Goal: Task Accomplishment & Management: Complete application form

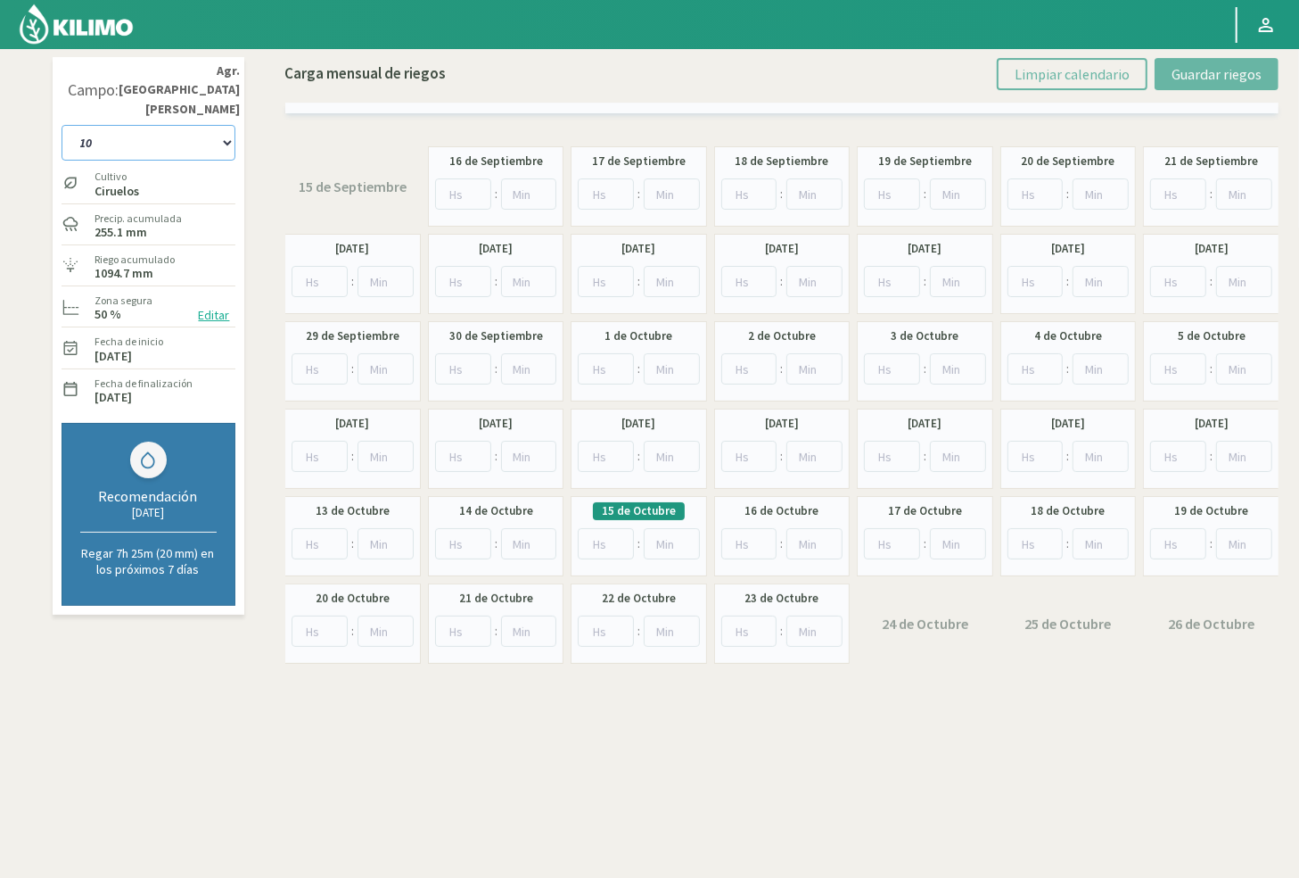
click at [179, 125] on select "10 11 12 13 1A 1B 26 27 E 3A 4 5 6 7 [PERSON_NAME] 7 Ciruela 8 9 Equipo 1 2005 …" at bounding box center [149, 143] width 174 height 36
click at [210, 134] on select "10 11 12 13 1A 1B 26 27 E 3A 4 5 6 7 [PERSON_NAME] 7 Ciruela 8 9 Equipo 1 2005 …" at bounding box center [149, 143] width 174 height 36
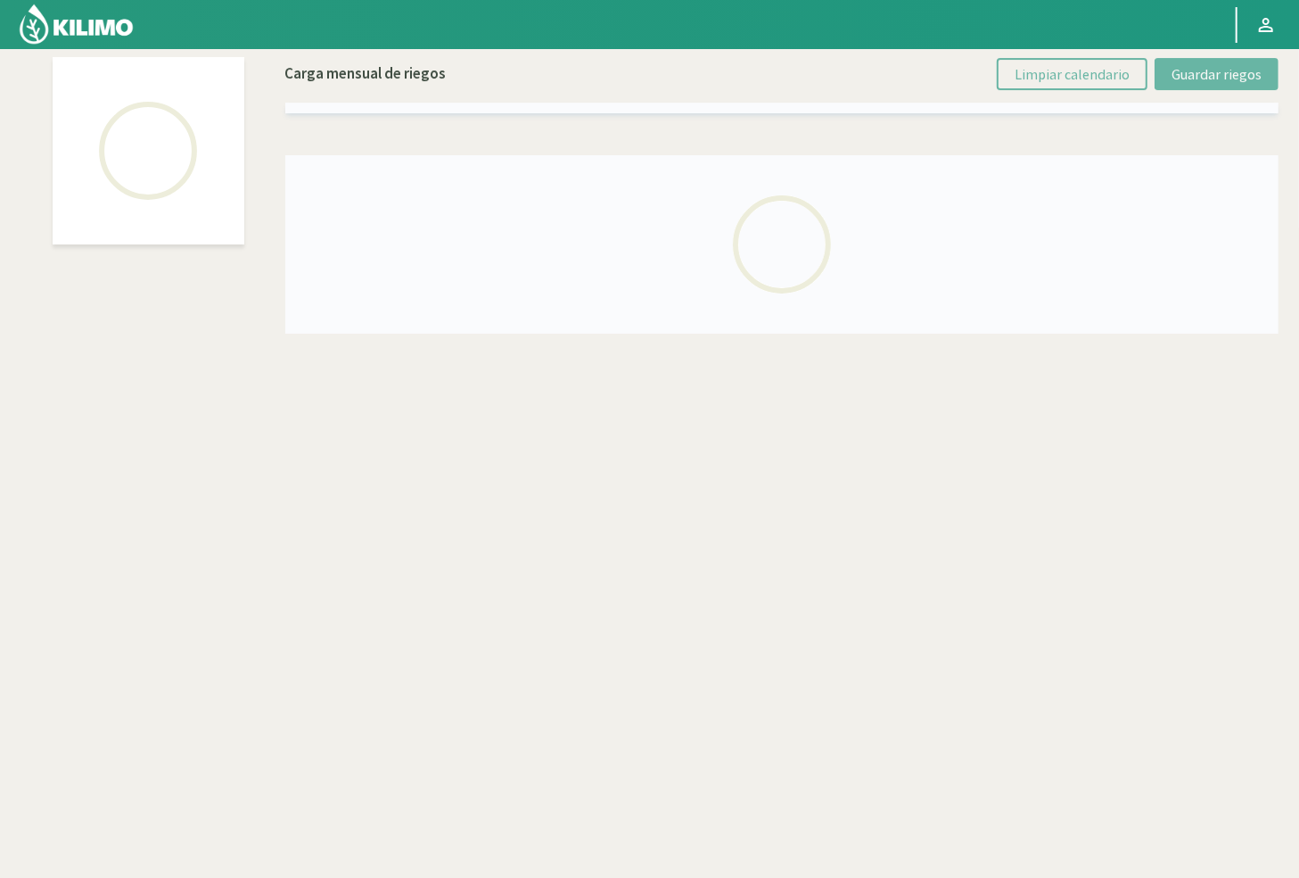
select select "13: Object"
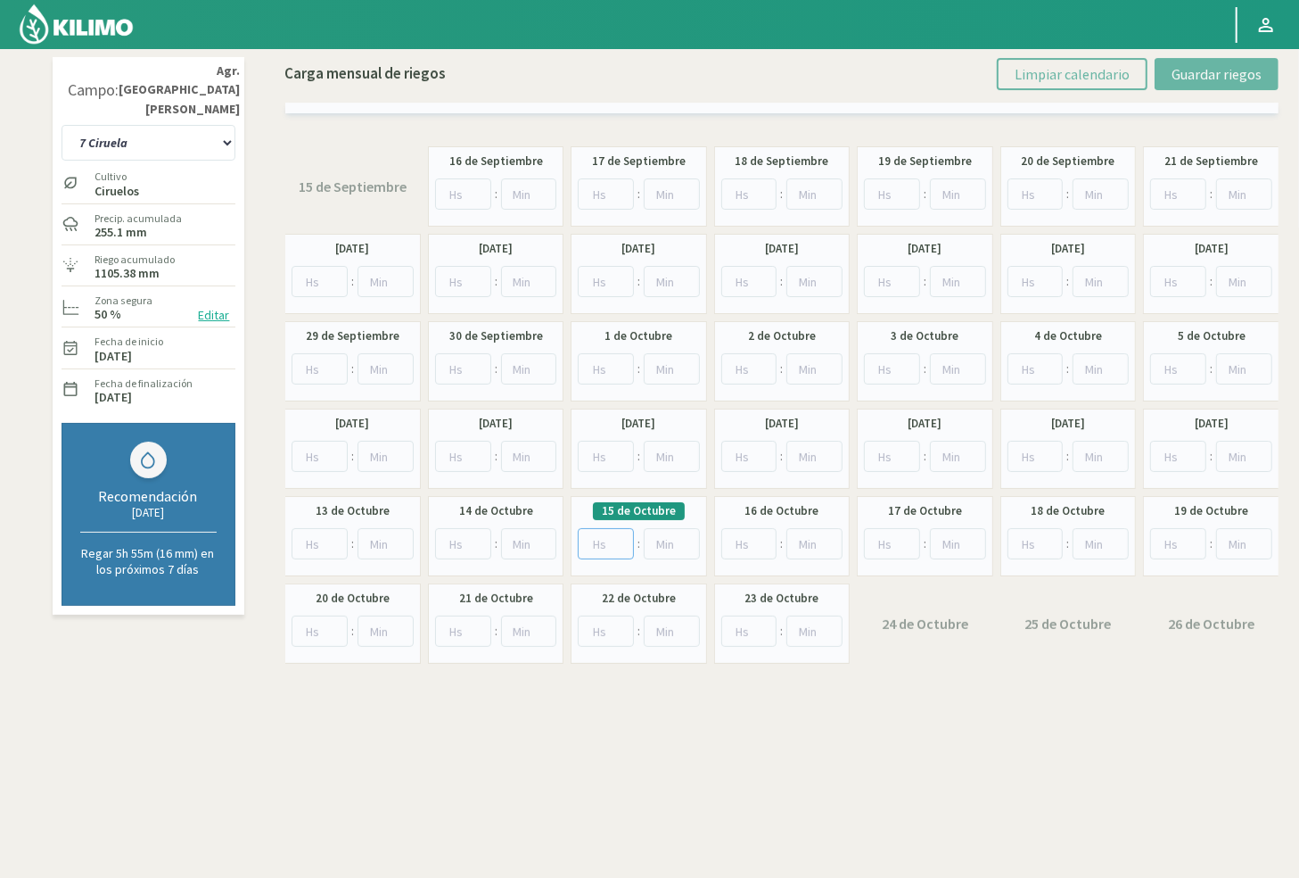
click at [599, 535] on input "number" at bounding box center [606, 543] width 56 height 31
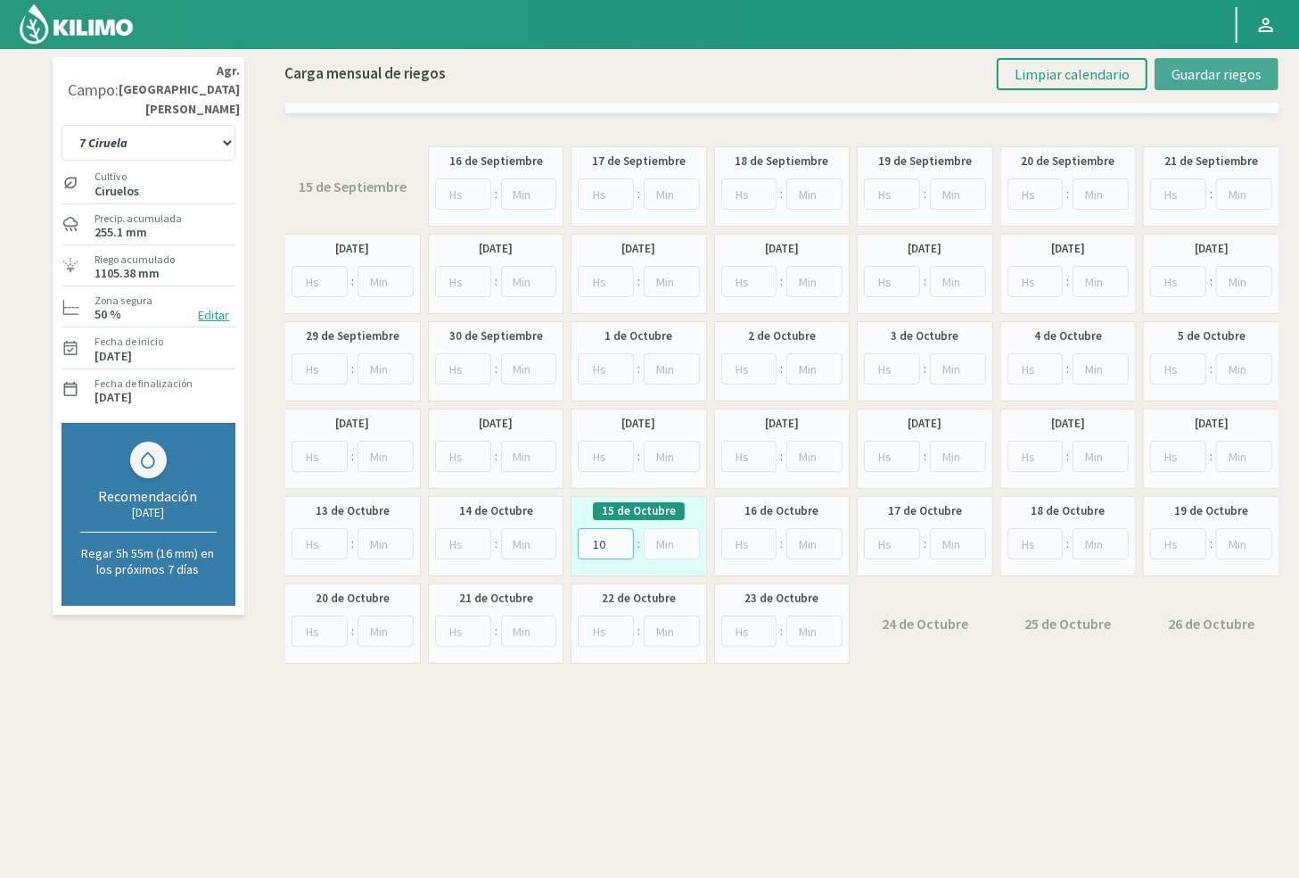
type input "10"
click at [979, 80] on span "Guardar riegos" at bounding box center [1217, 74] width 90 height 18
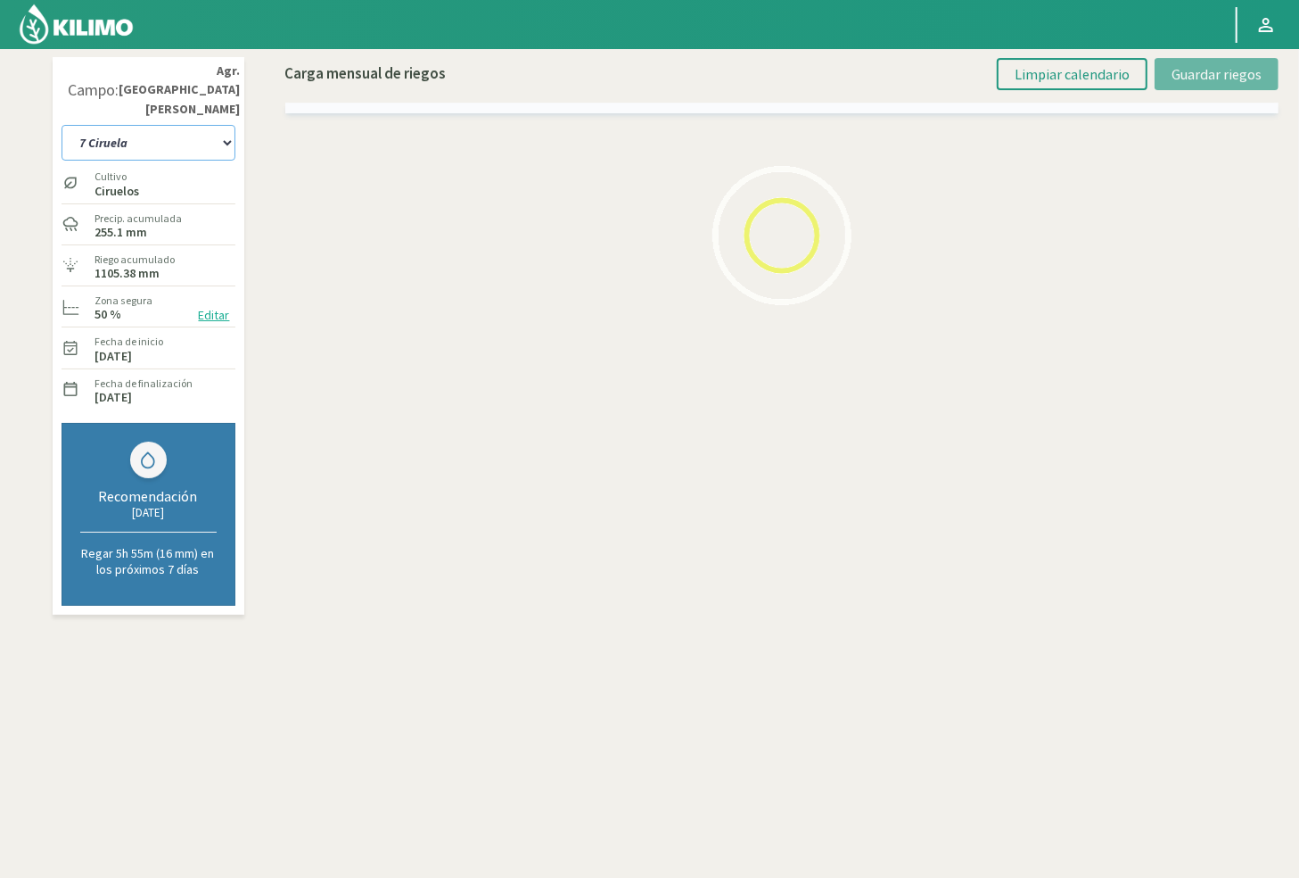
click at [212, 128] on select "10 11 12 13 1A 1B 26 27 E 3A 4 5 6 7 [PERSON_NAME] 7 Ciruela 8 9 Equipo 1 2005 …" at bounding box center [149, 143] width 174 height 36
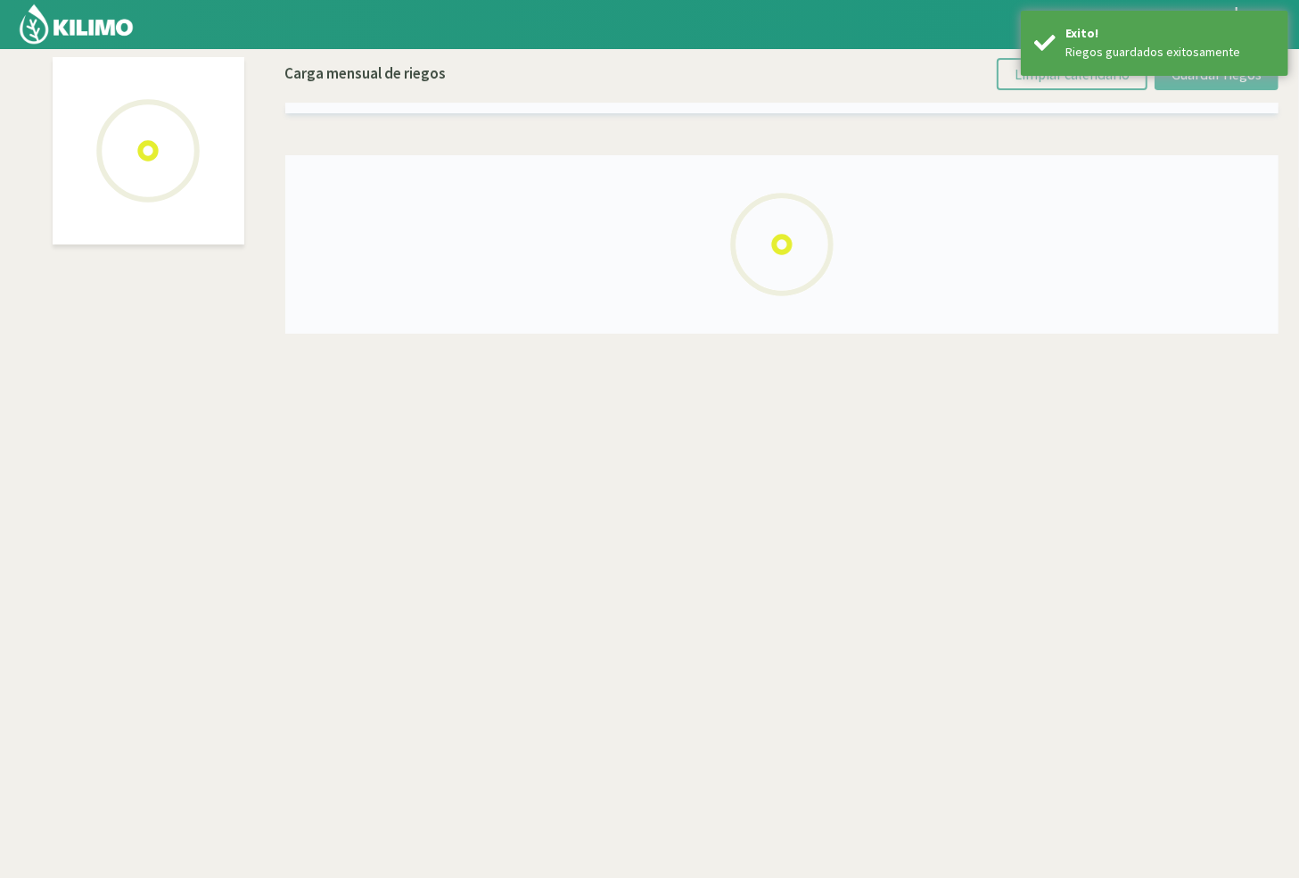
select select "11: Object"
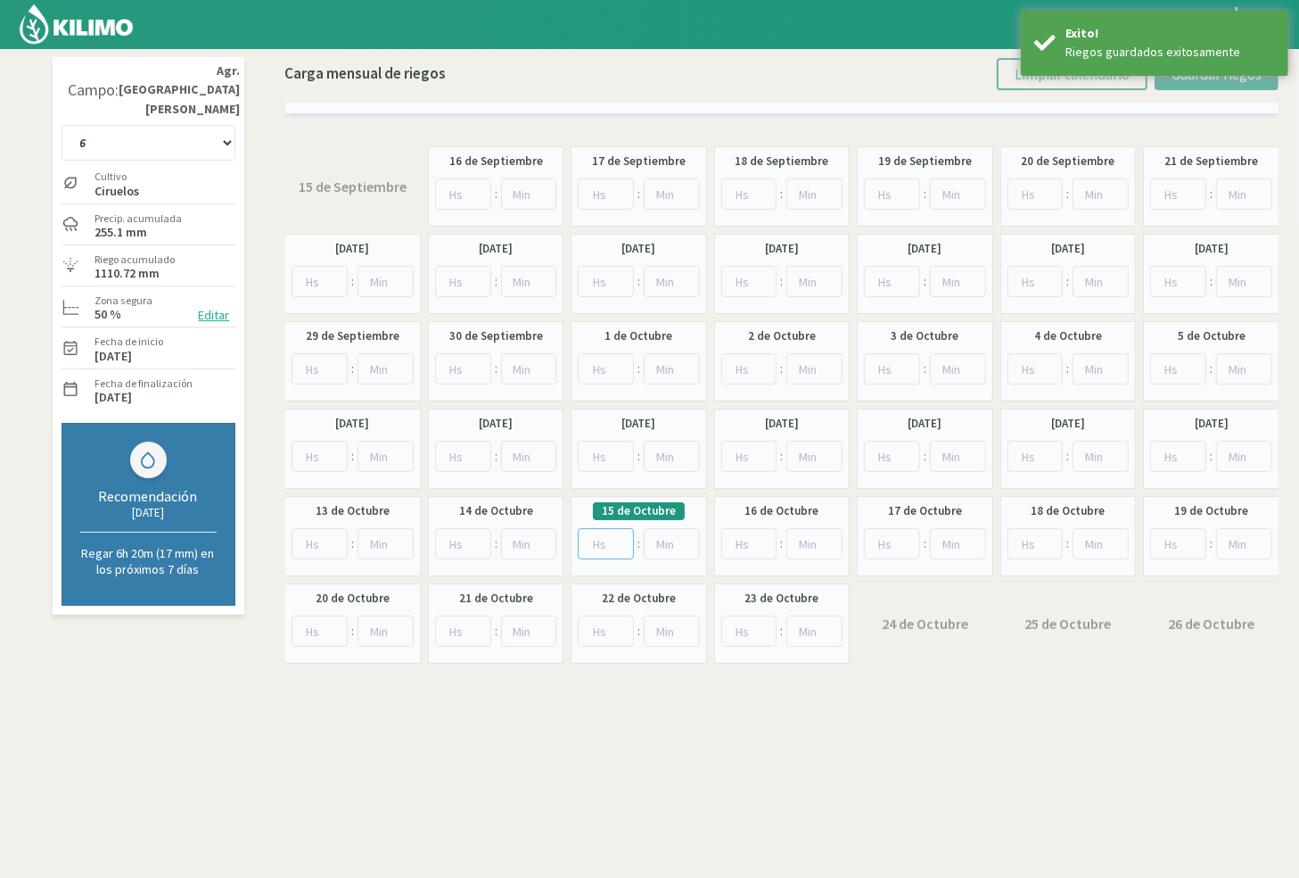
click at [603, 537] on input "number" at bounding box center [606, 543] width 56 height 31
type input "10"
click at [979, 78] on span "Guardar riegos" at bounding box center [1217, 74] width 90 height 18
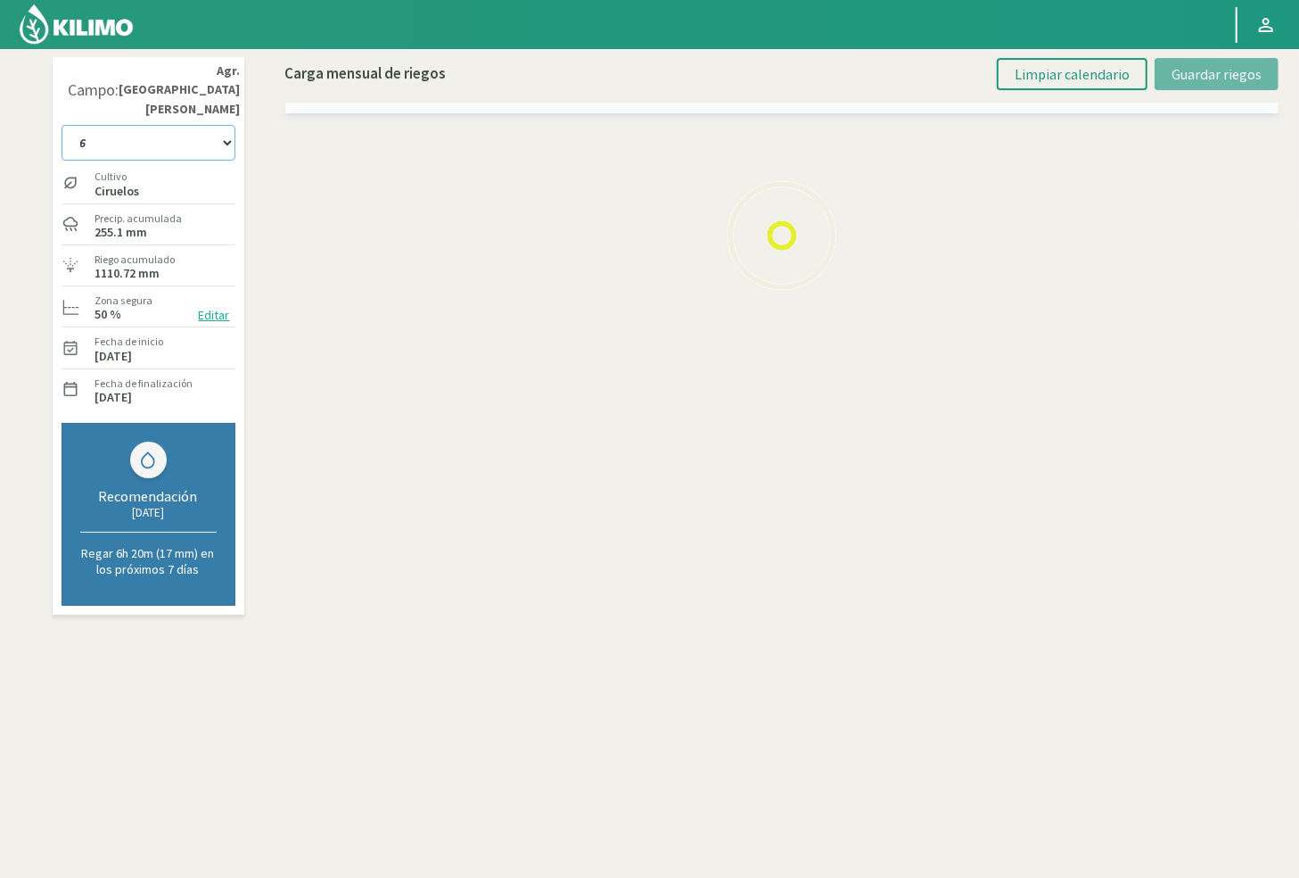
click at [144, 128] on select "10 11 12 13 1A 1B 26 27 E 3A 4 5 6 7 [PERSON_NAME] 7 Ciruela 8 9 Equipo 1 2005 …" at bounding box center [149, 143] width 174 height 36
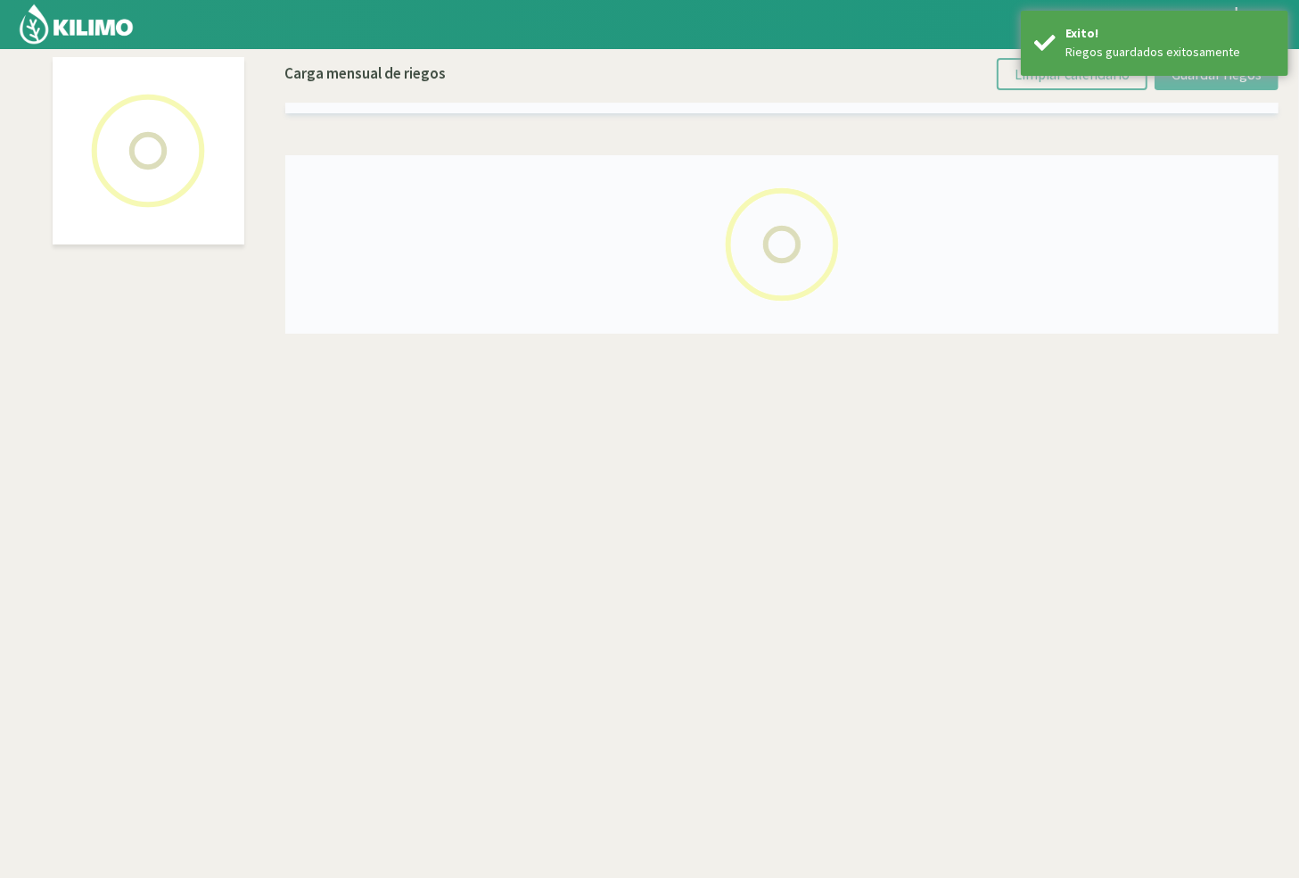
select select "10: Object"
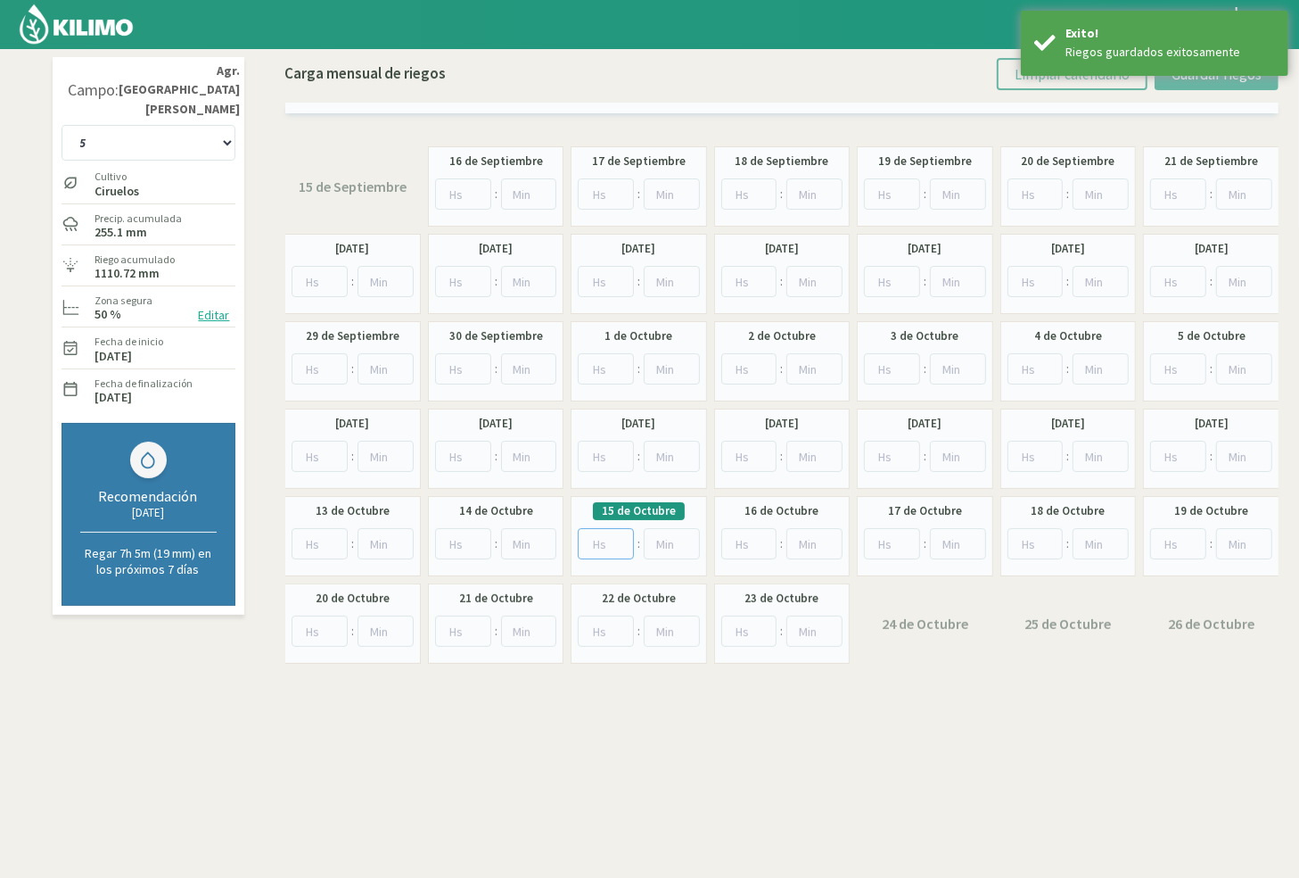
click at [604, 536] on input "number" at bounding box center [606, 543] width 56 height 31
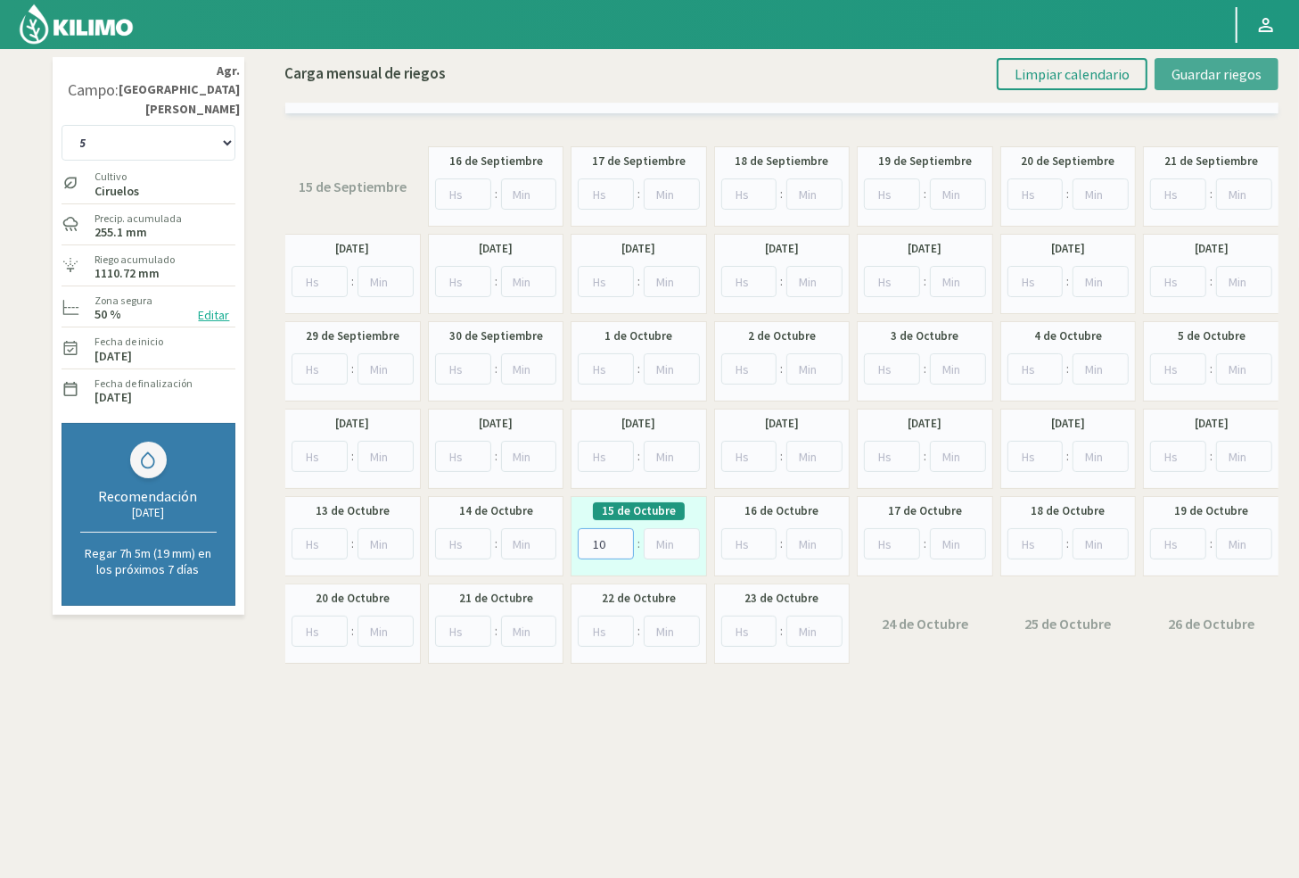
type input "10"
click at [979, 76] on span "Guardar riegos" at bounding box center [1217, 74] width 90 height 18
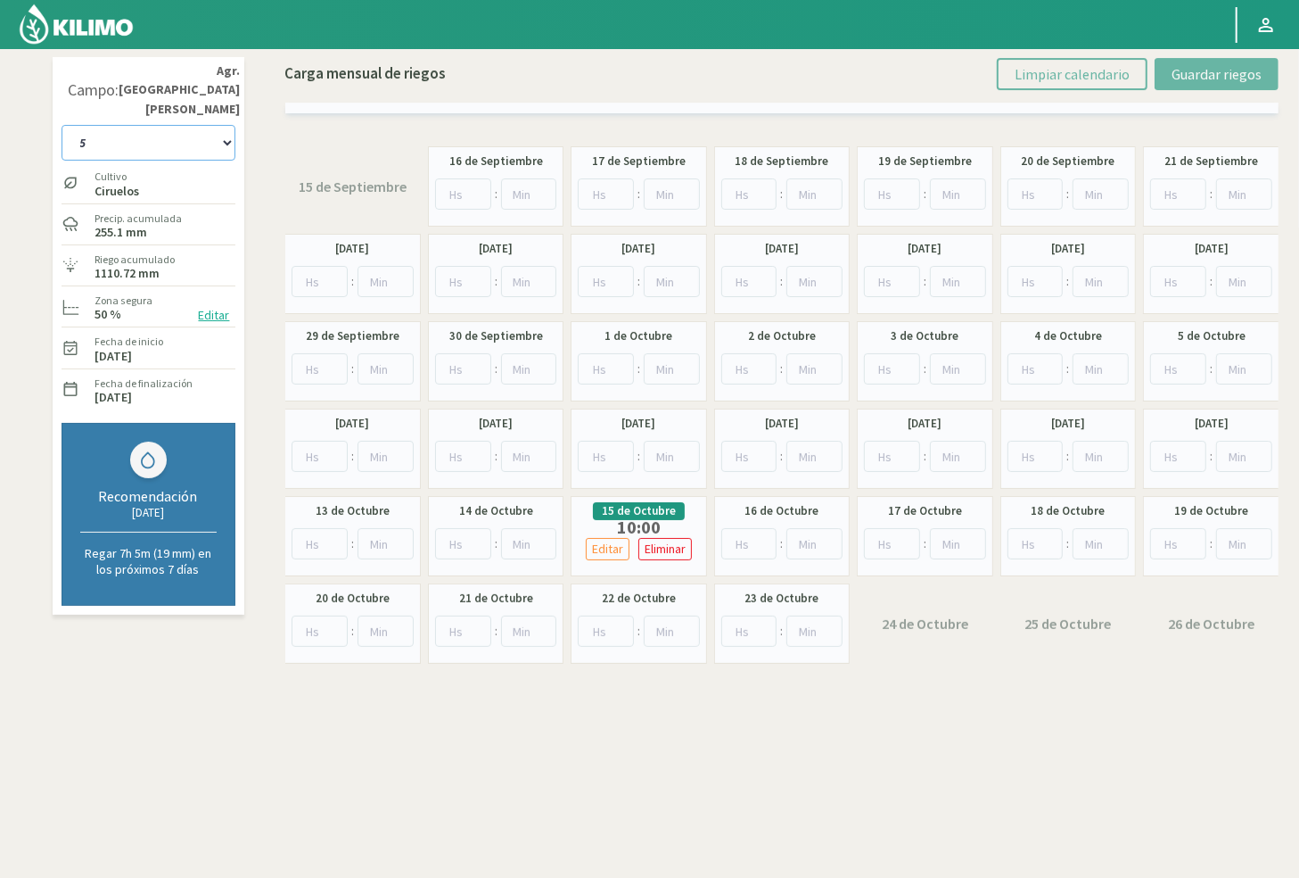
drag, startPoint x: 169, startPoint y: 125, endPoint x: 186, endPoint y: 123, distance: 17.0
click at [169, 125] on select "10 11 12 13 1A 1B 26 27 E 3A 4 5 6 7 [PERSON_NAME] 7 Ciruela 8 9 Equipo 1 2005 …" at bounding box center [149, 143] width 174 height 36
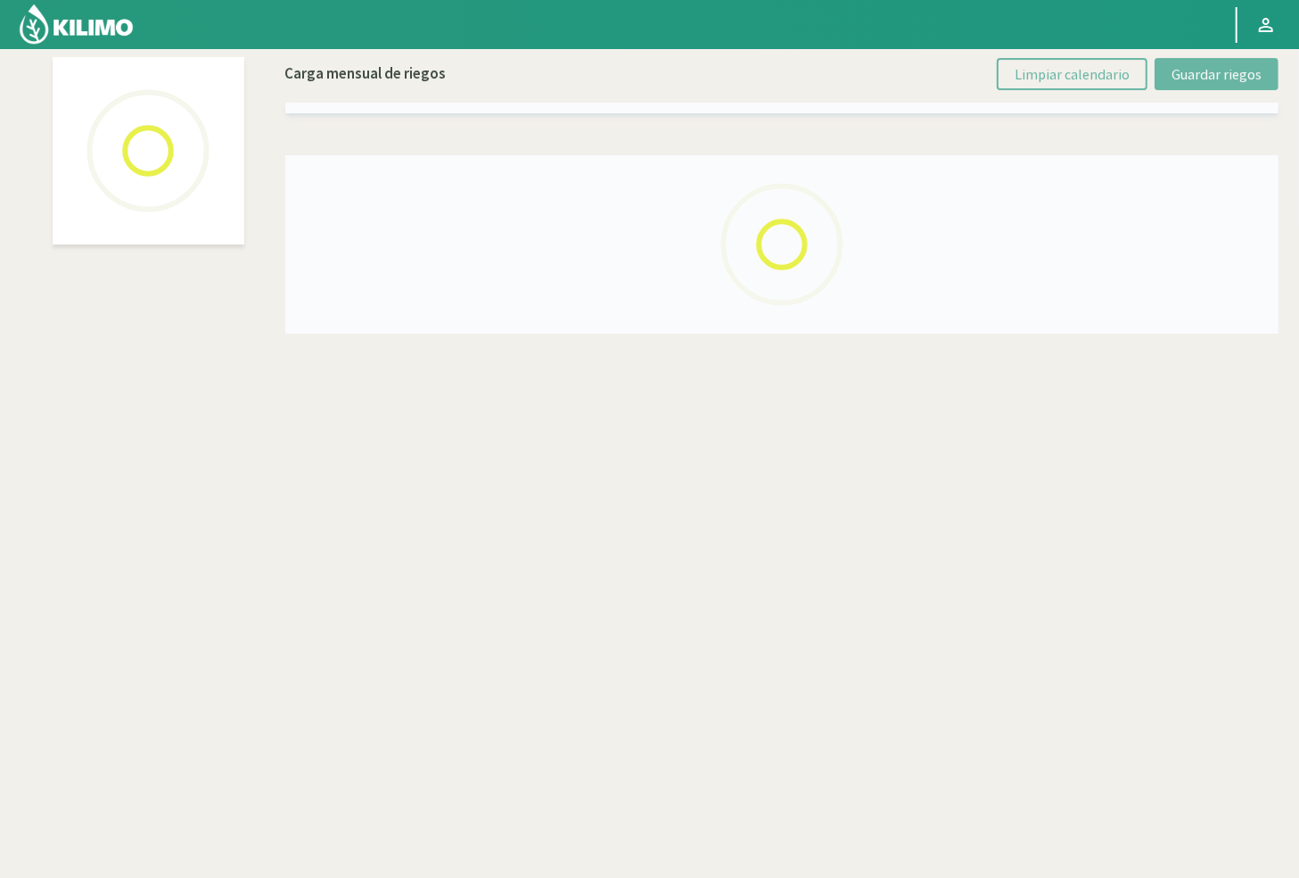
select select "4: Object"
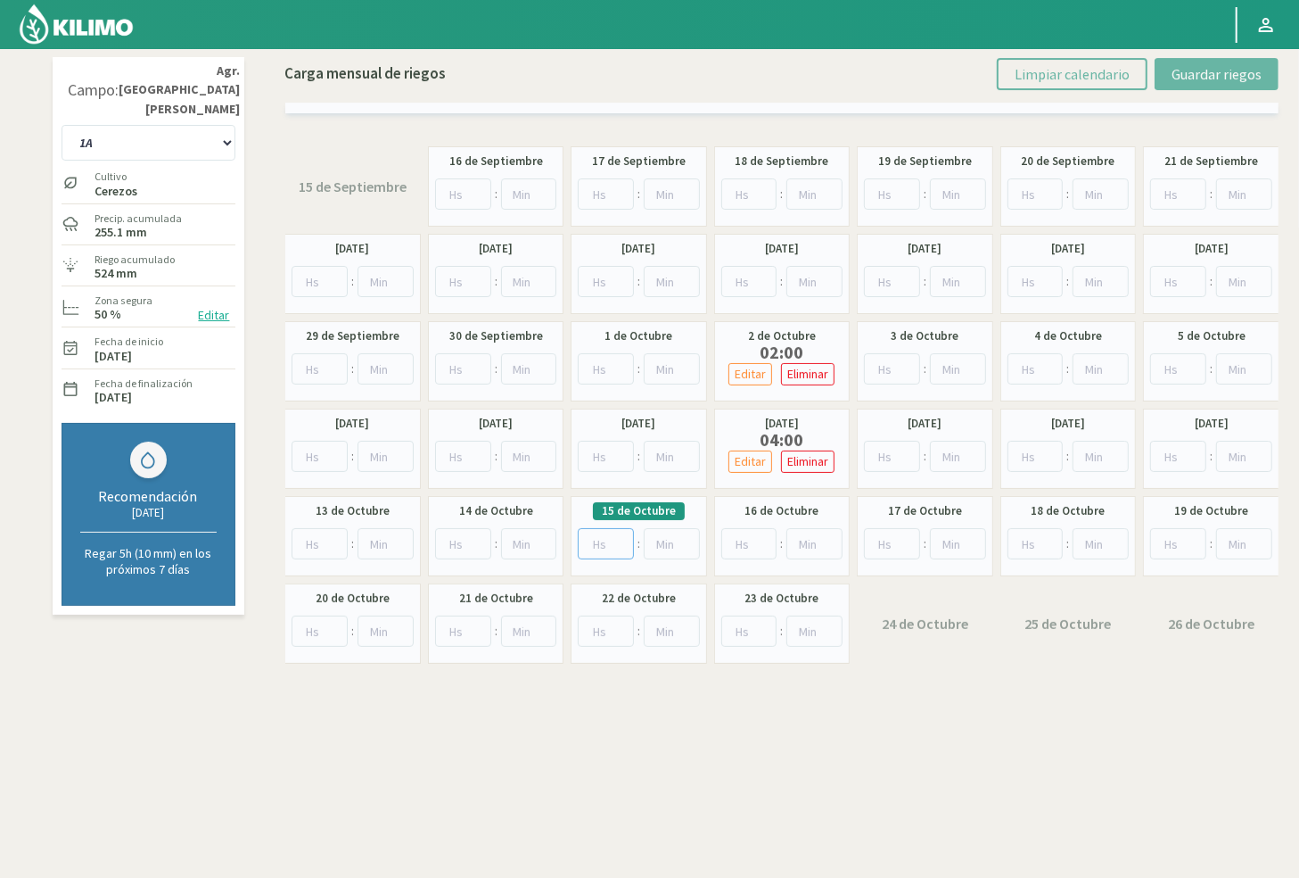
click at [590, 547] on input "number" at bounding box center [606, 543] width 56 height 31
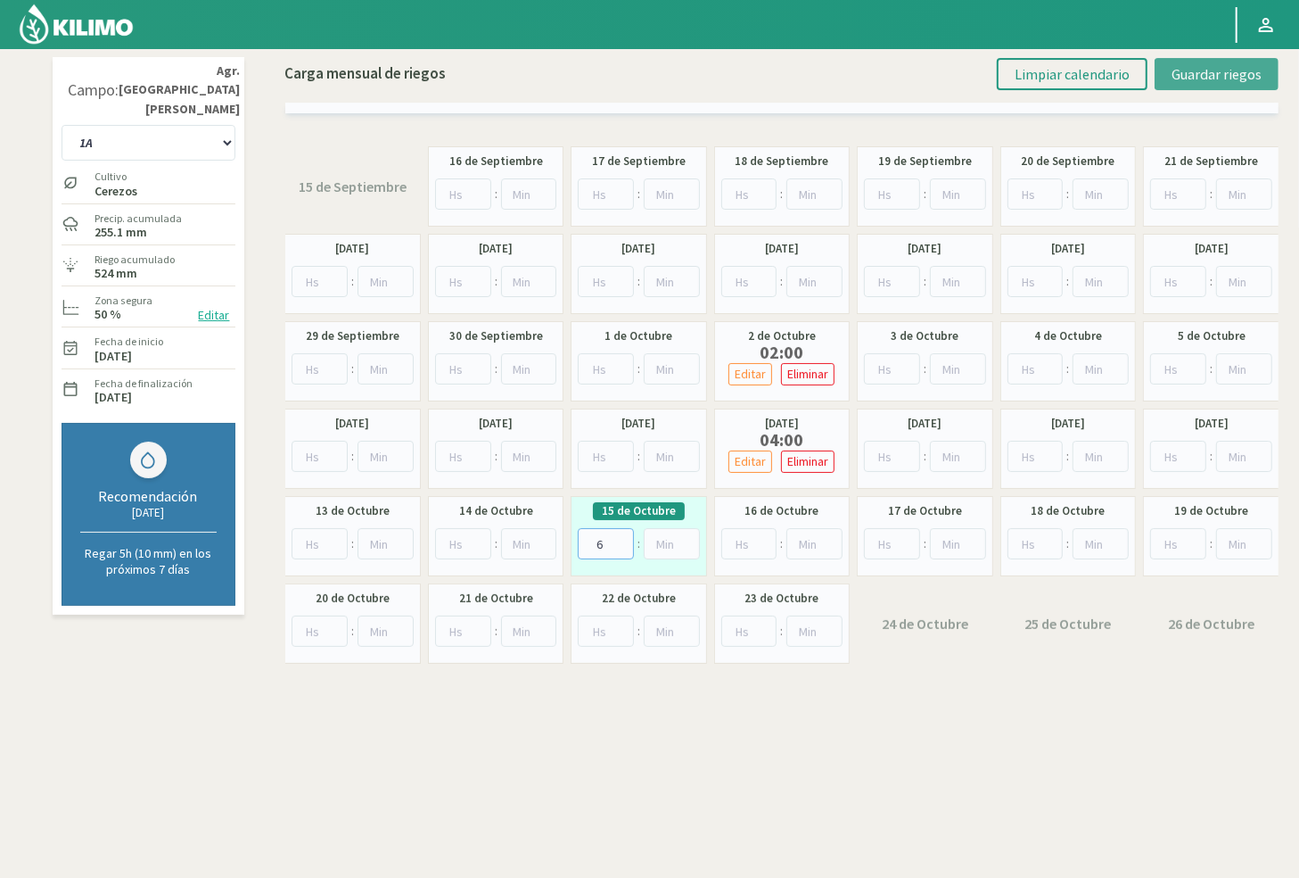
type input "6"
click at [979, 69] on span "Guardar riegos" at bounding box center [1217, 74] width 90 height 18
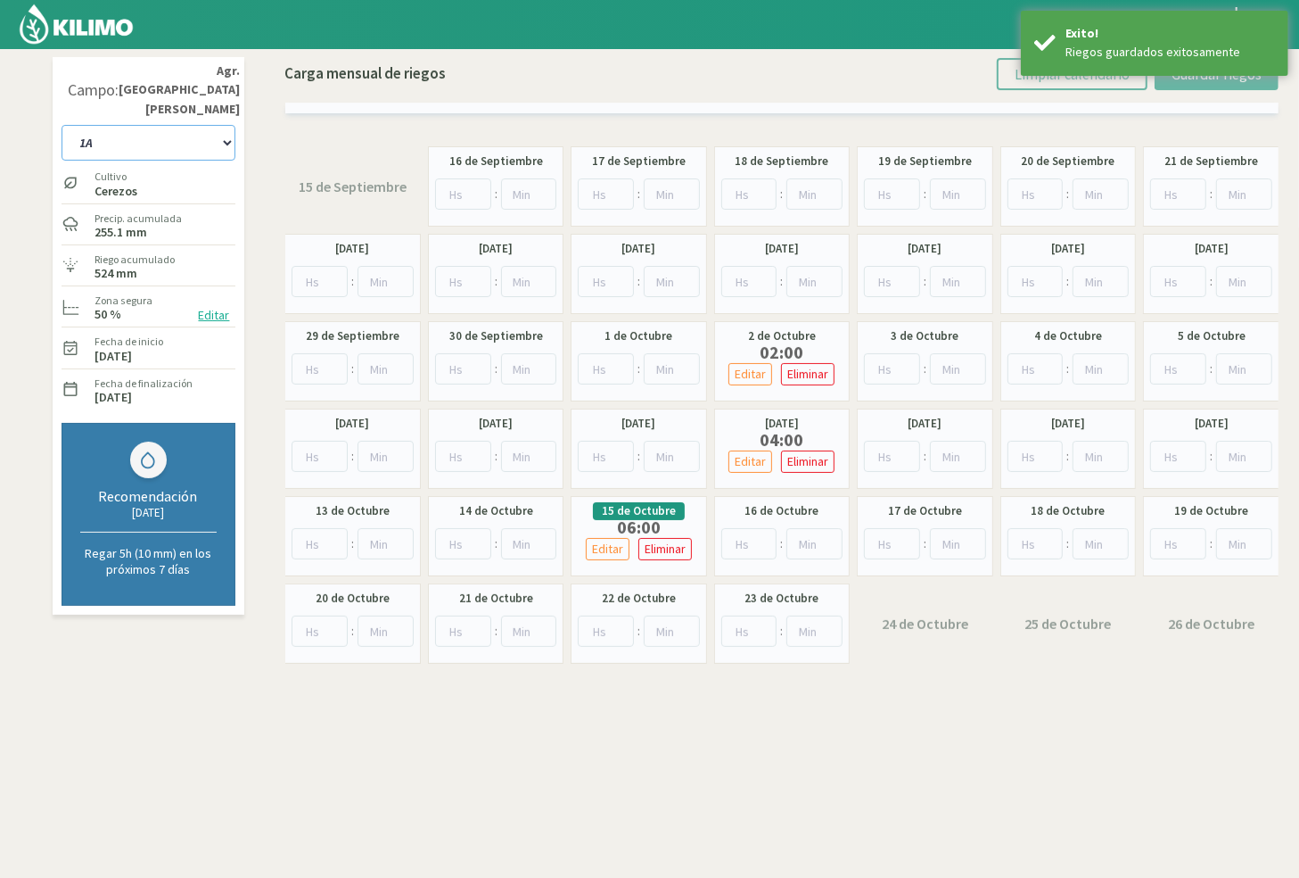
click at [194, 126] on select "10 11 12 13 1A 1B 26 27 E 3A 4 5 6 7 [PERSON_NAME] 7 Ciruela 8 9 Equipo 1 2005 …" at bounding box center [149, 143] width 174 height 36
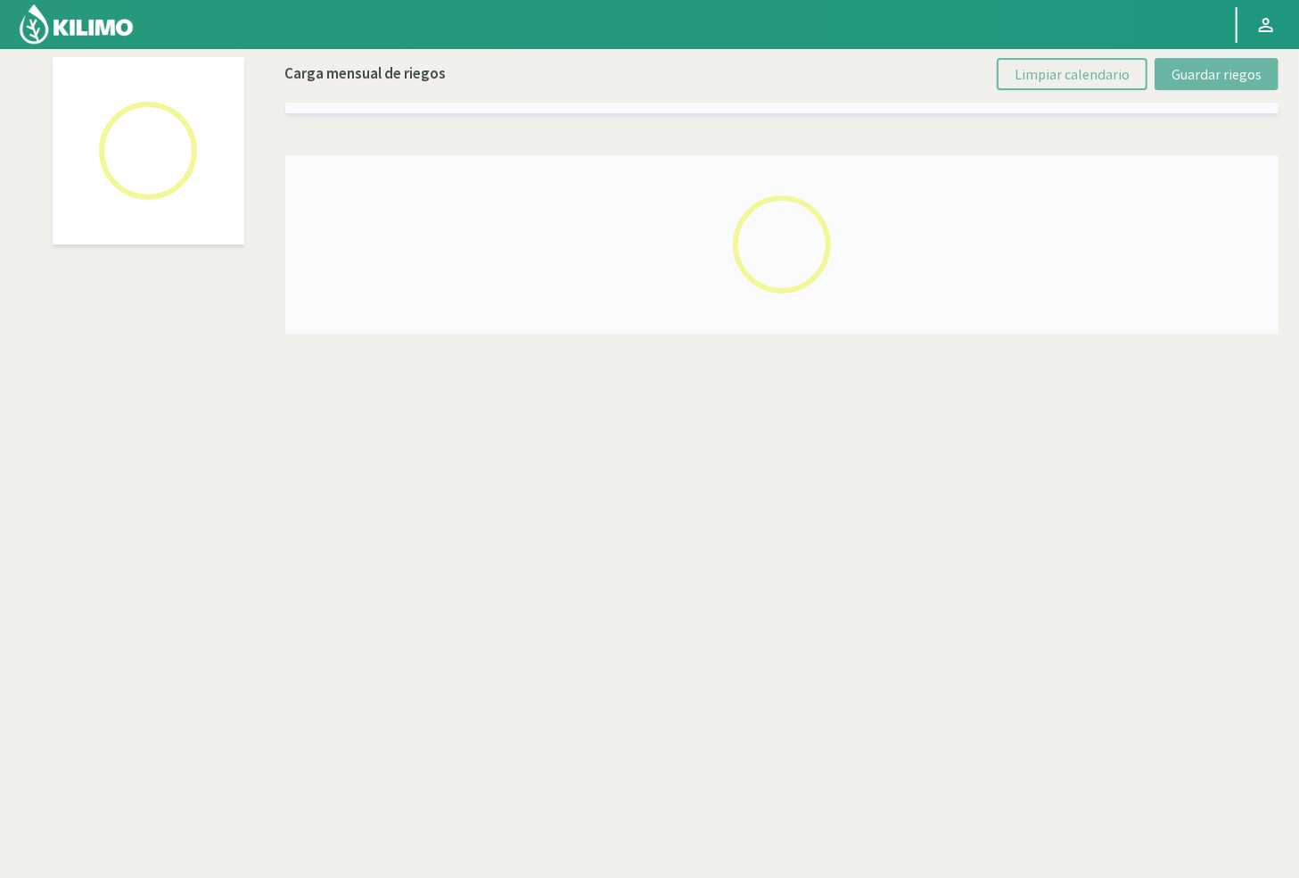
select select "8: Object"
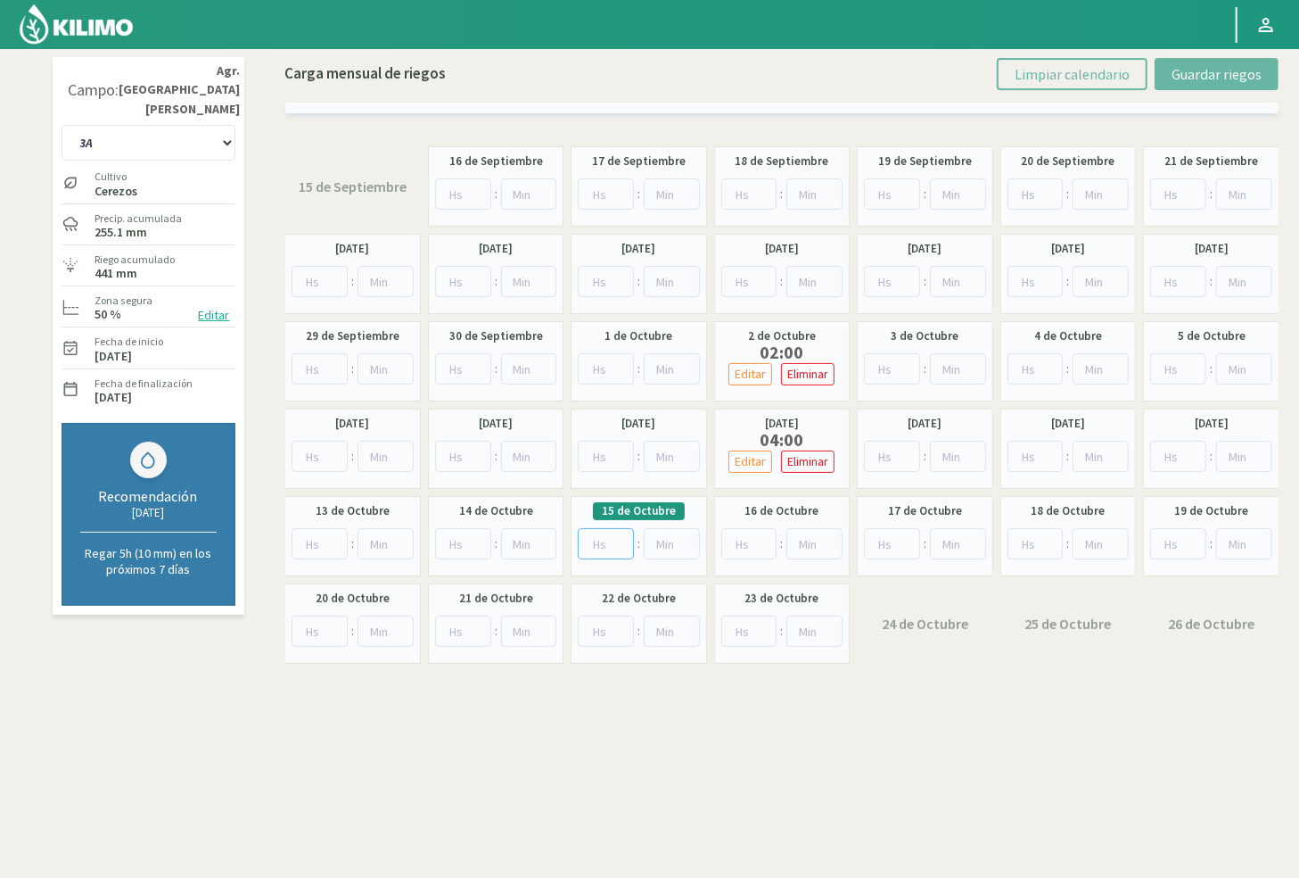
click at [601, 547] on input "number" at bounding box center [606, 543] width 56 height 31
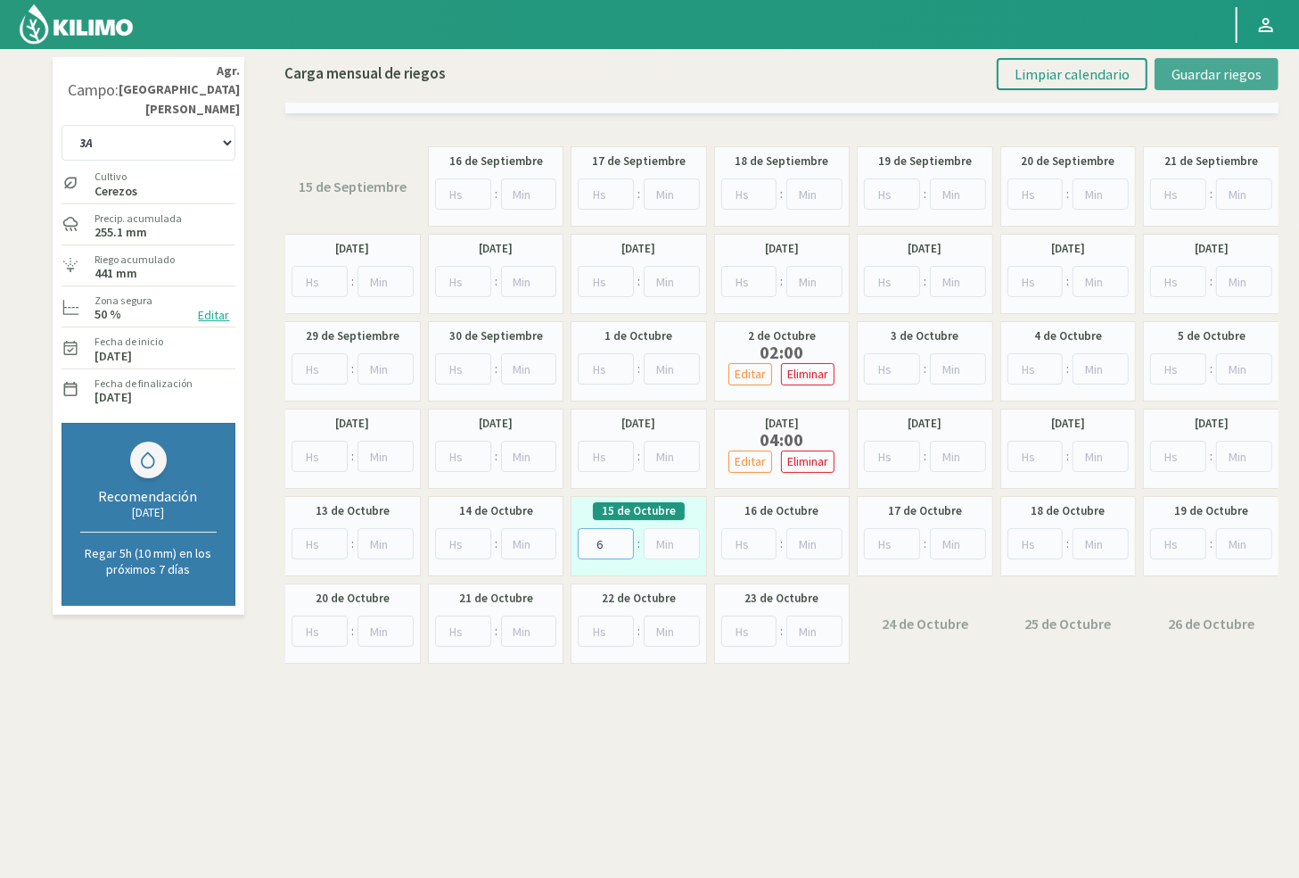
type input "6"
click at [979, 78] on span "Guardar riegos" at bounding box center [1217, 74] width 90 height 18
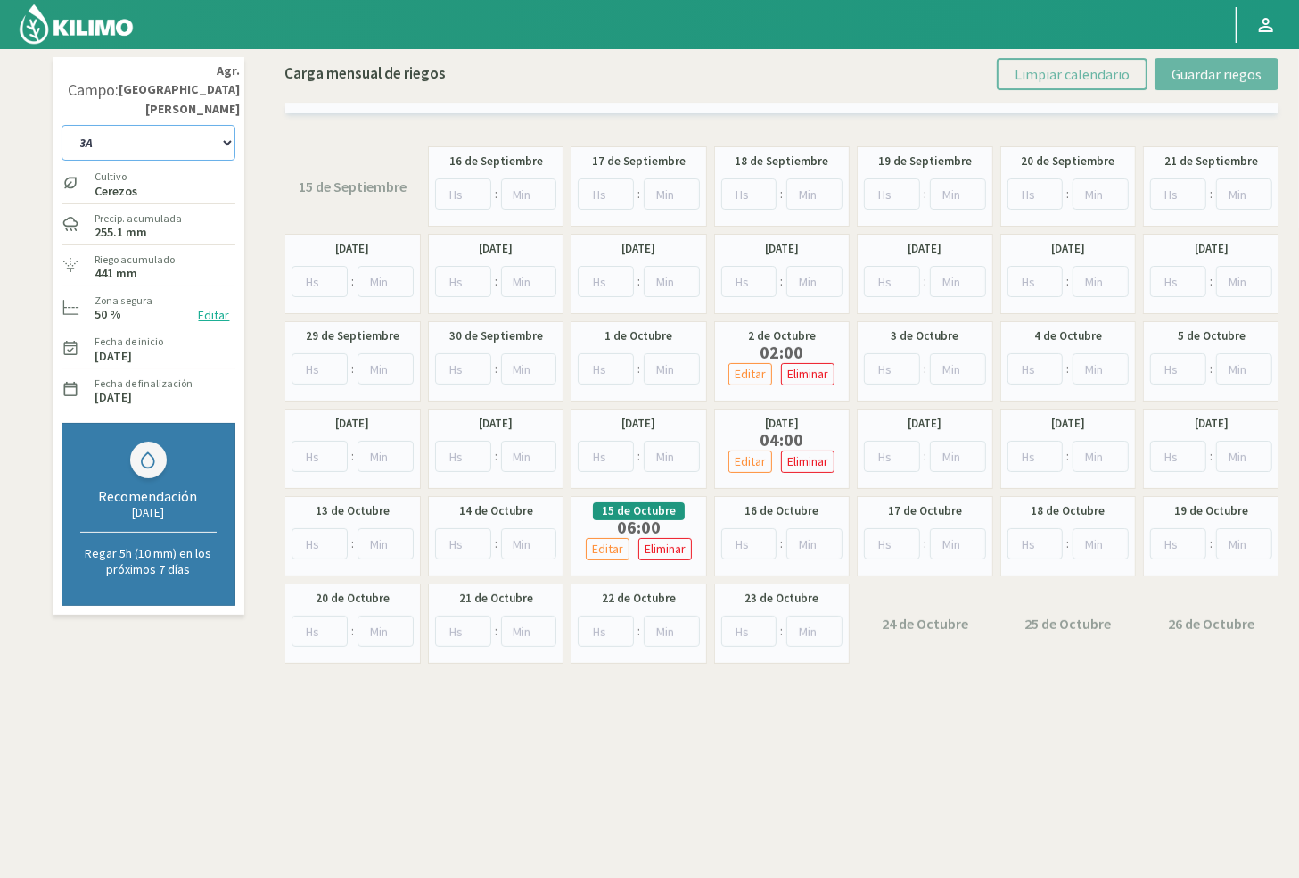
click at [205, 126] on select "10 11 12 13 1A 1B 26 27 E 3A 4 5 6 7 [PERSON_NAME] 7 Ciruela 8 9 Equipo 1 2005 …" at bounding box center [149, 143] width 174 height 36
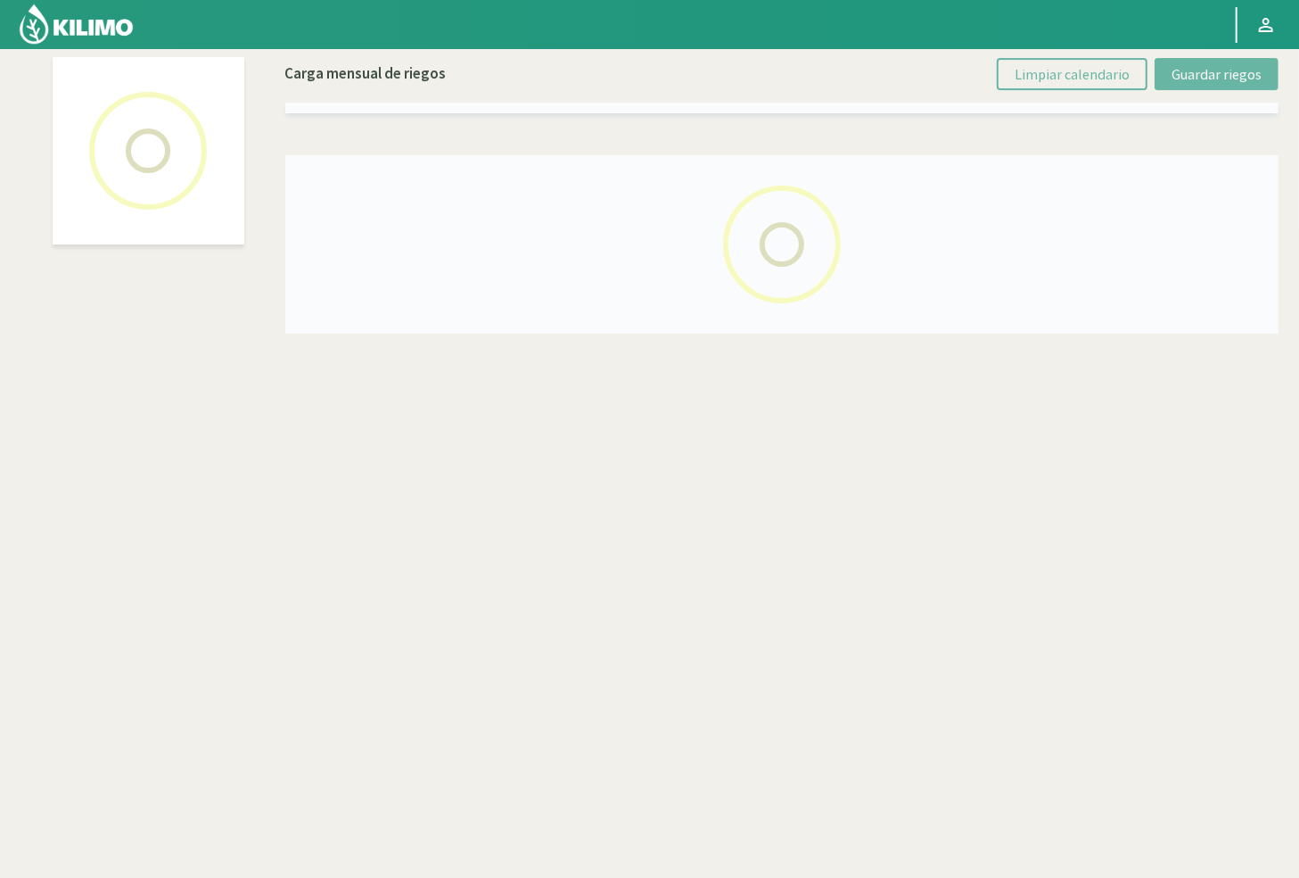
select select "44: Object"
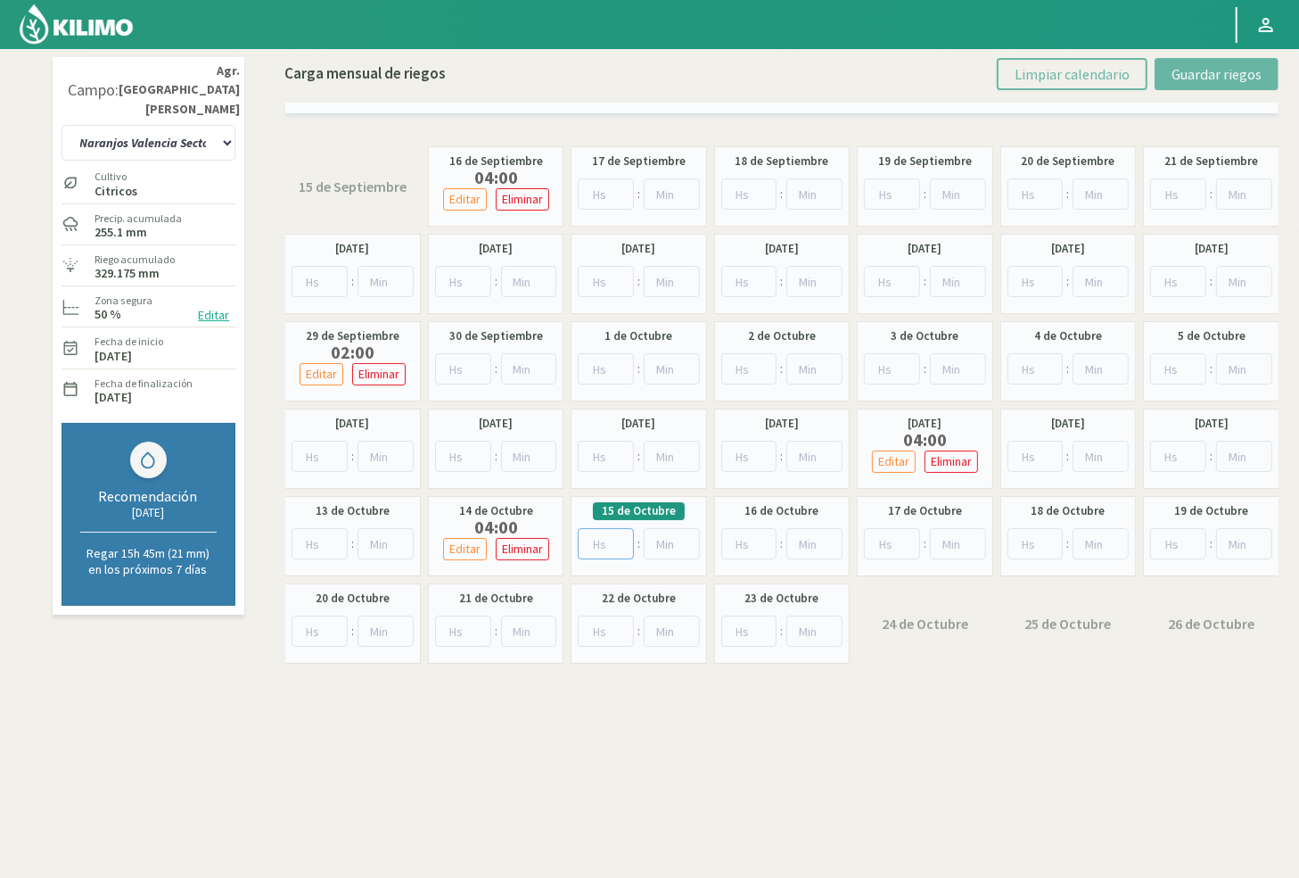
click at [596, 550] on input "number" at bounding box center [606, 543] width 56 height 31
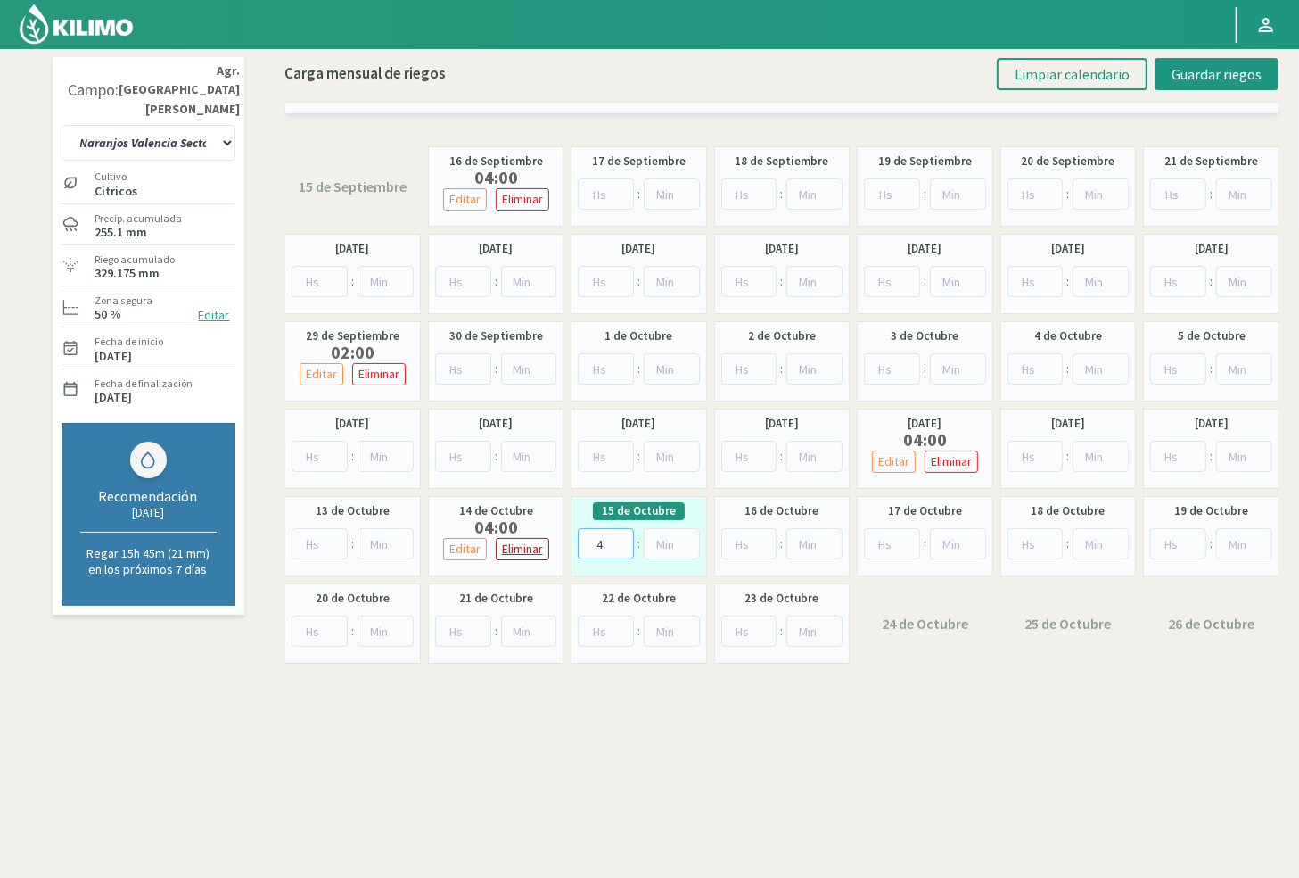
type input "4"
click at [515, 550] on p "Eliminar" at bounding box center [522, 549] width 41 height 21
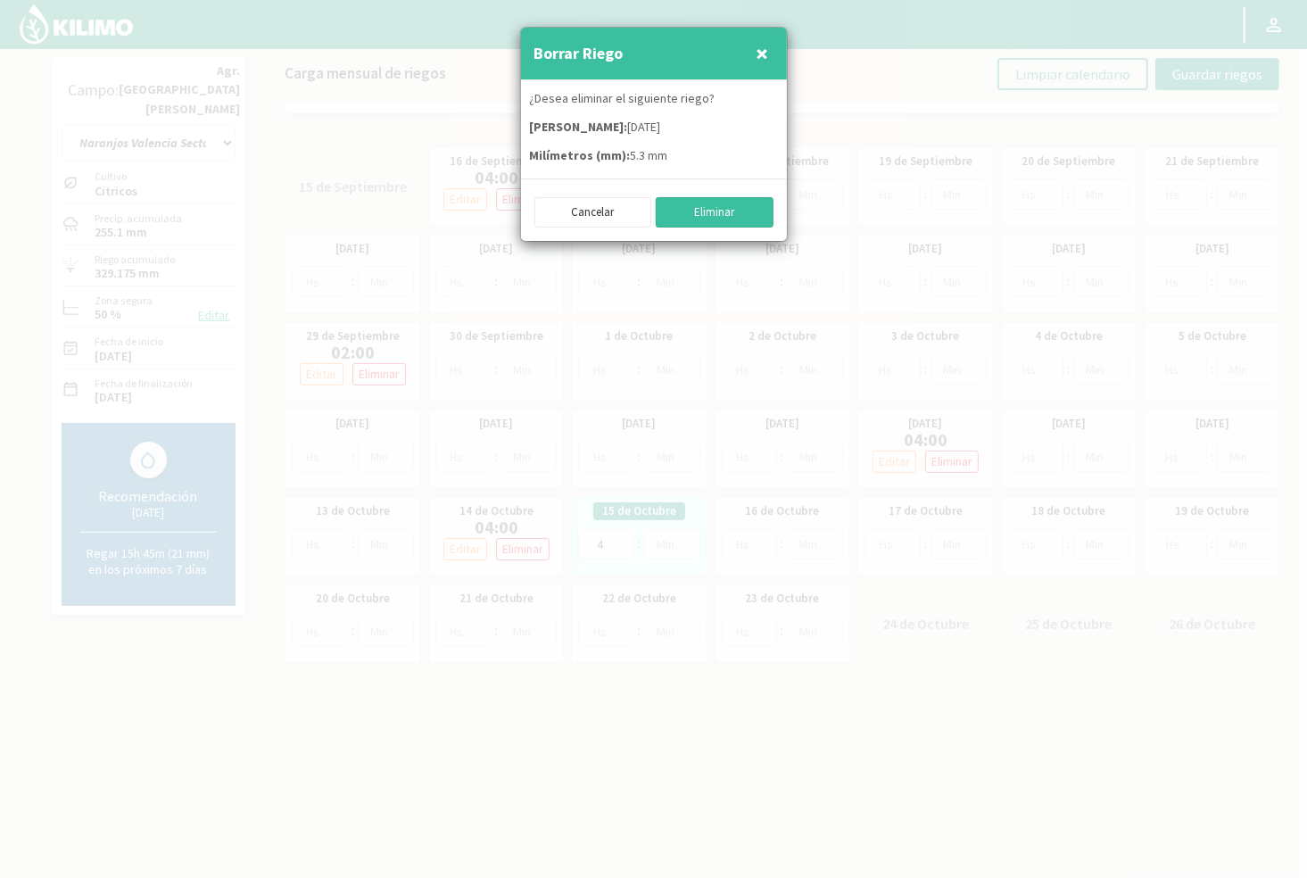
click at [705, 225] on button "Eliminar" at bounding box center [715, 212] width 118 height 30
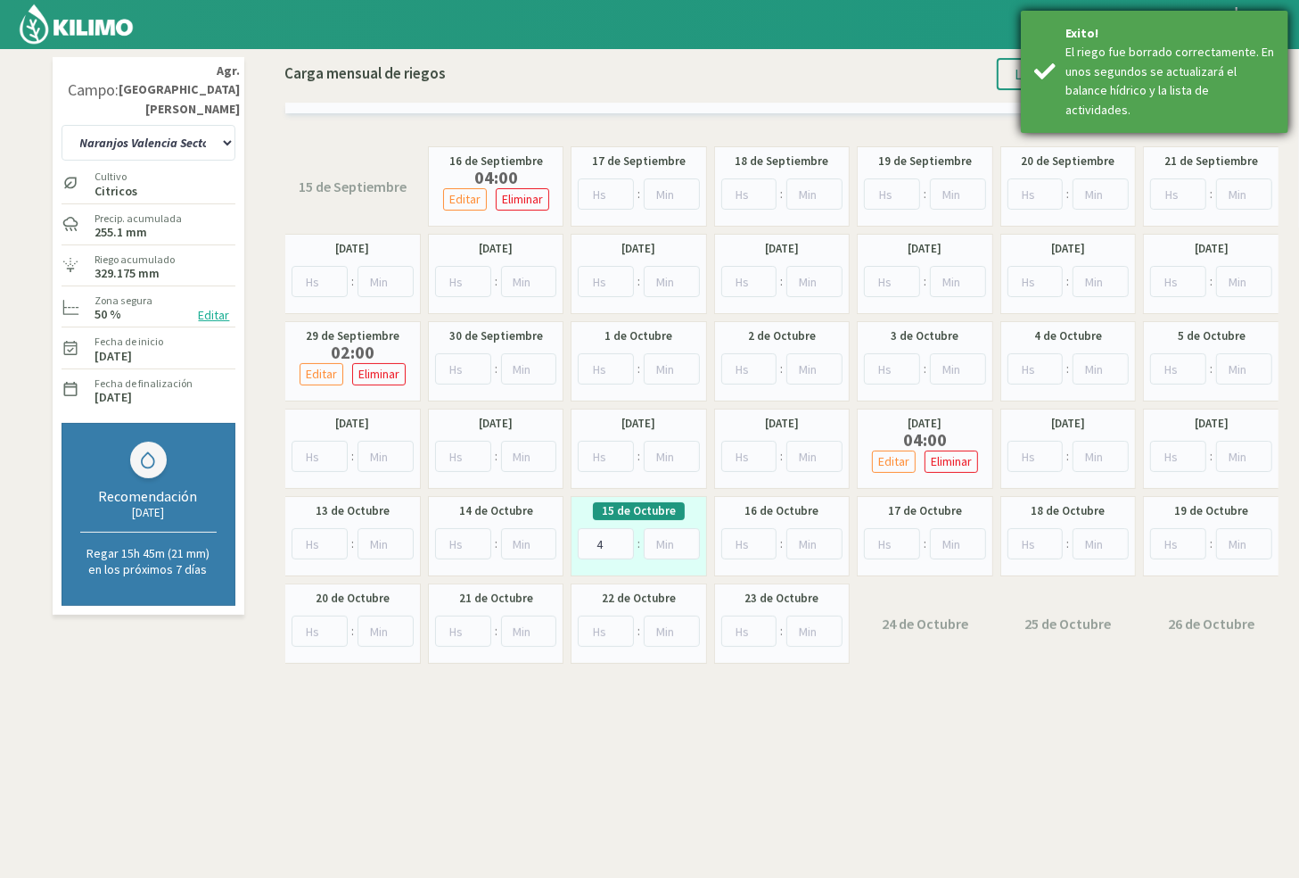
click at [979, 33] on div "Exito!" at bounding box center [1171, 33] width 210 height 19
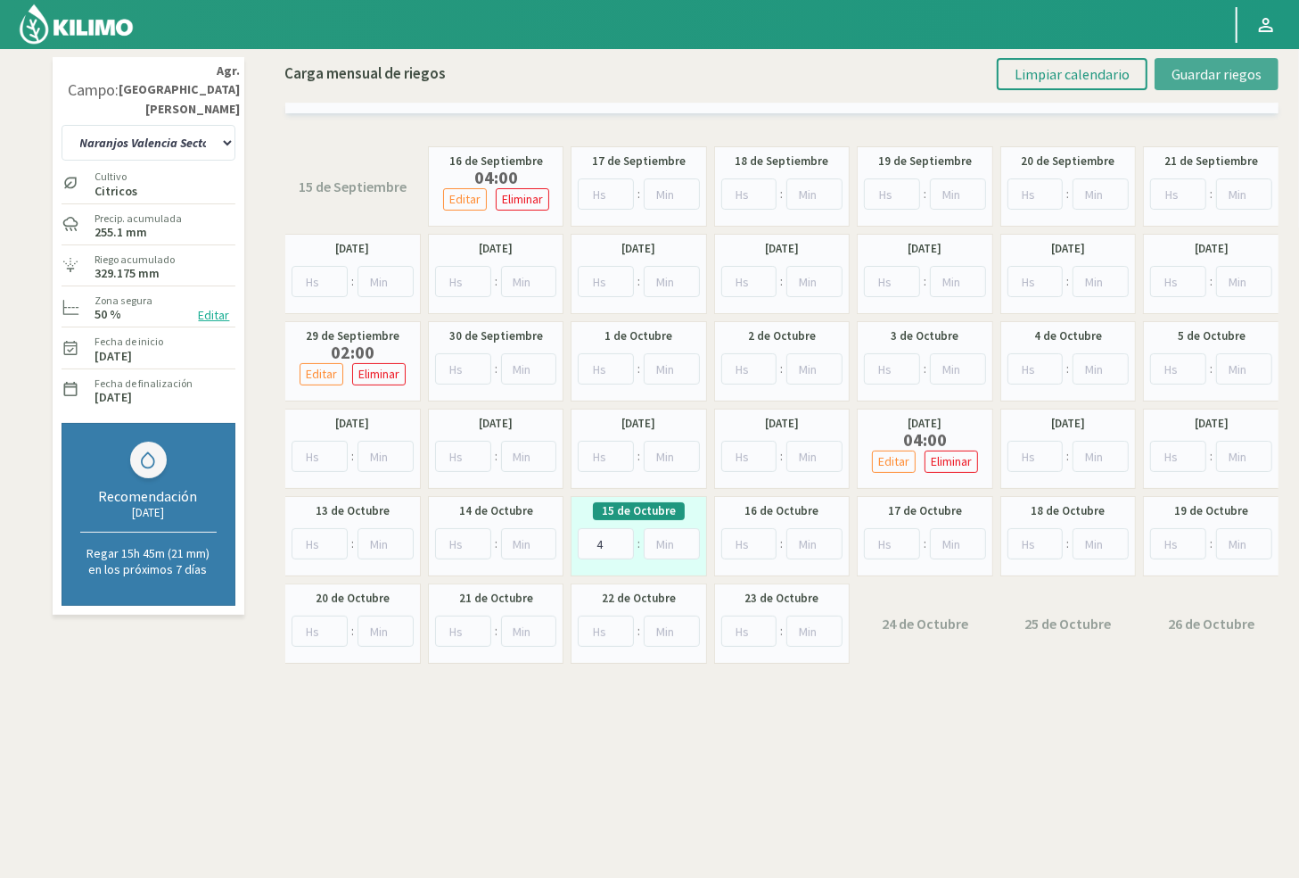
drag, startPoint x: 1235, startPoint y: 75, endPoint x: 1222, endPoint y: 82, distance: 15.2
click at [979, 75] on span "Guardar riegos" at bounding box center [1217, 74] width 90 height 18
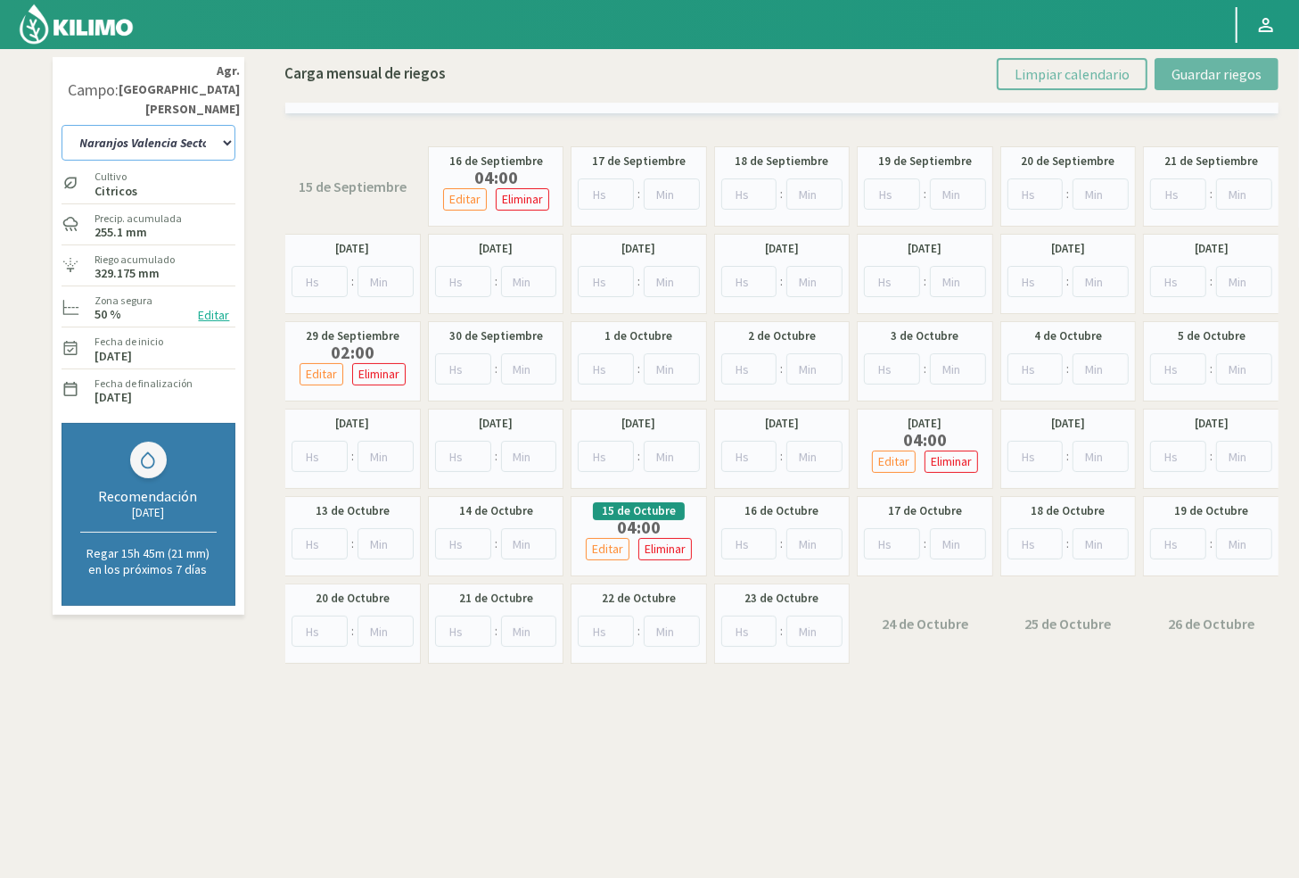
click at [169, 125] on select "10 11 12 13 1A 1B 26 27 E 3A 4 5 6 7 [PERSON_NAME] 7 Ciruela 8 9 Equipo 1 2005 …" at bounding box center [149, 143] width 174 height 36
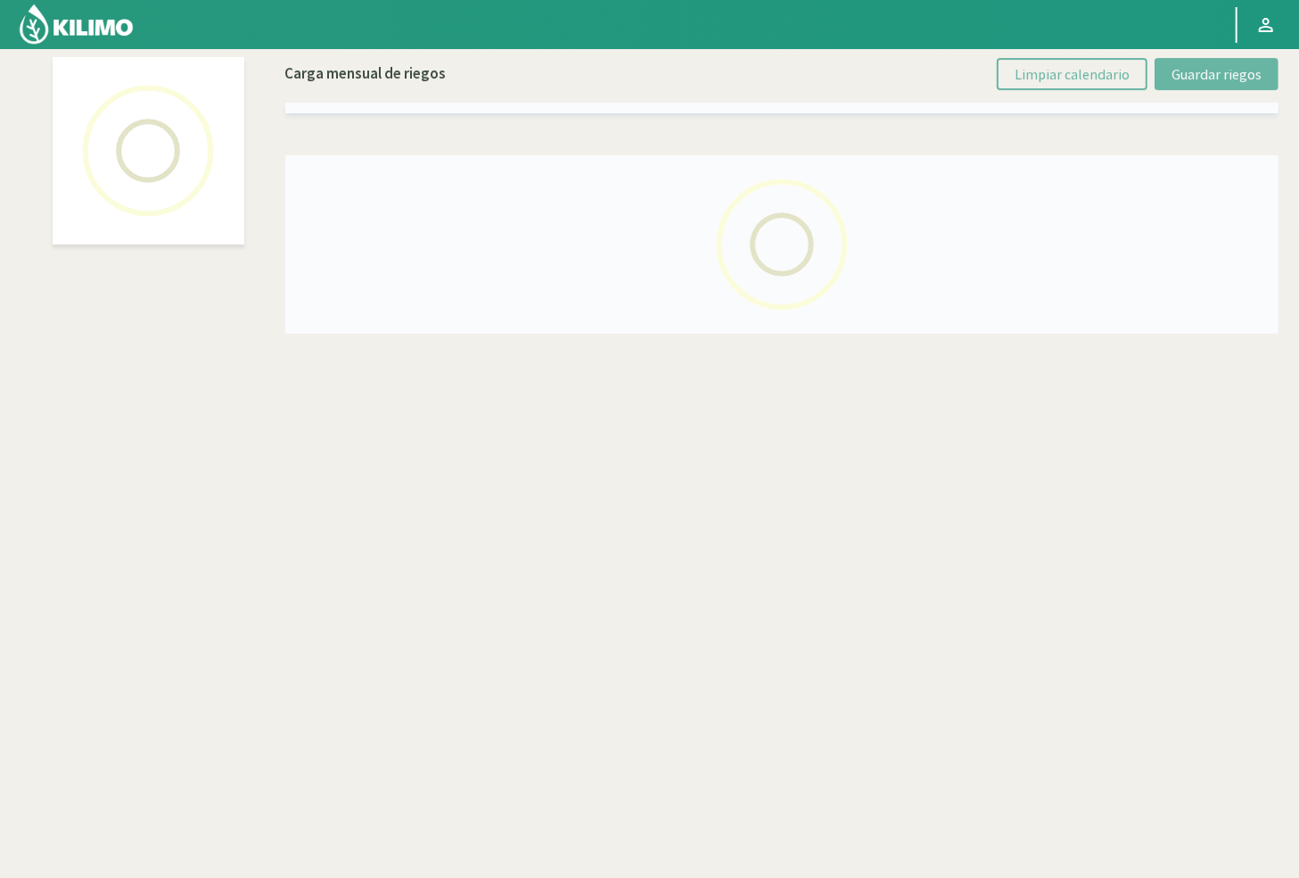
select select "41: Object"
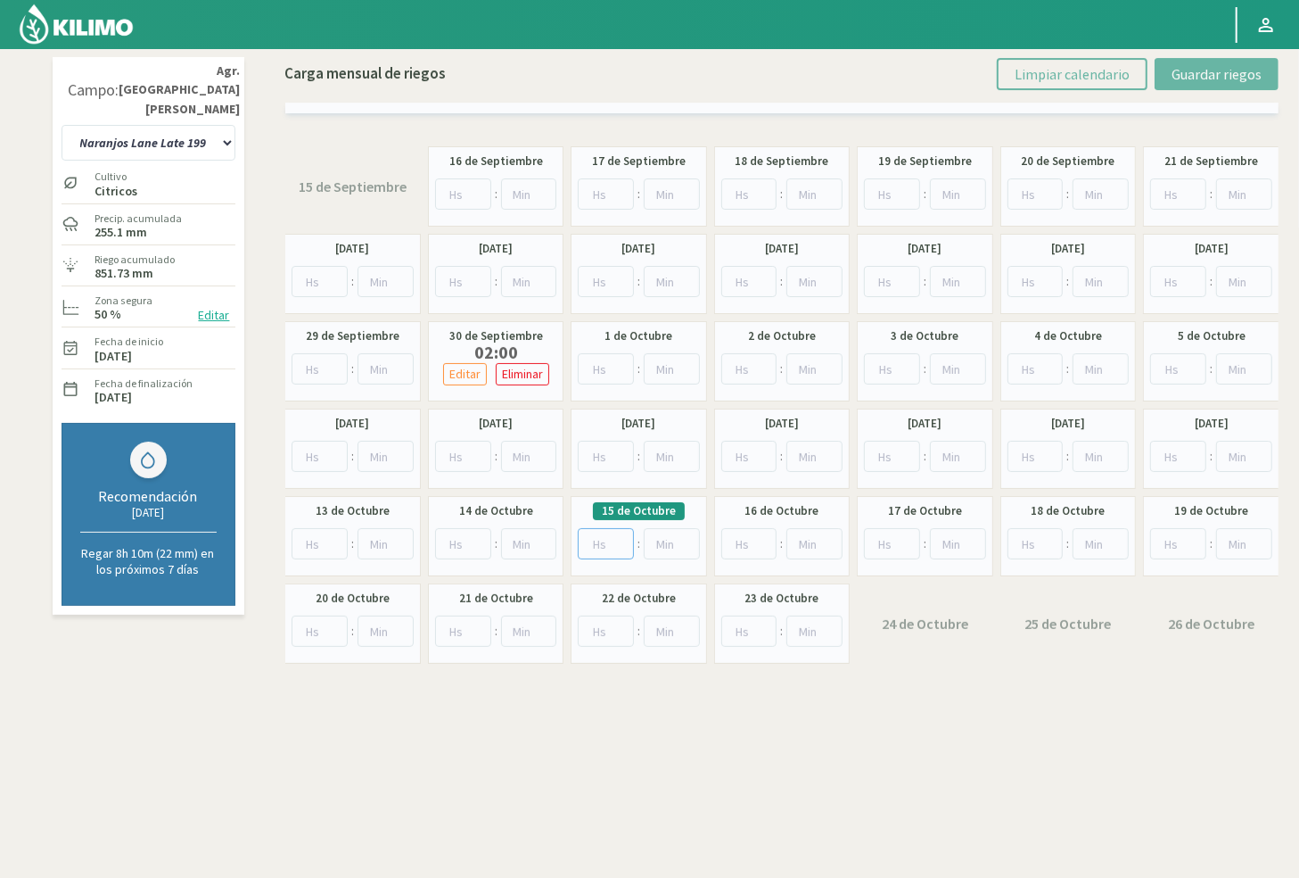
click at [596, 548] on input "number" at bounding box center [606, 543] width 56 height 31
type input "4"
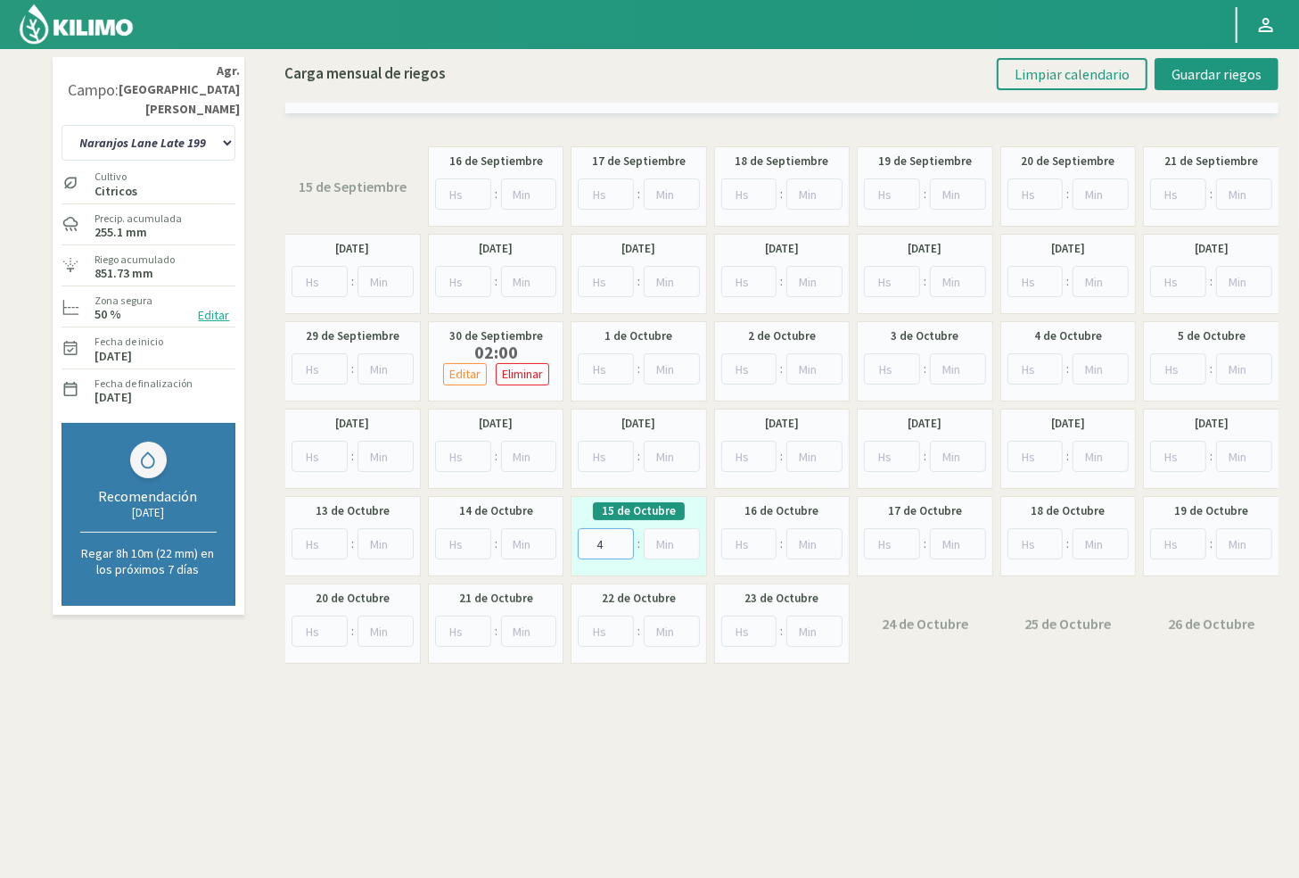
type input "4"
click at [660, 532] on input "number" at bounding box center [672, 543] width 56 height 31
type input "30"
click at [979, 62] on button "Guardar riegos" at bounding box center [1217, 74] width 124 height 32
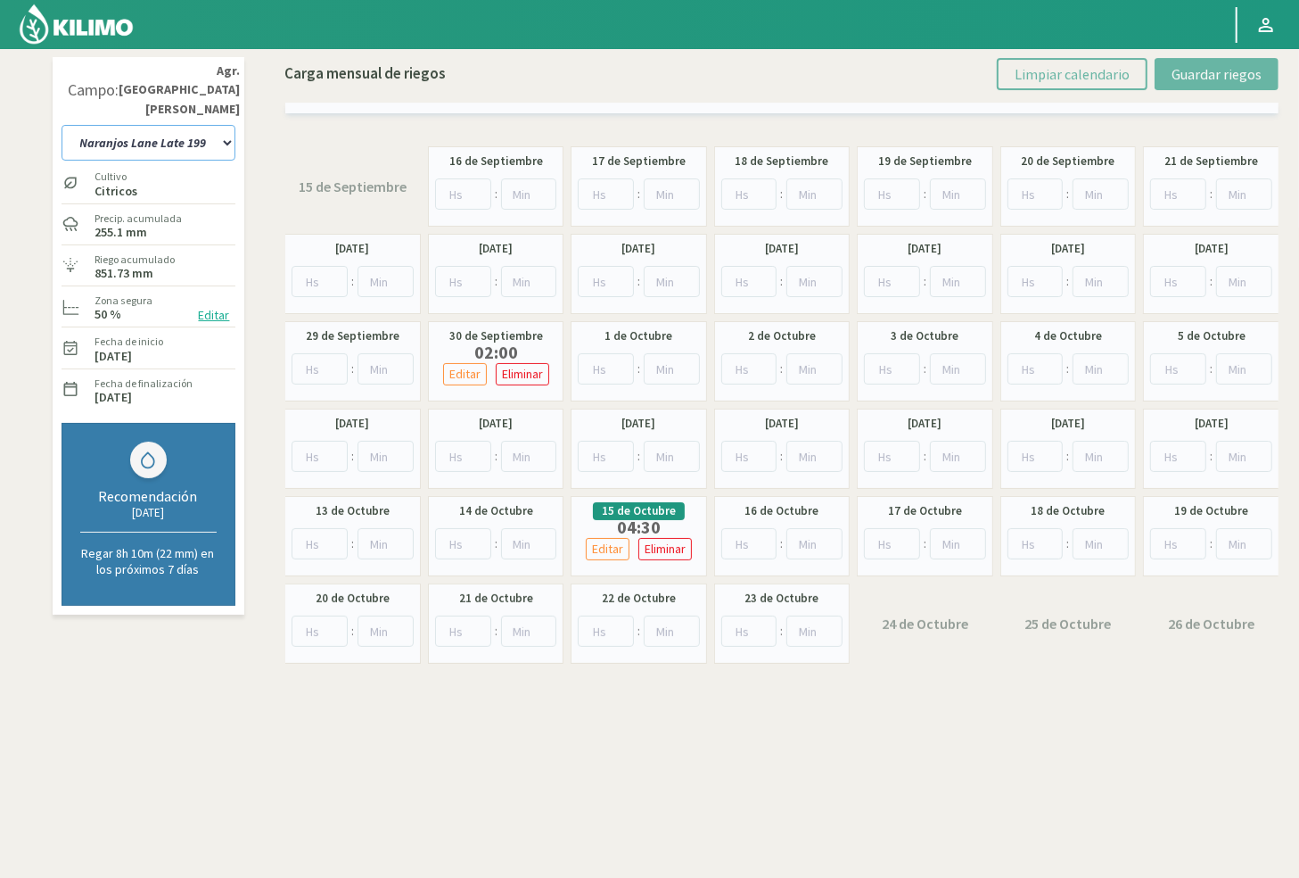
click at [189, 125] on select "10 11 12 13 1A 1B 26 27 E 3A 4 5 6 7 [PERSON_NAME] 7 Ciruela 8 9 Equipo 1 2005 …" at bounding box center [149, 143] width 174 height 36
click at [107, 125] on select "10 11 12 13 1A 1B 26 27 E 3A 4 5 6 7 [PERSON_NAME] 7 Ciruela 8 9 Equipo 1 2005 …" at bounding box center [149, 143] width 174 height 36
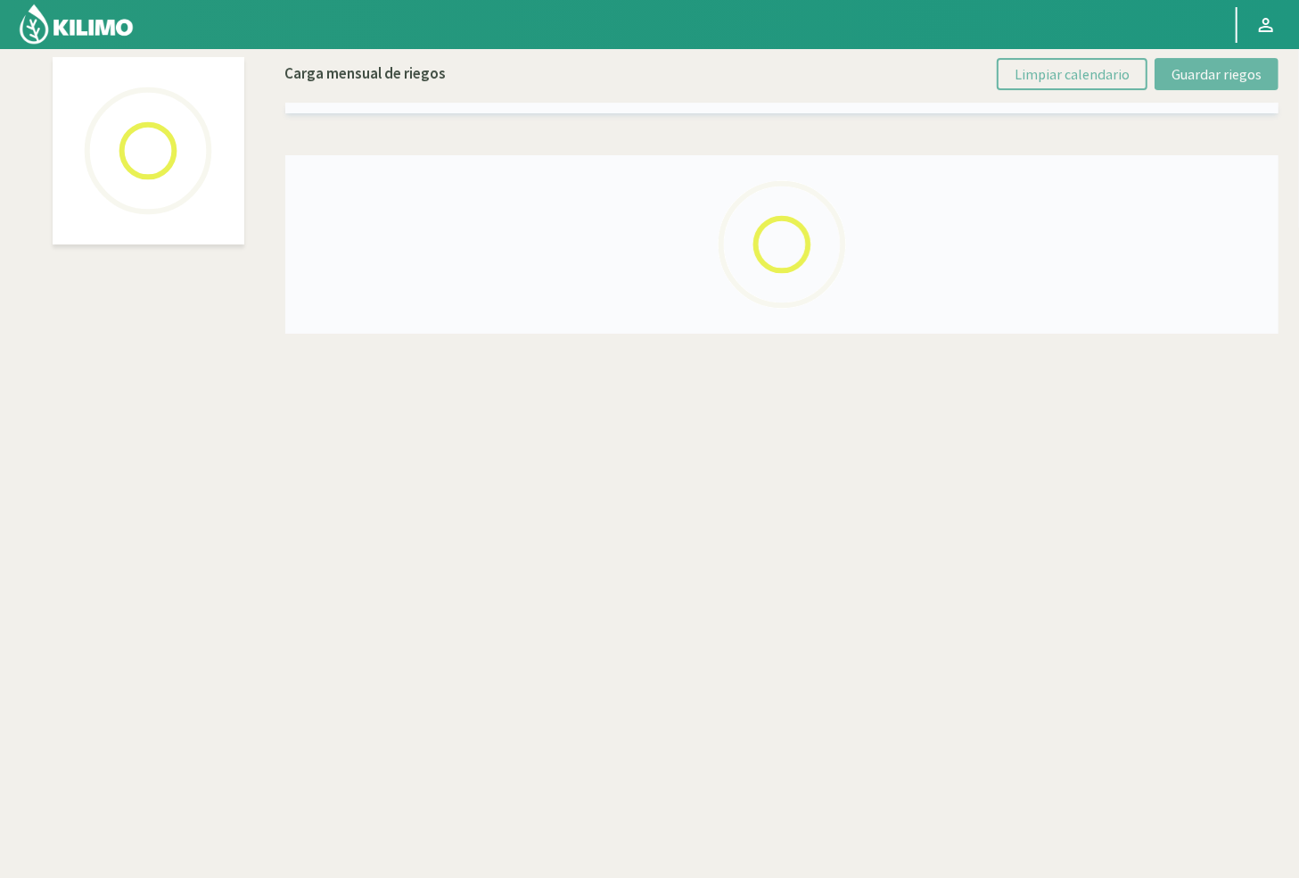
select select "60: Object"
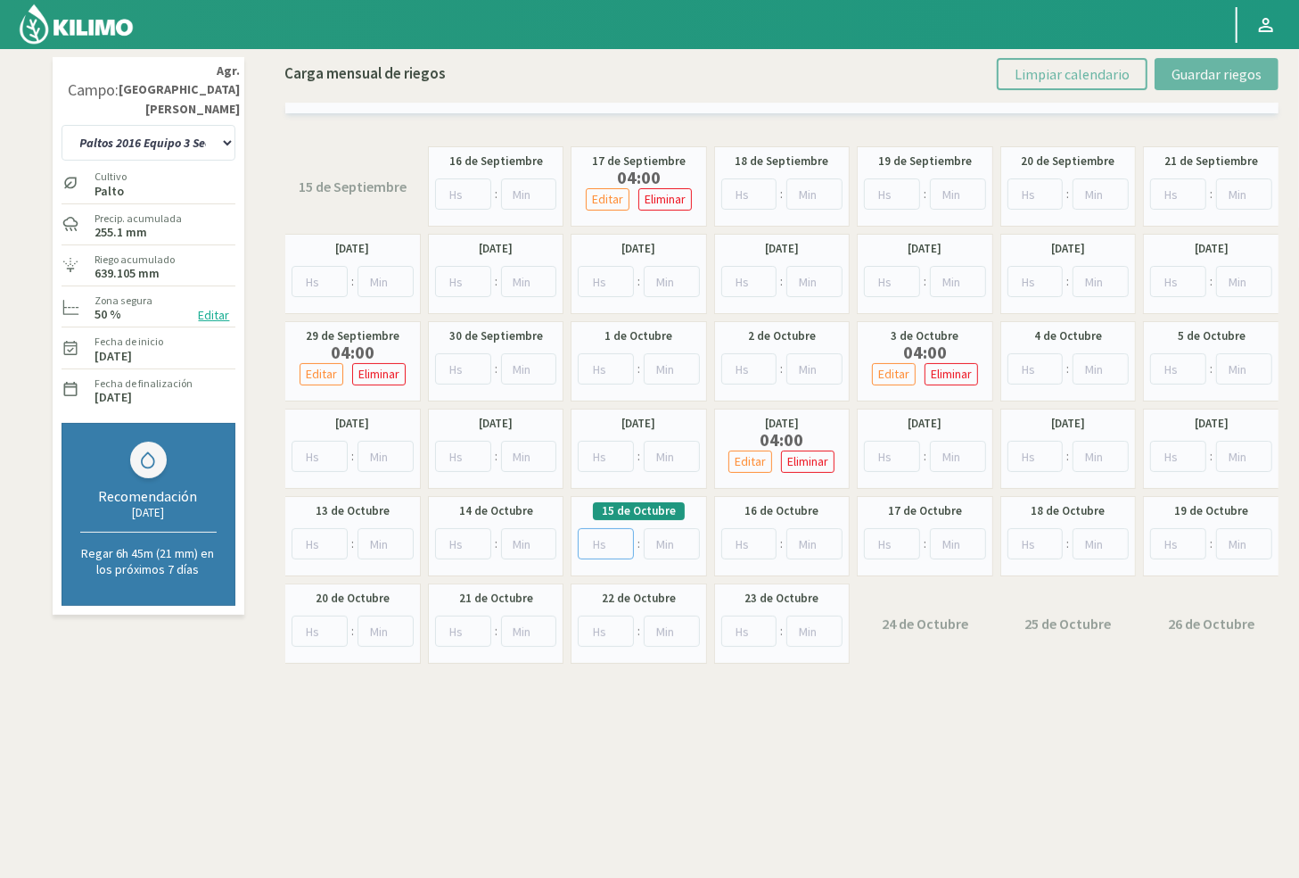
click at [590, 544] on input "number" at bounding box center [606, 543] width 56 height 31
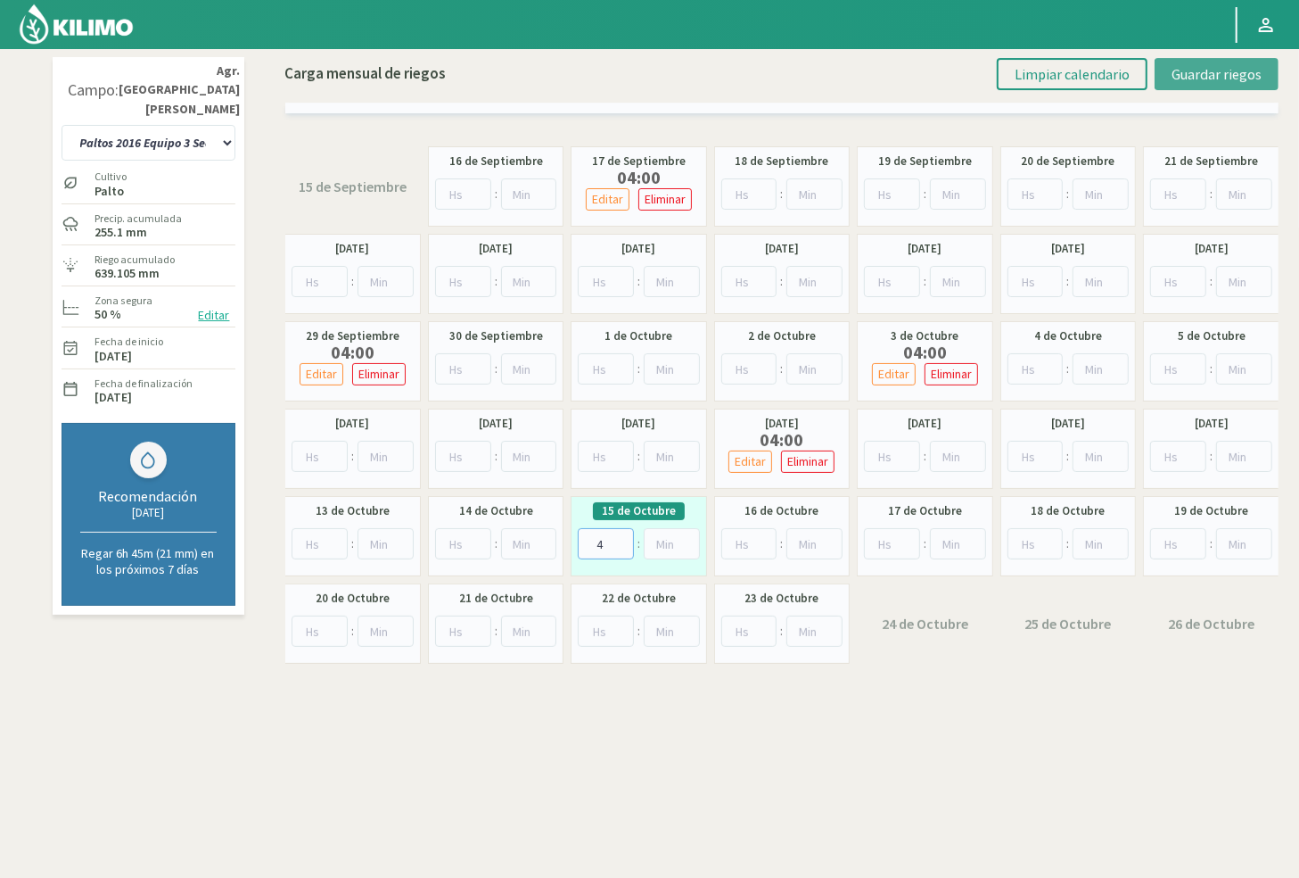
type input "4"
click at [979, 75] on span "Guardar riegos" at bounding box center [1217, 74] width 90 height 18
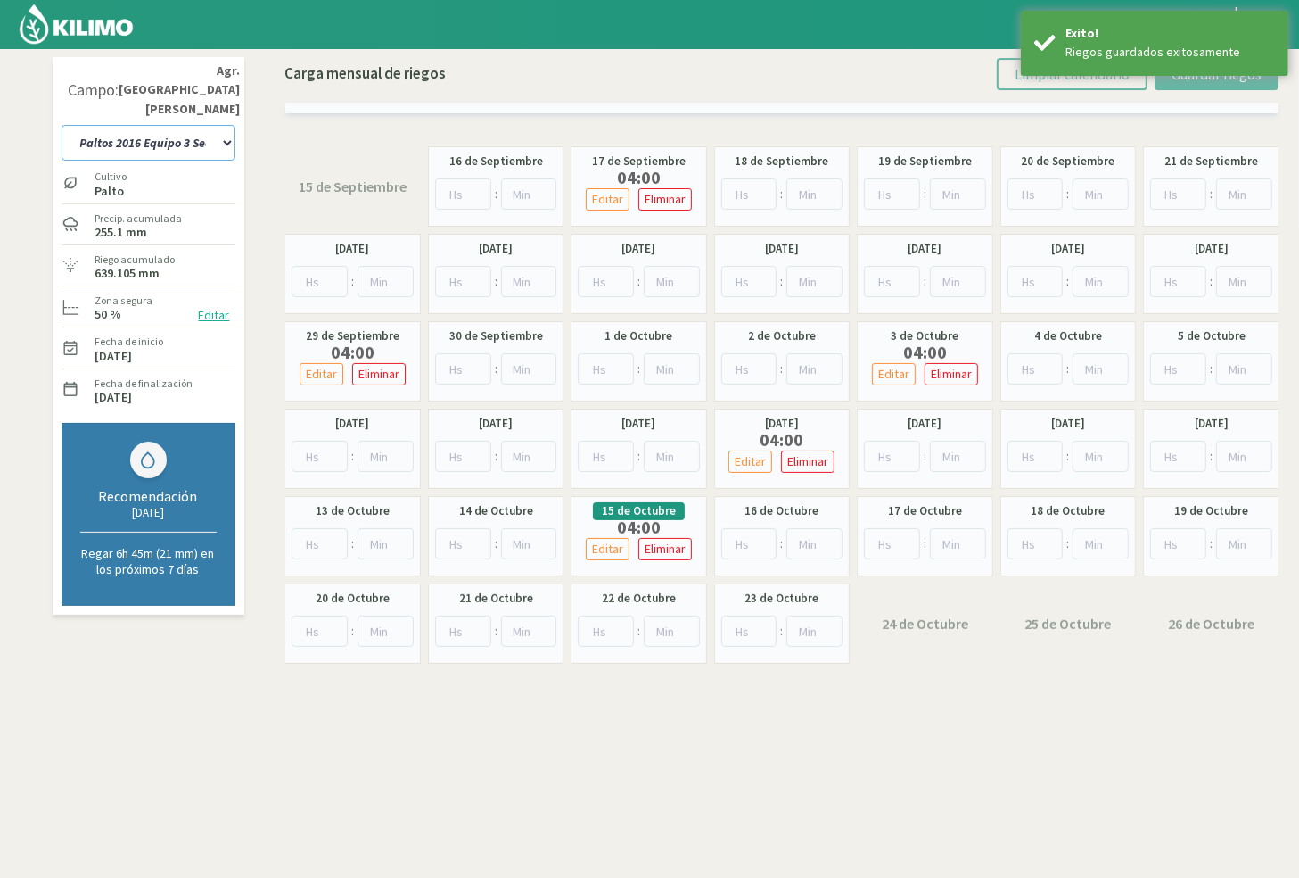
click at [186, 132] on select "10 11 12 13 1A 1B 26 27 E 3A 4 5 6 7 [PERSON_NAME] 7 Ciruela 8 9 Equipo 1 2005 …" at bounding box center [149, 143] width 174 height 36
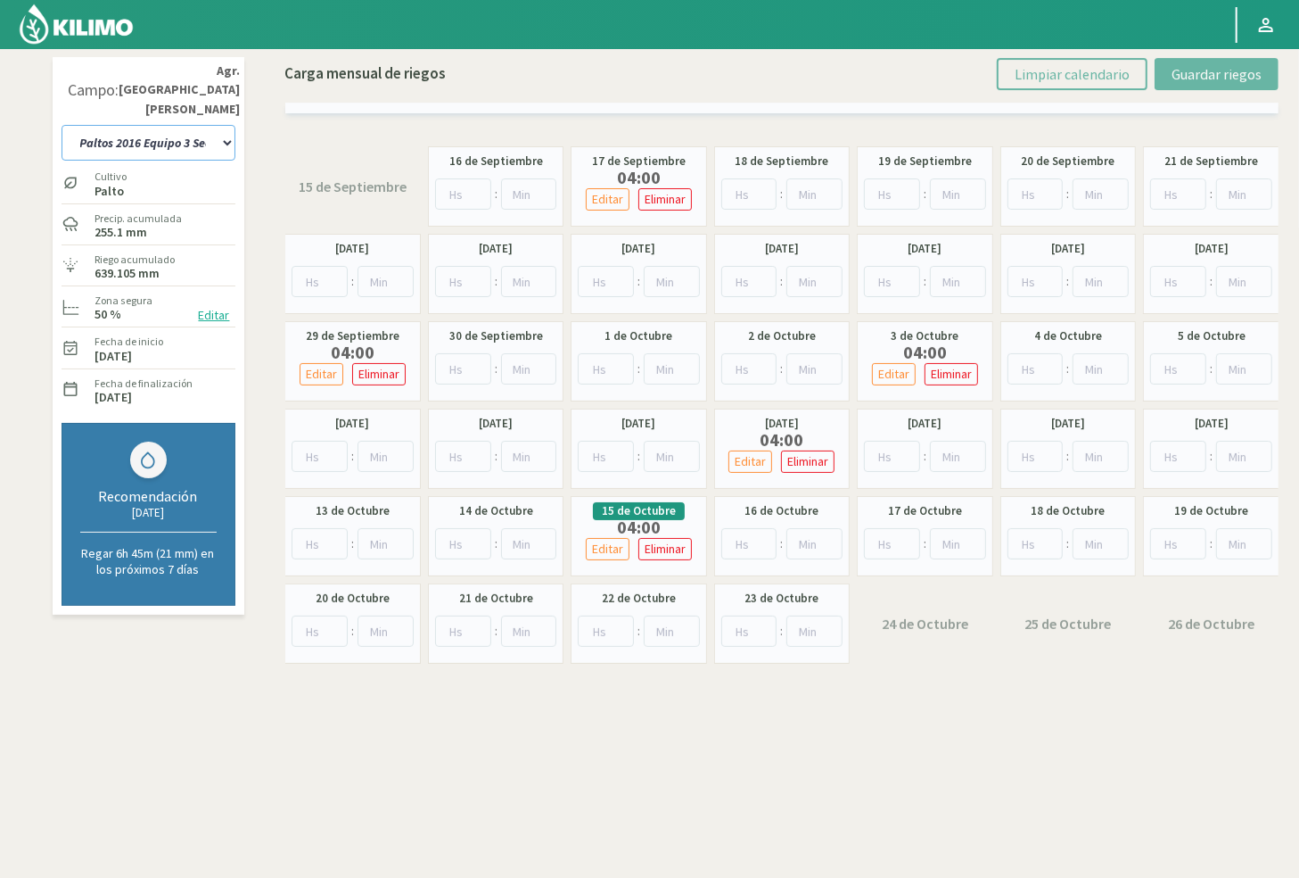
click at [178, 129] on select "10 11 12 13 1A 1B 26 27 E 3A 4 5 6 7 [PERSON_NAME] 7 Ciruela 8 9 Equipo 1 2005 …" at bounding box center [149, 143] width 174 height 36
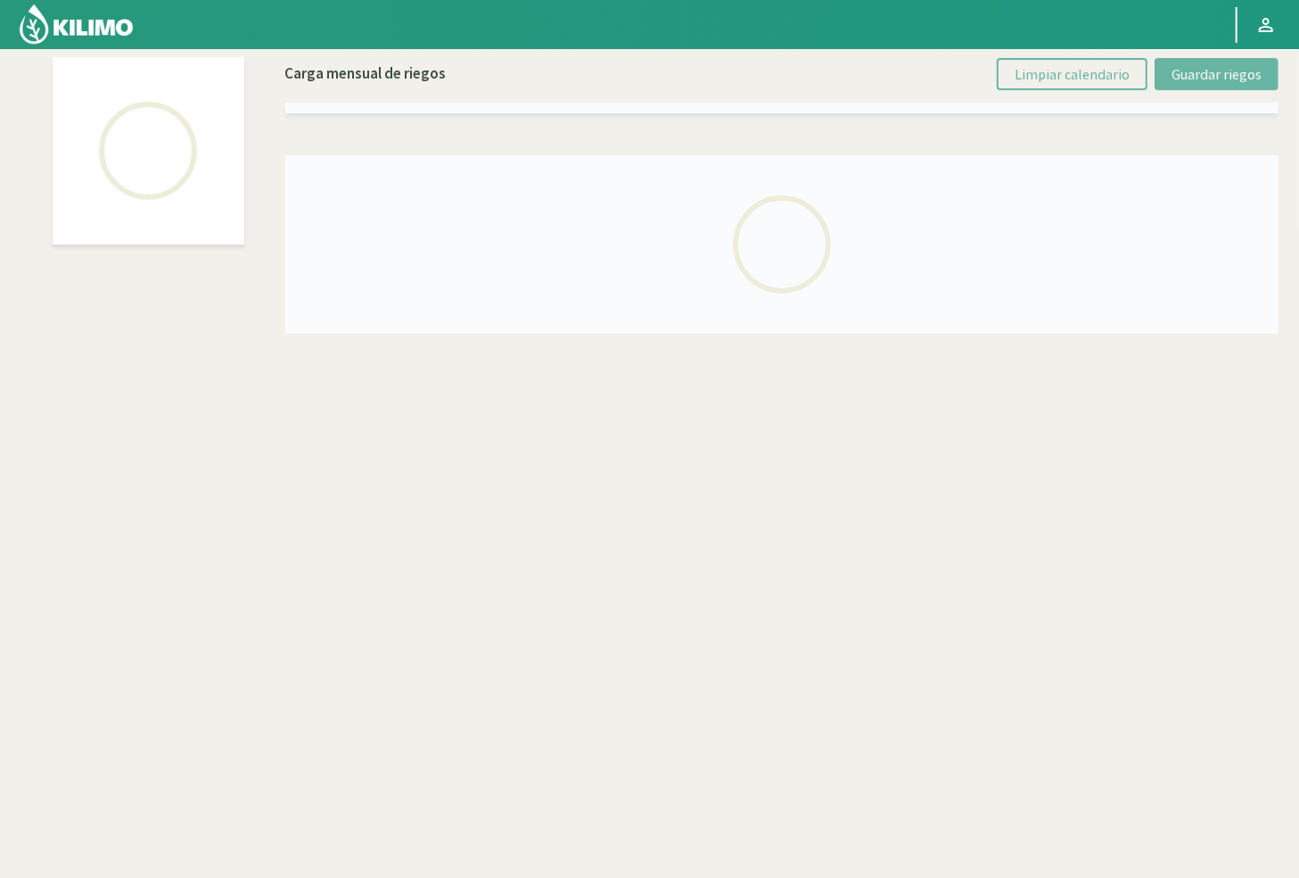
select select "29: Object"
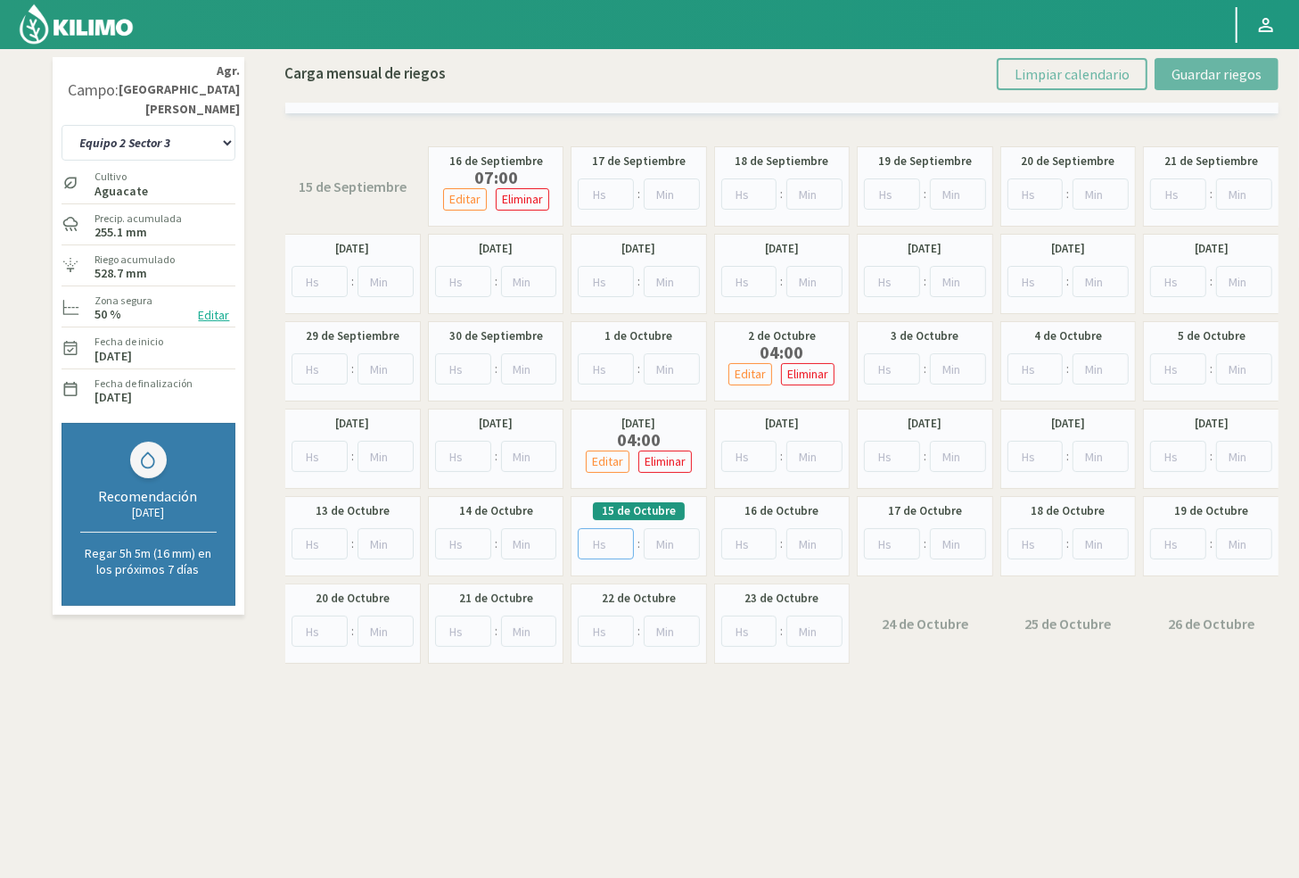
click at [593, 540] on input "number" at bounding box center [606, 543] width 56 height 31
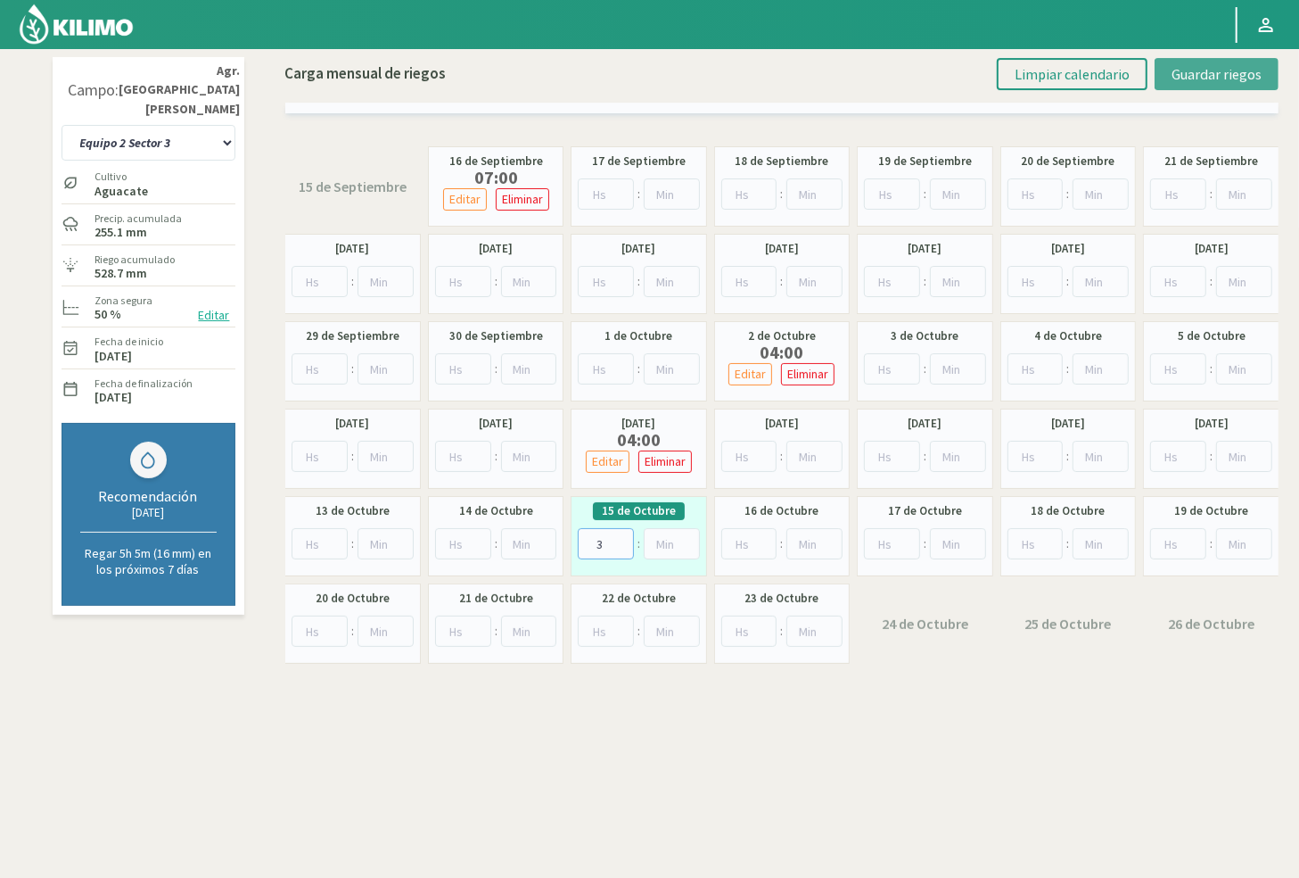
type input "3"
click at [979, 72] on button "Guardar riegos" at bounding box center [1217, 74] width 124 height 32
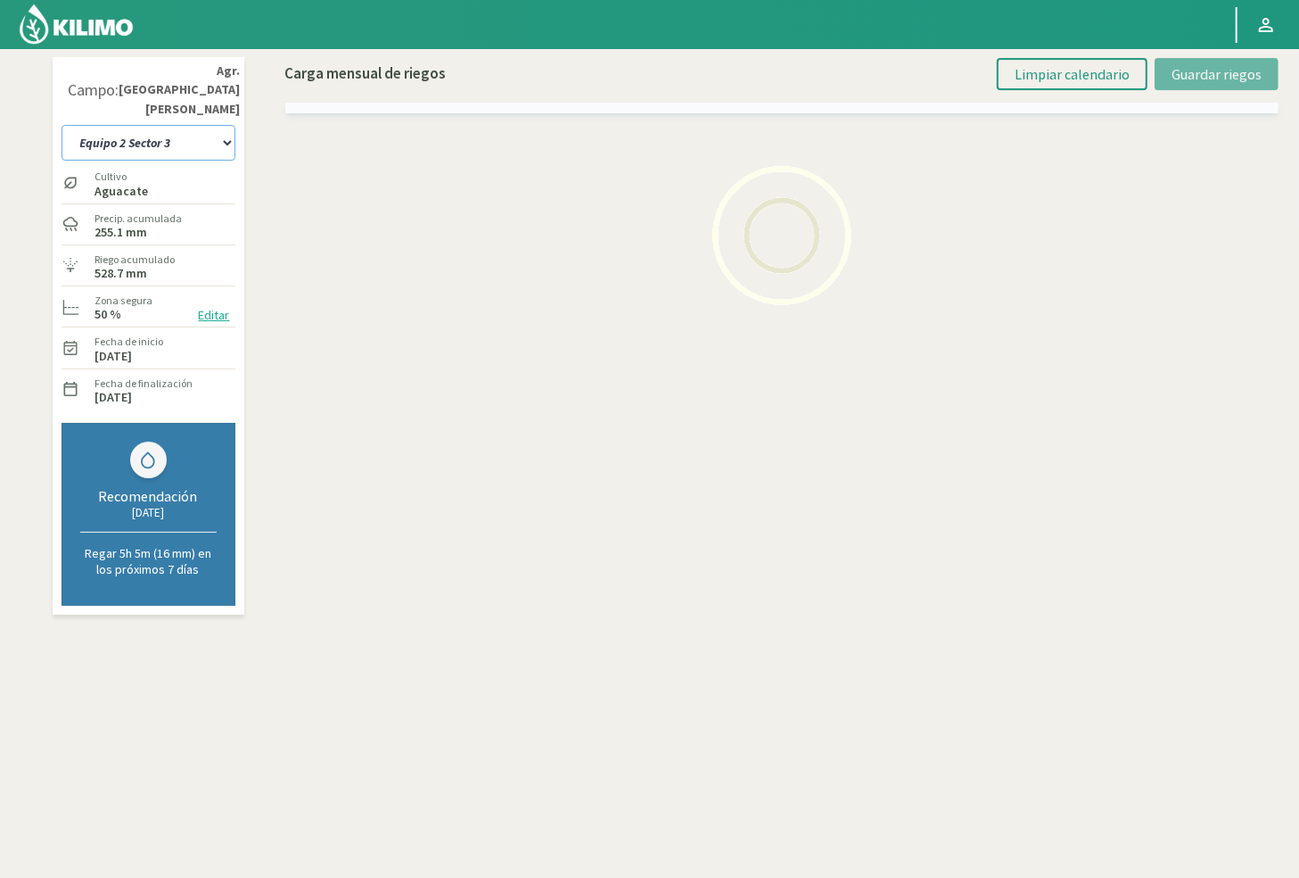
click at [162, 125] on select "10 11 12 13 1A 1B 26 27 E 3A 4 5 6 7 [PERSON_NAME] 7 Ciruela 8 9 Equipo 1 2005 …" at bounding box center [149, 143] width 174 height 36
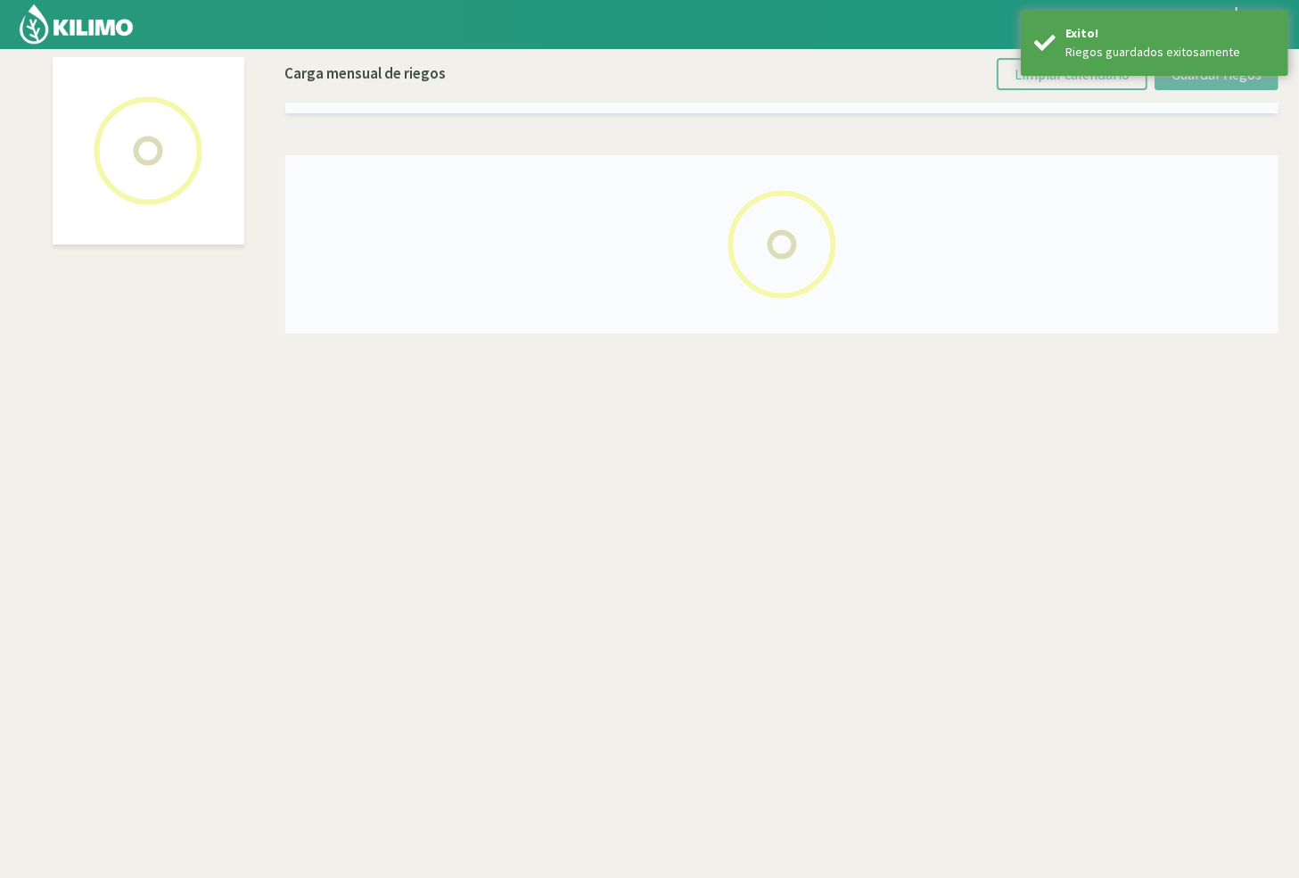
select select "57: Object"
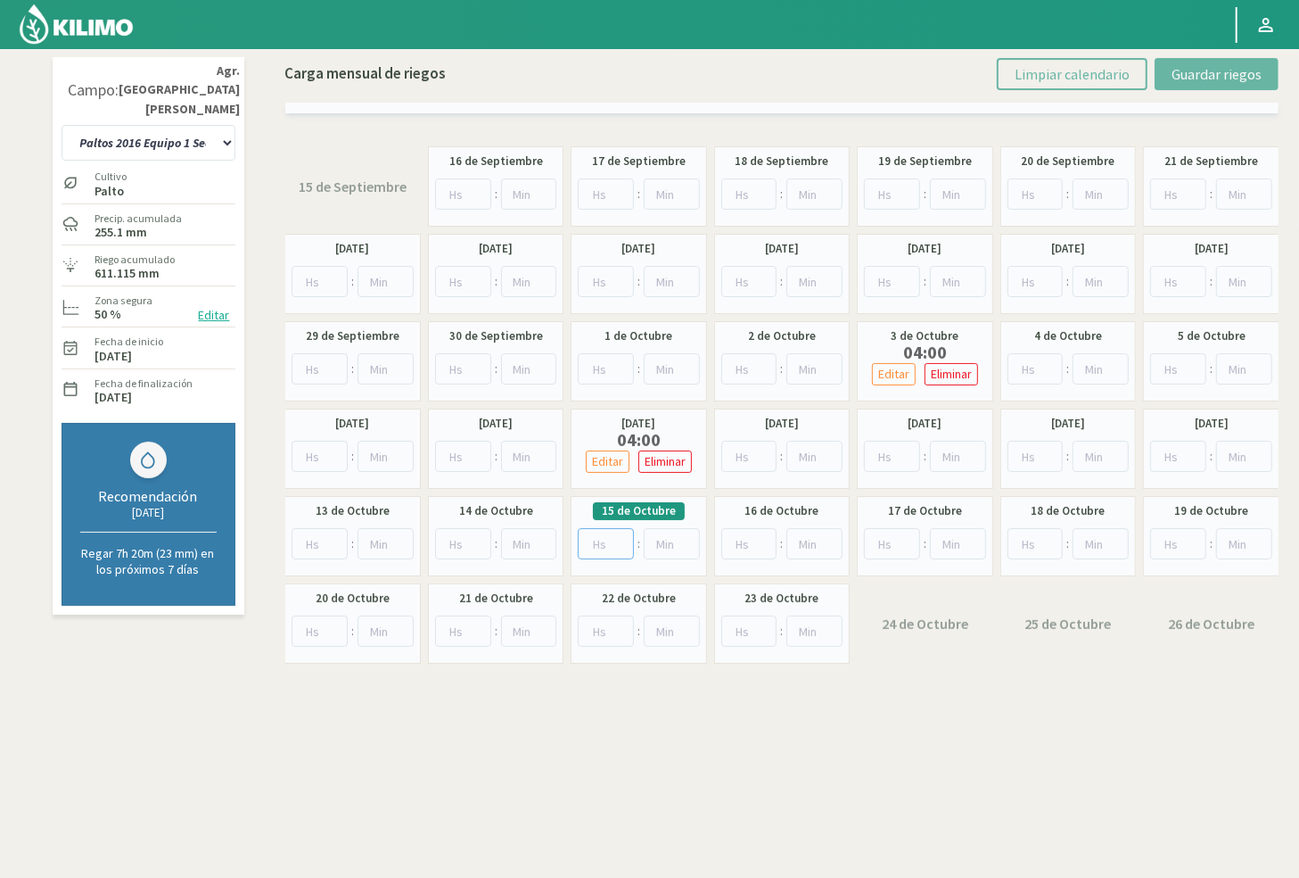
click at [590, 544] on input "number" at bounding box center [606, 543] width 56 height 31
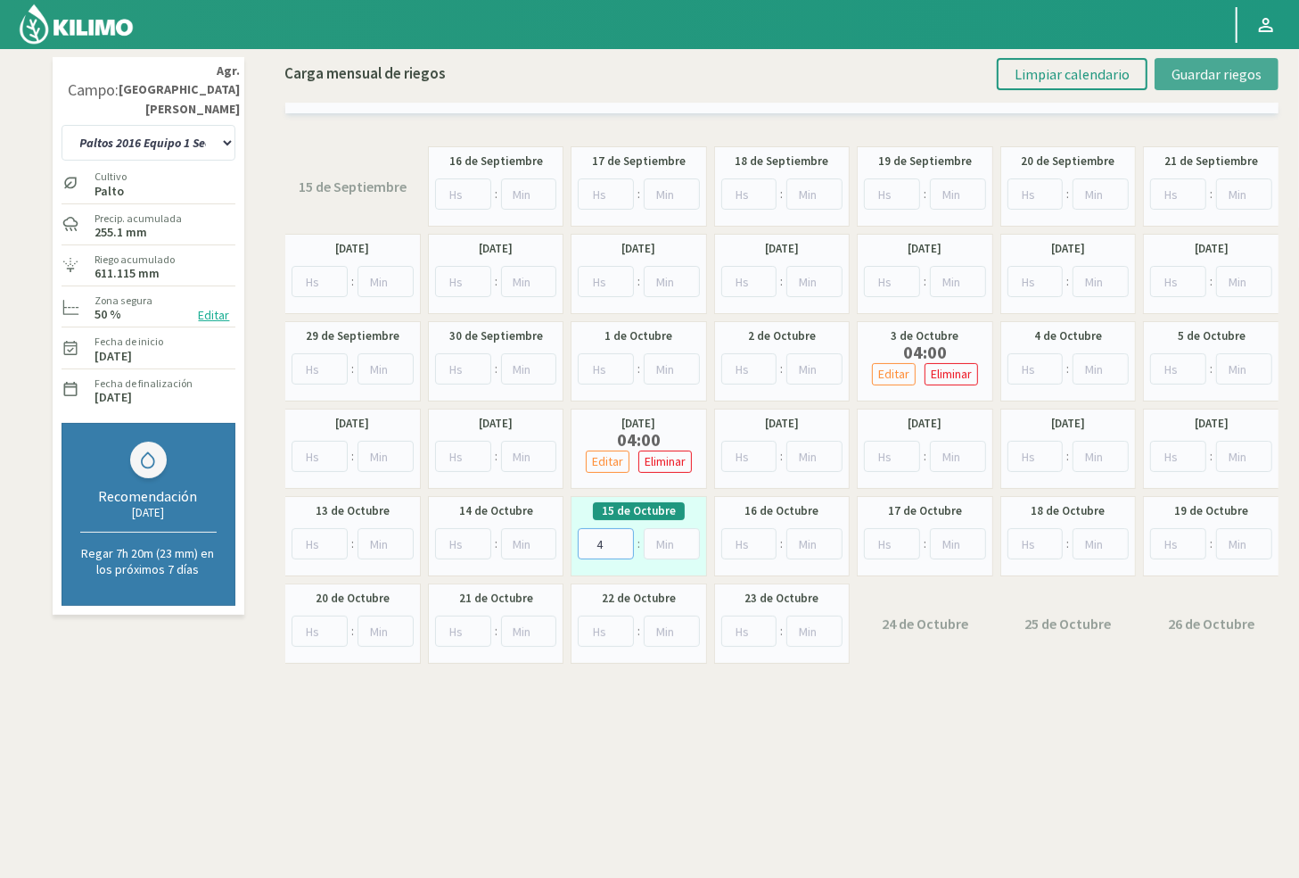
type input "4"
click at [979, 65] on span "Guardar riegos" at bounding box center [1217, 74] width 90 height 18
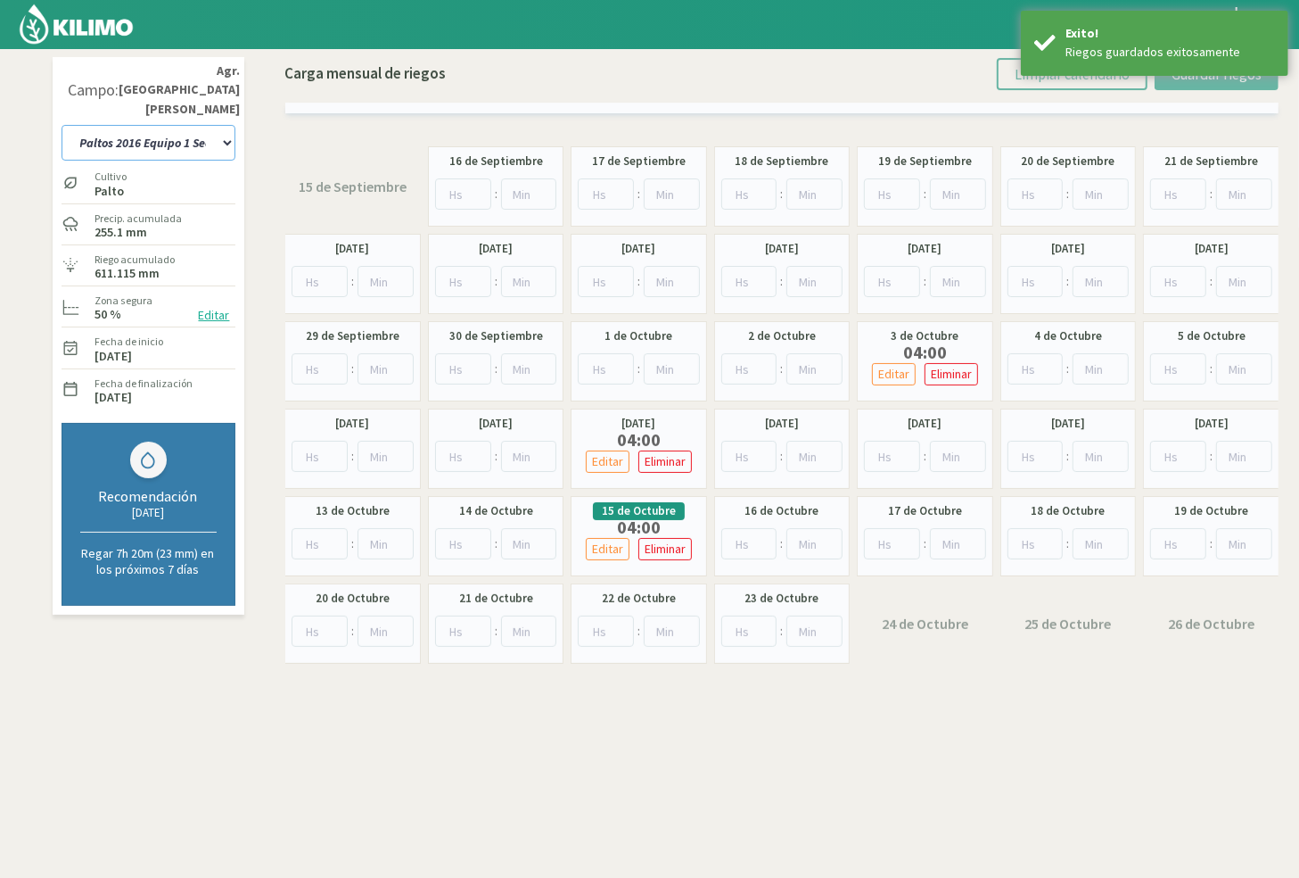
click at [130, 130] on select "10 11 12 13 1A 1B 26 27 E 3A 4 5 6 7 [PERSON_NAME] 7 Ciruela 8 9 Equipo 1 2005 …" at bounding box center [149, 143] width 174 height 36
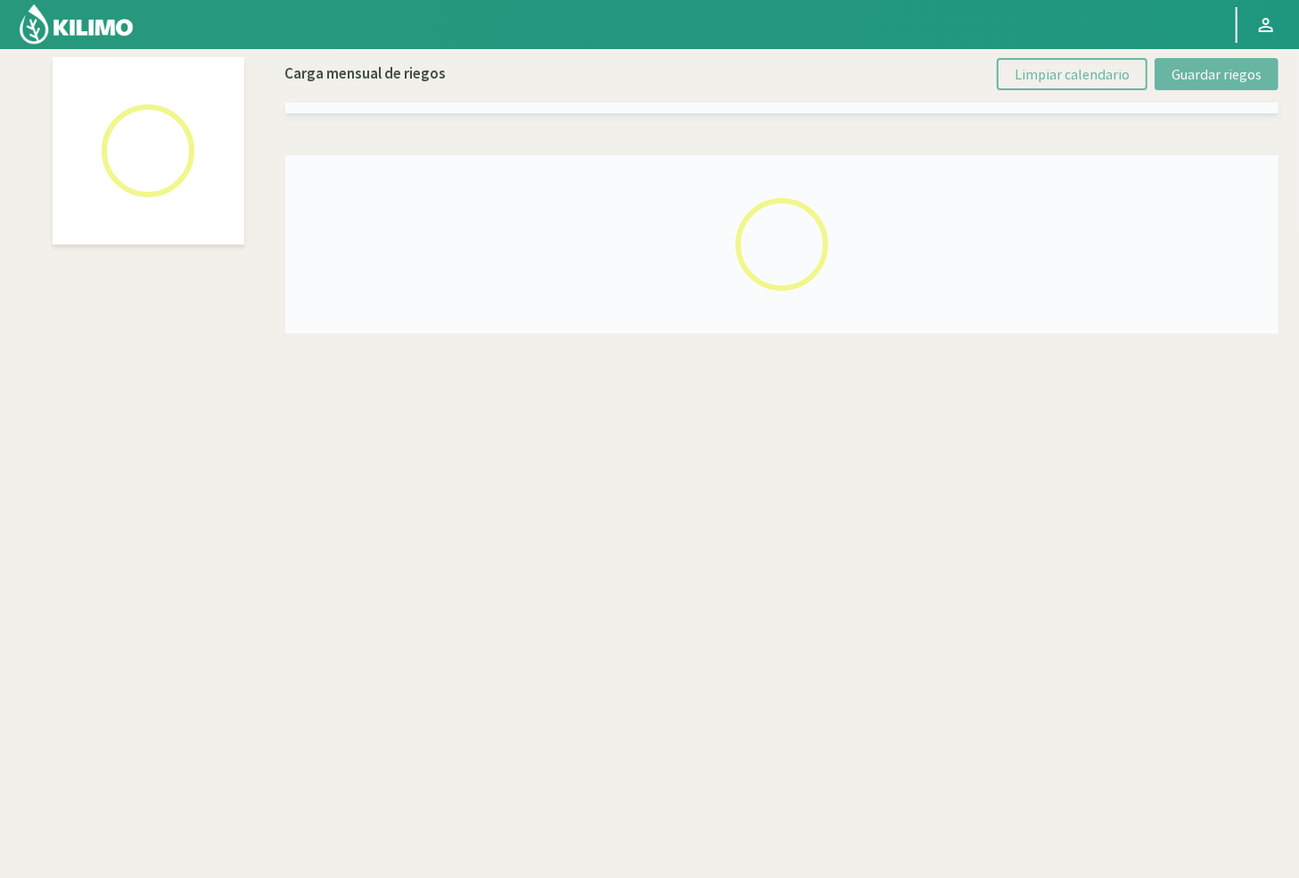
select select "34: Object"
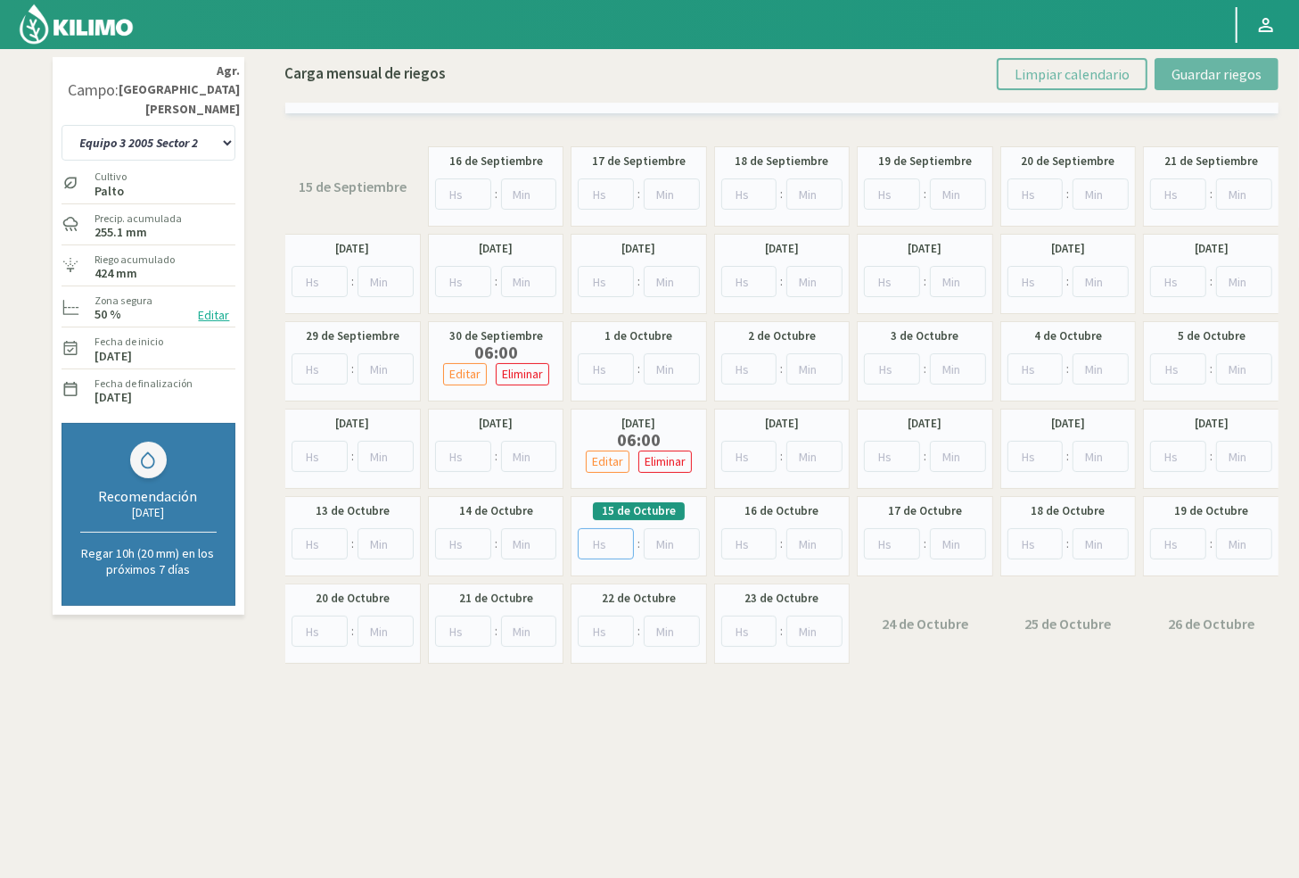
click at [598, 549] on input "number" at bounding box center [606, 543] width 56 height 31
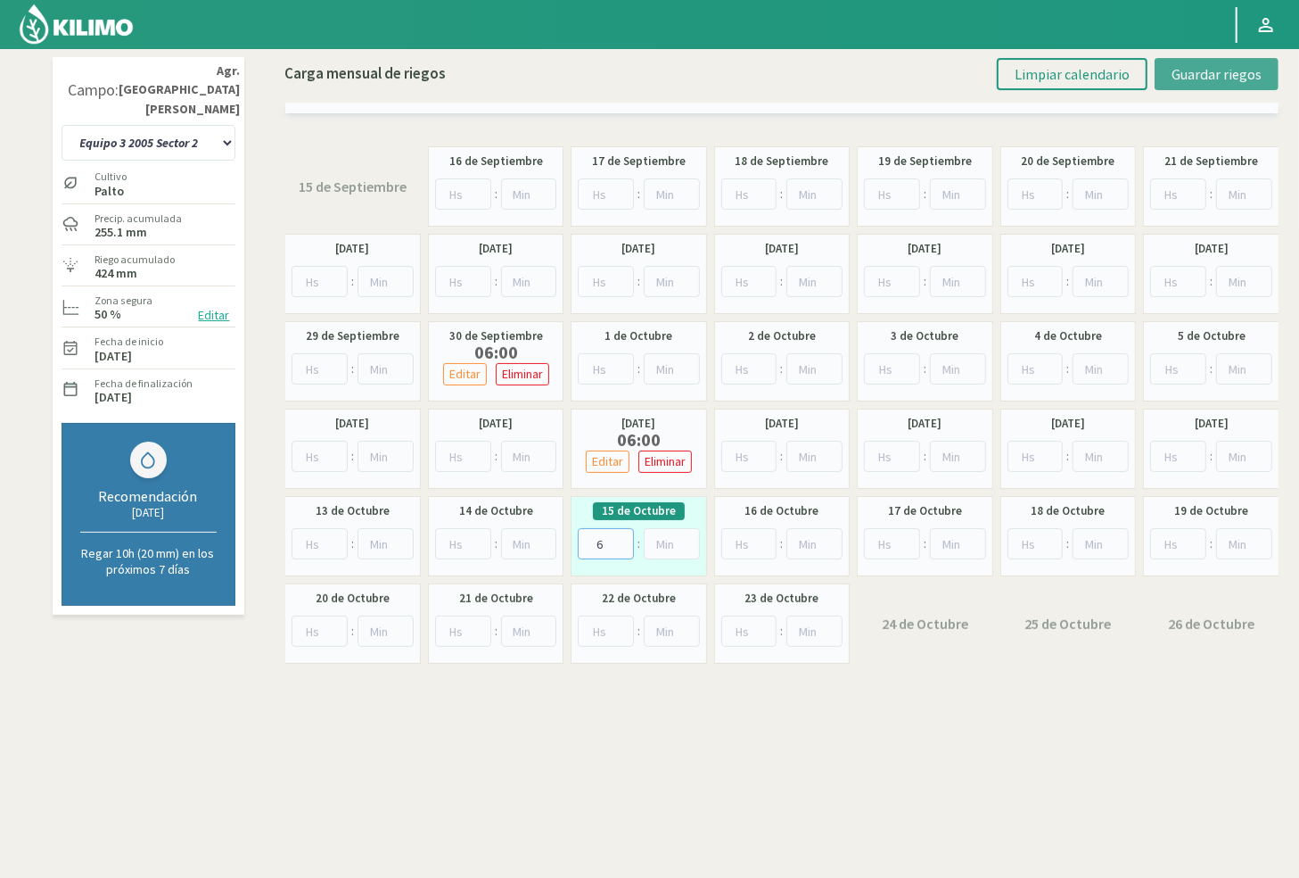
type input "6"
drag, startPoint x: 1189, startPoint y: 77, endPoint x: 1158, endPoint y: 84, distance: 32.0
click at [979, 77] on span "Guardar riegos" at bounding box center [1217, 74] width 90 height 18
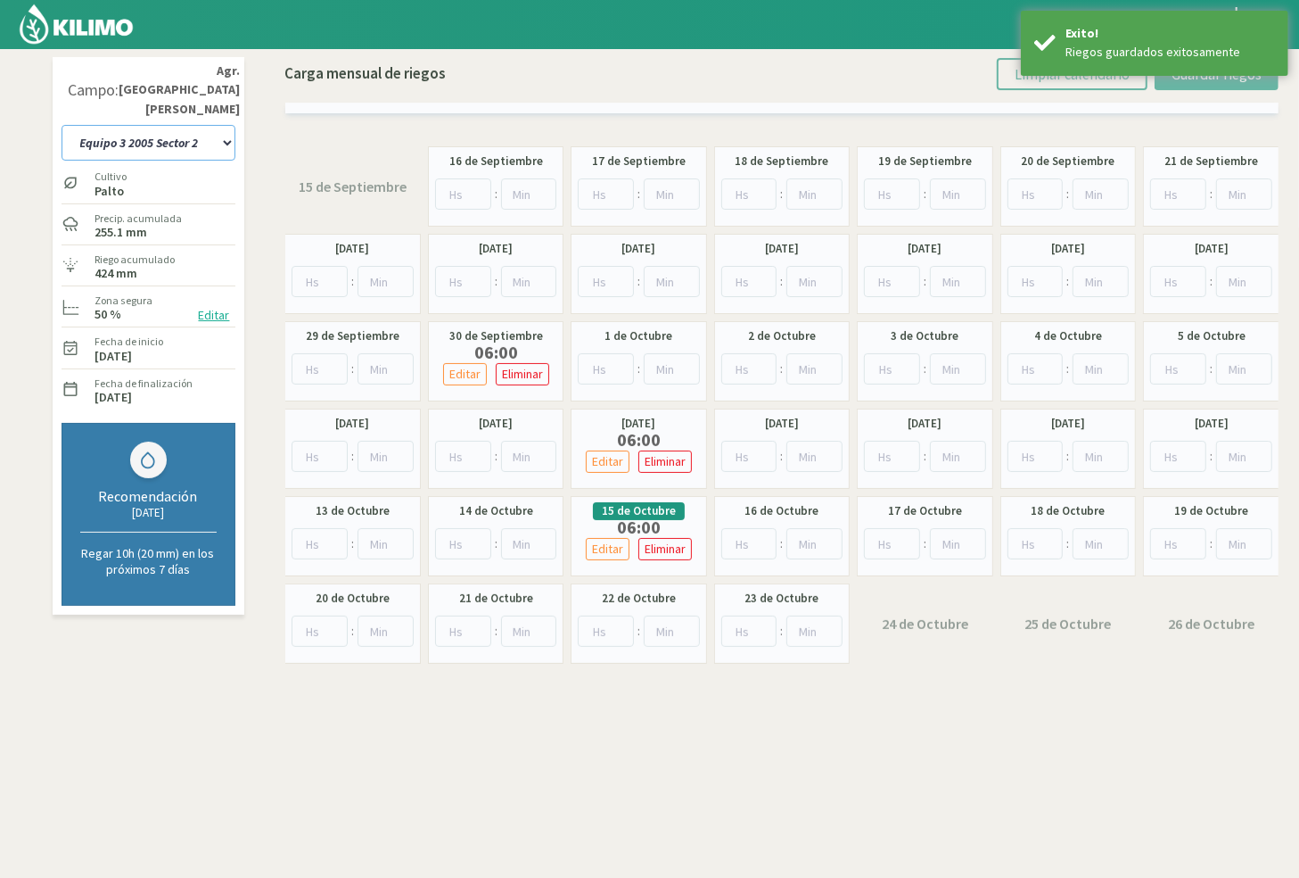
click at [119, 127] on select "10 11 12 13 1A 1B 26 27 E 3A 4 5 6 7 [PERSON_NAME] 7 Ciruela 8 9 Equipo 1 2005 …" at bounding box center [149, 143] width 174 height 36
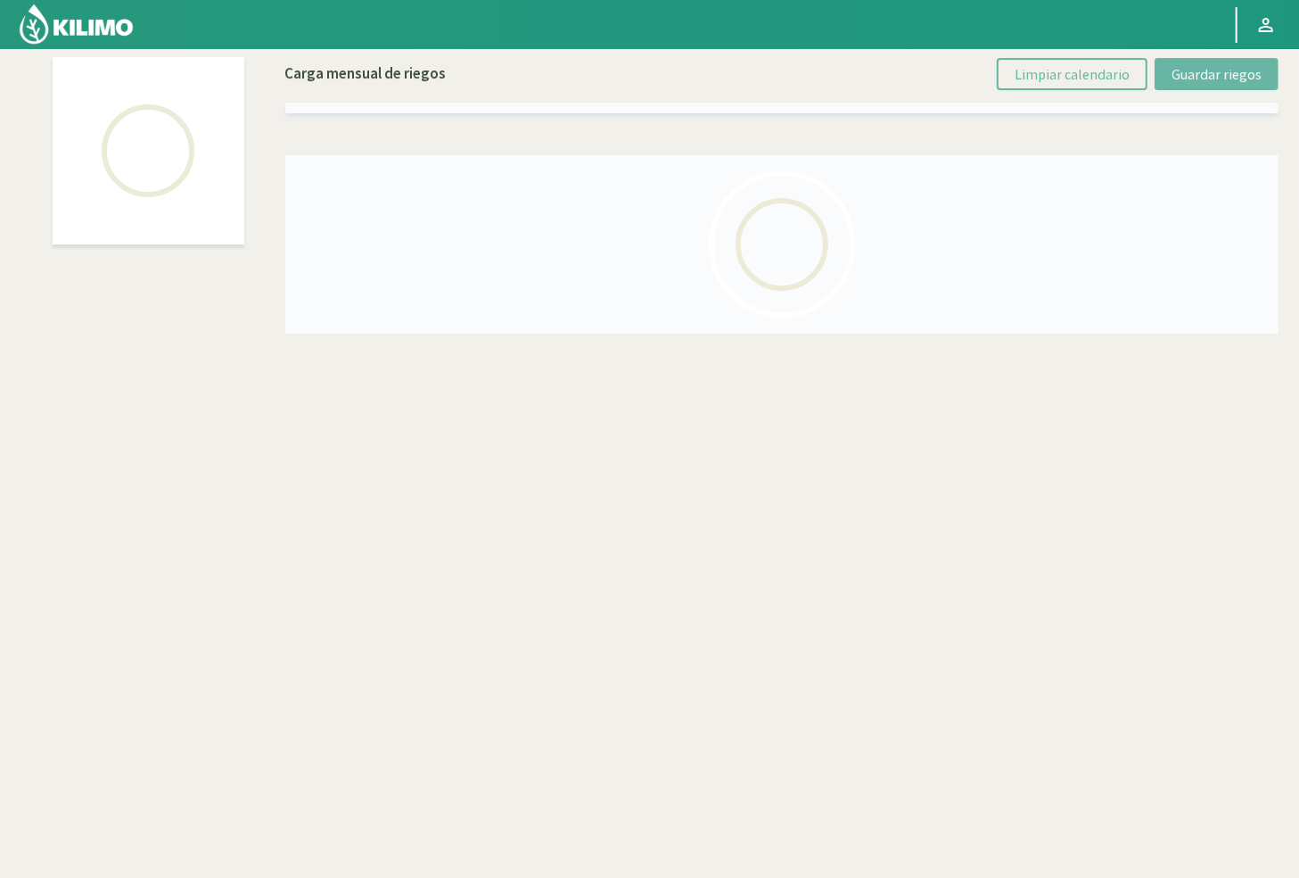
select select "26: Object"
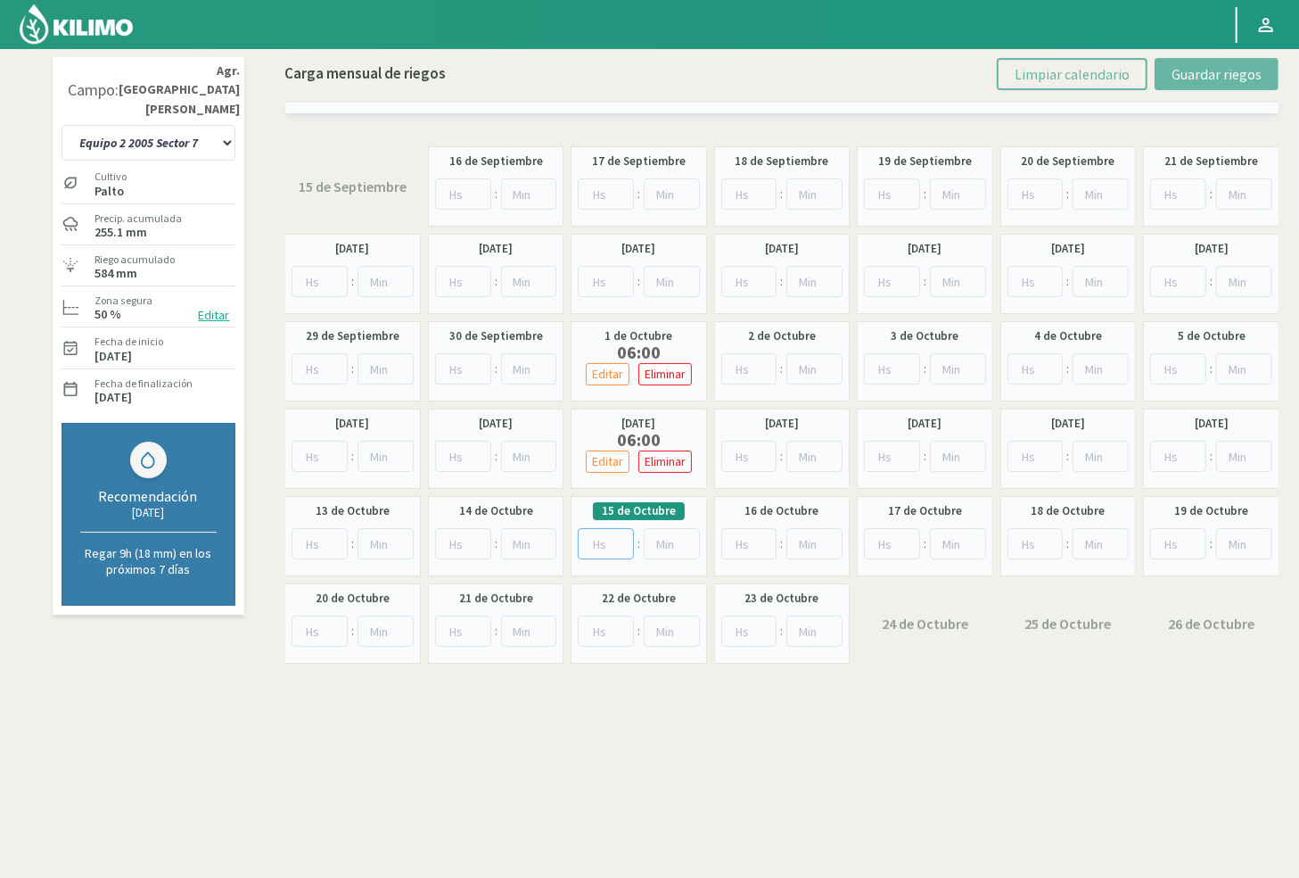
click at [601, 533] on input "number" at bounding box center [606, 543] width 56 height 31
type input "6"
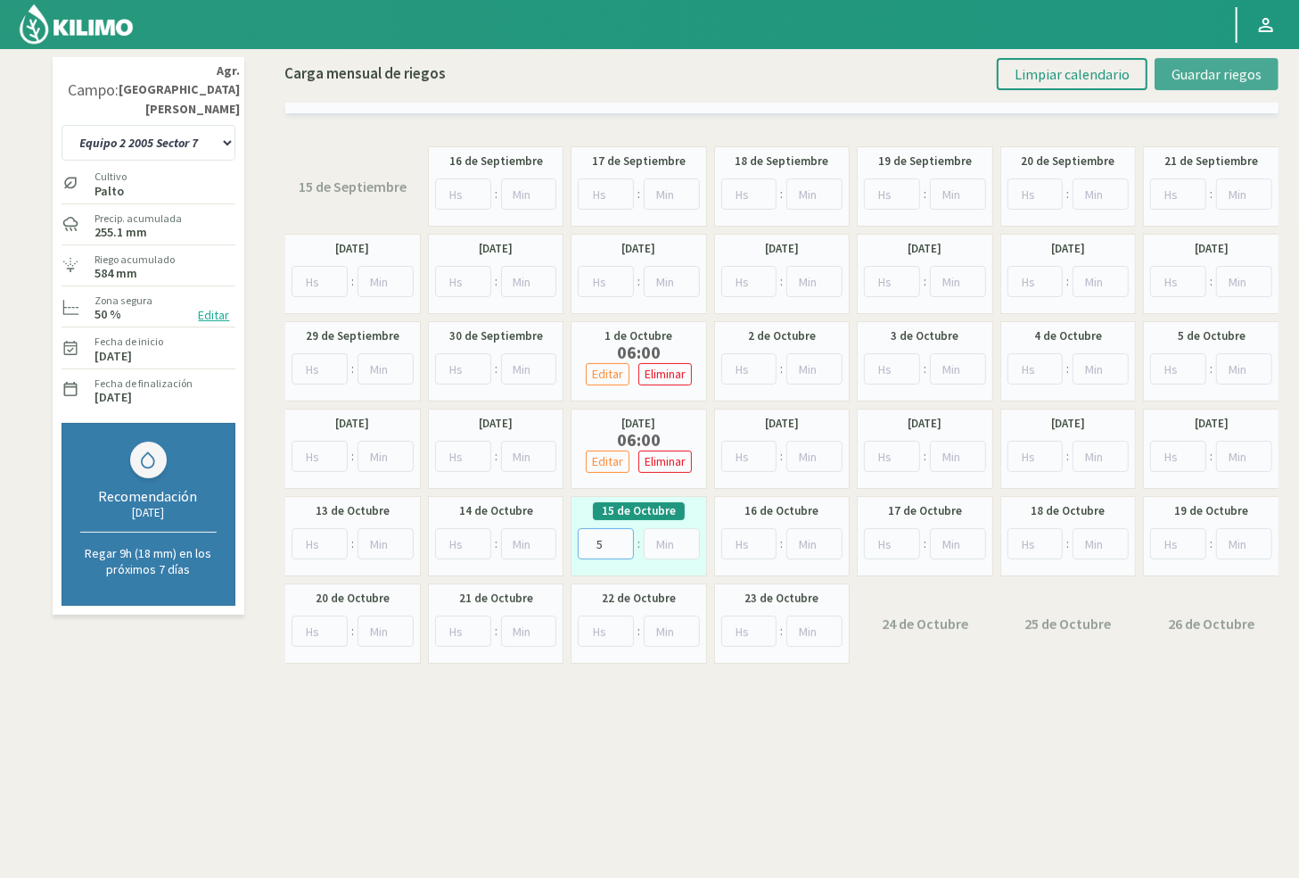
type input "5"
click at [979, 69] on span "Guardar riegos" at bounding box center [1217, 74] width 90 height 18
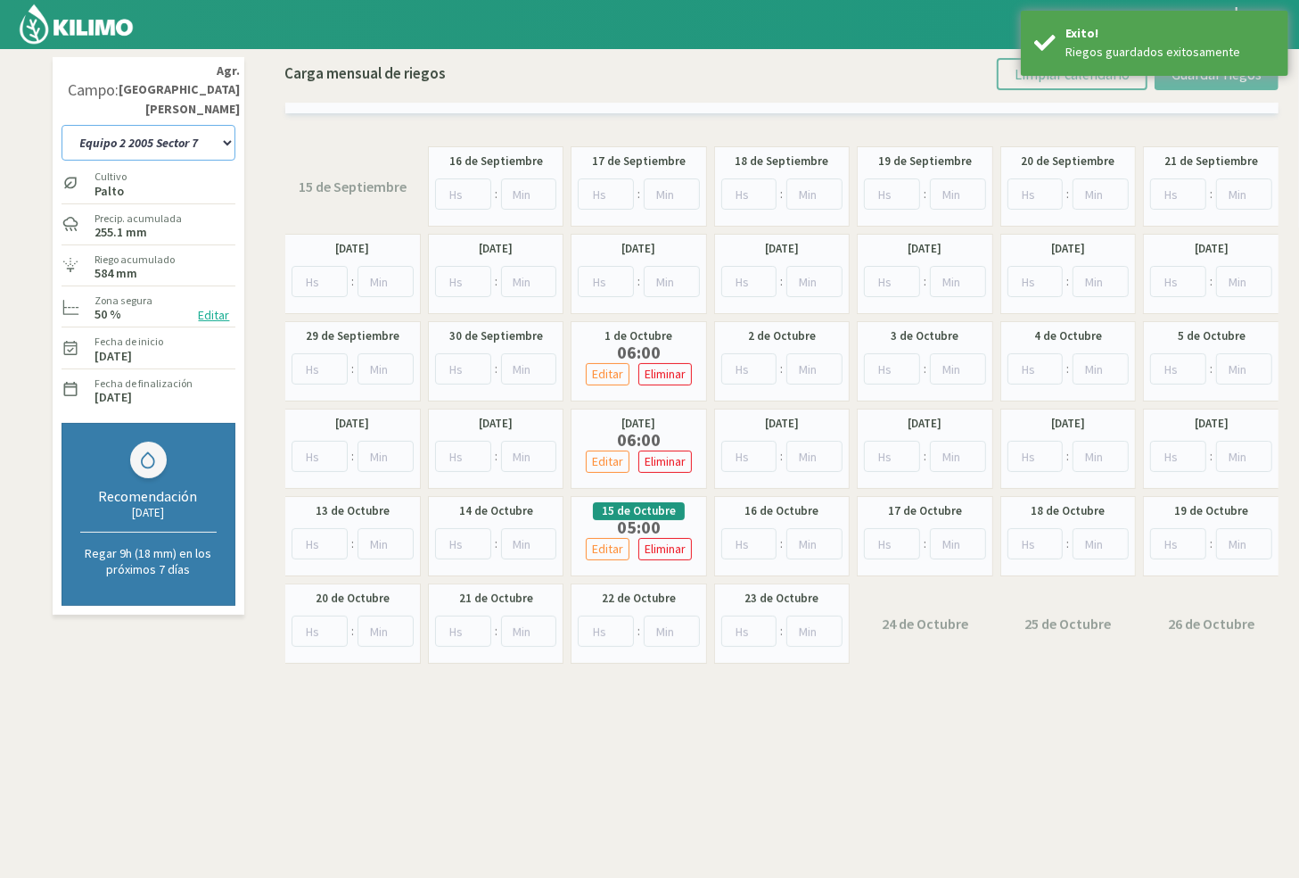
click at [197, 128] on select "10 11 12 13 1A 1B 26 27 E 3A 4 5 6 7 [PERSON_NAME] 7 Ciruela 8 9 Equipo 1 2005 …" at bounding box center [149, 143] width 174 height 36
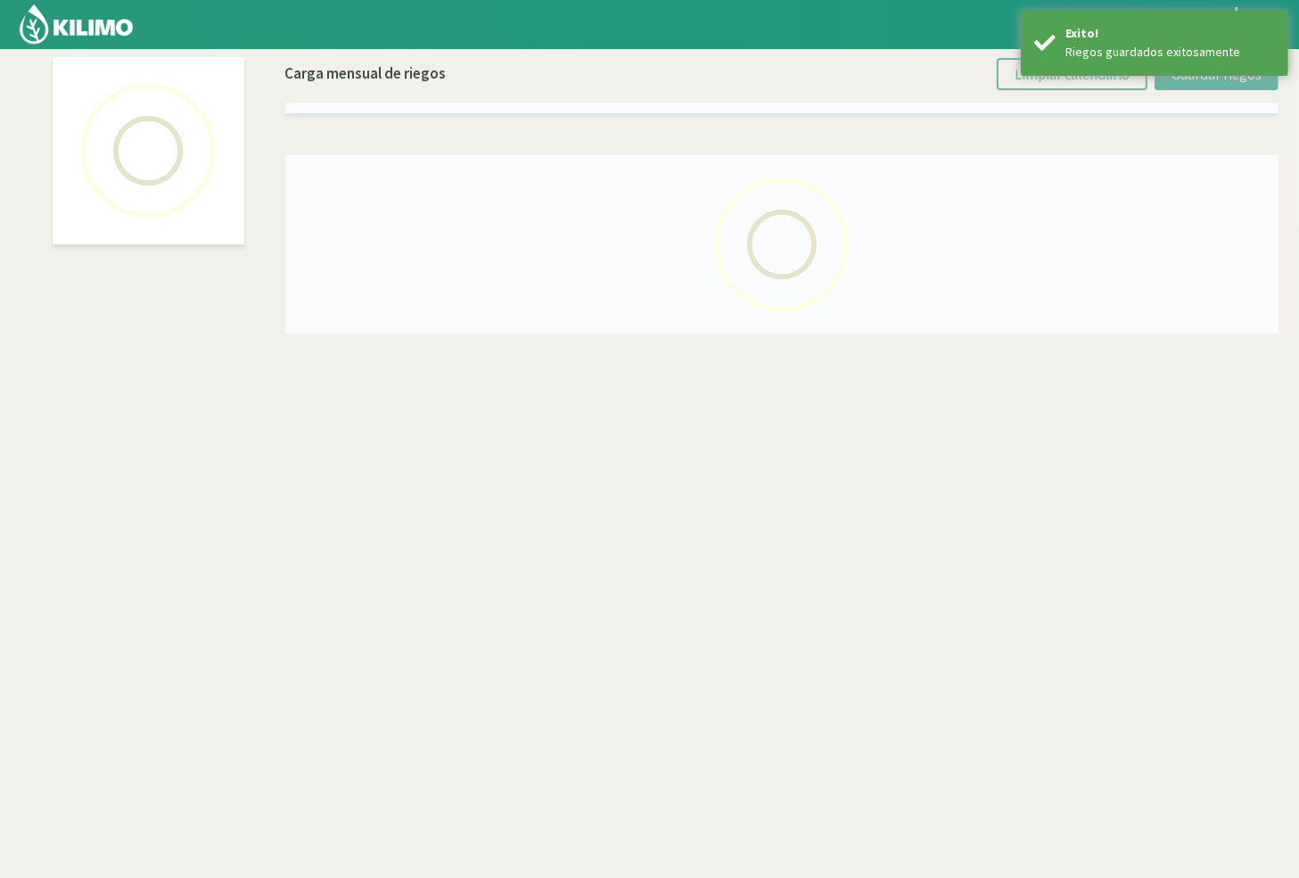
select select "20: Object"
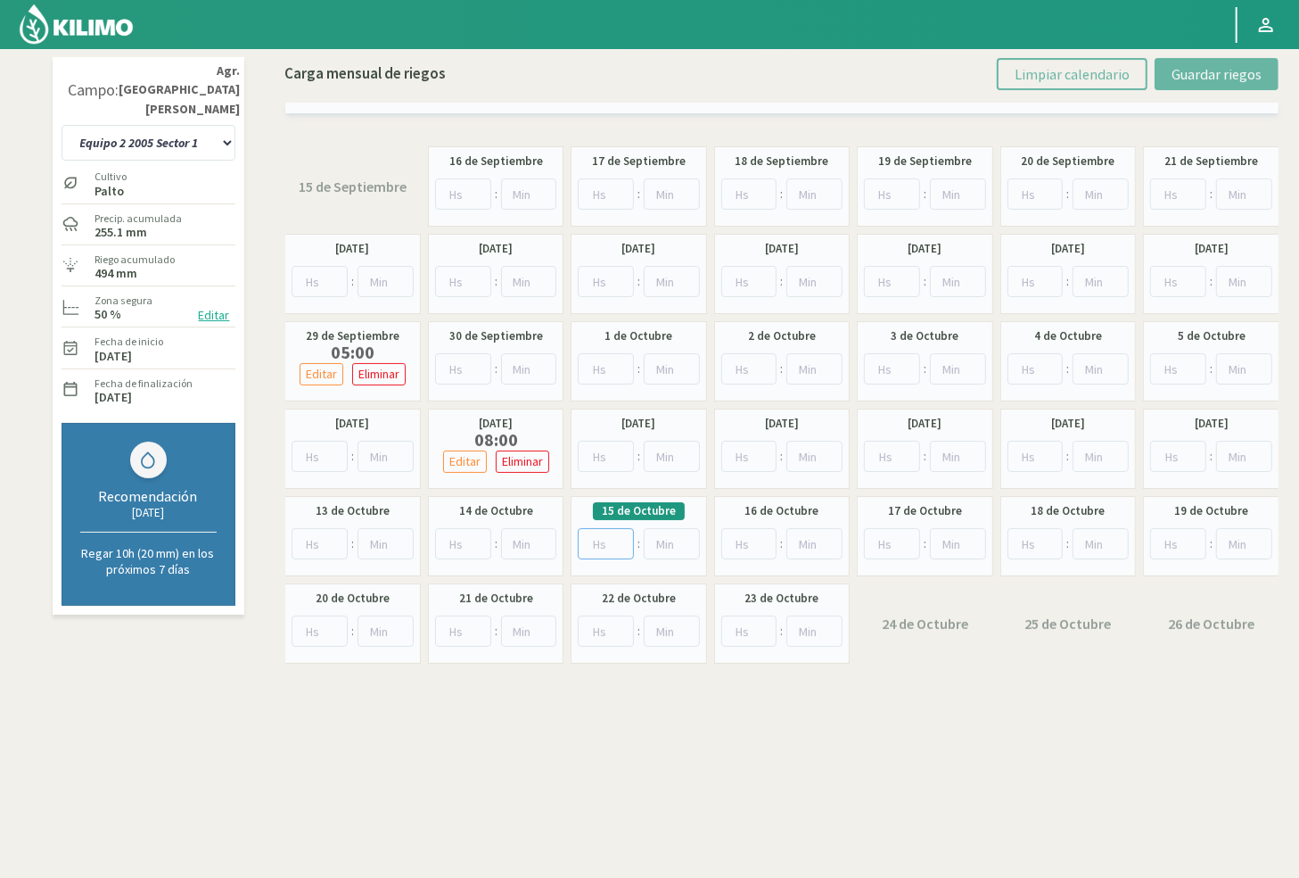
click at [594, 537] on input "number" at bounding box center [606, 543] width 56 height 31
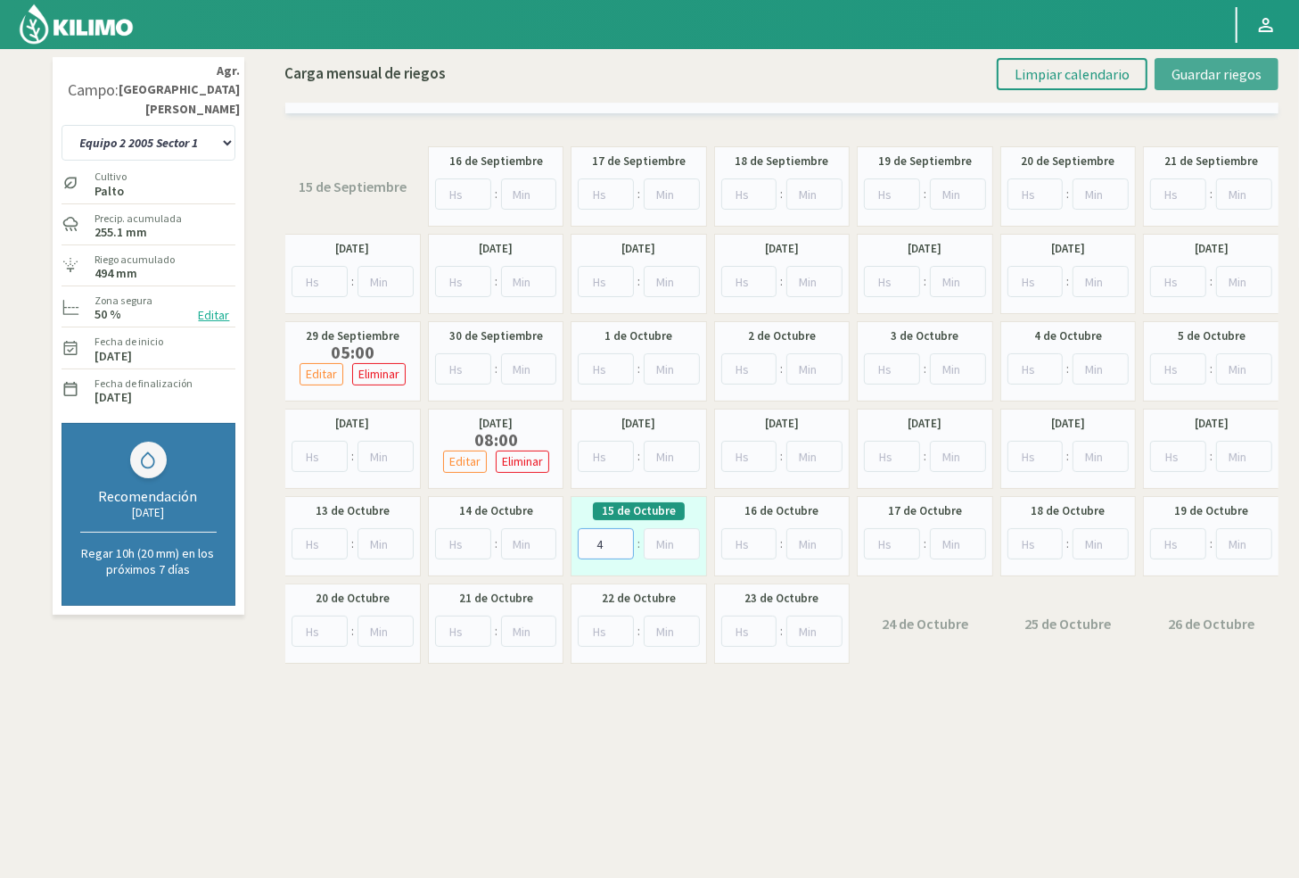
type input "4"
click at [979, 78] on span "Guardar riegos" at bounding box center [1217, 74] width 90 height 18
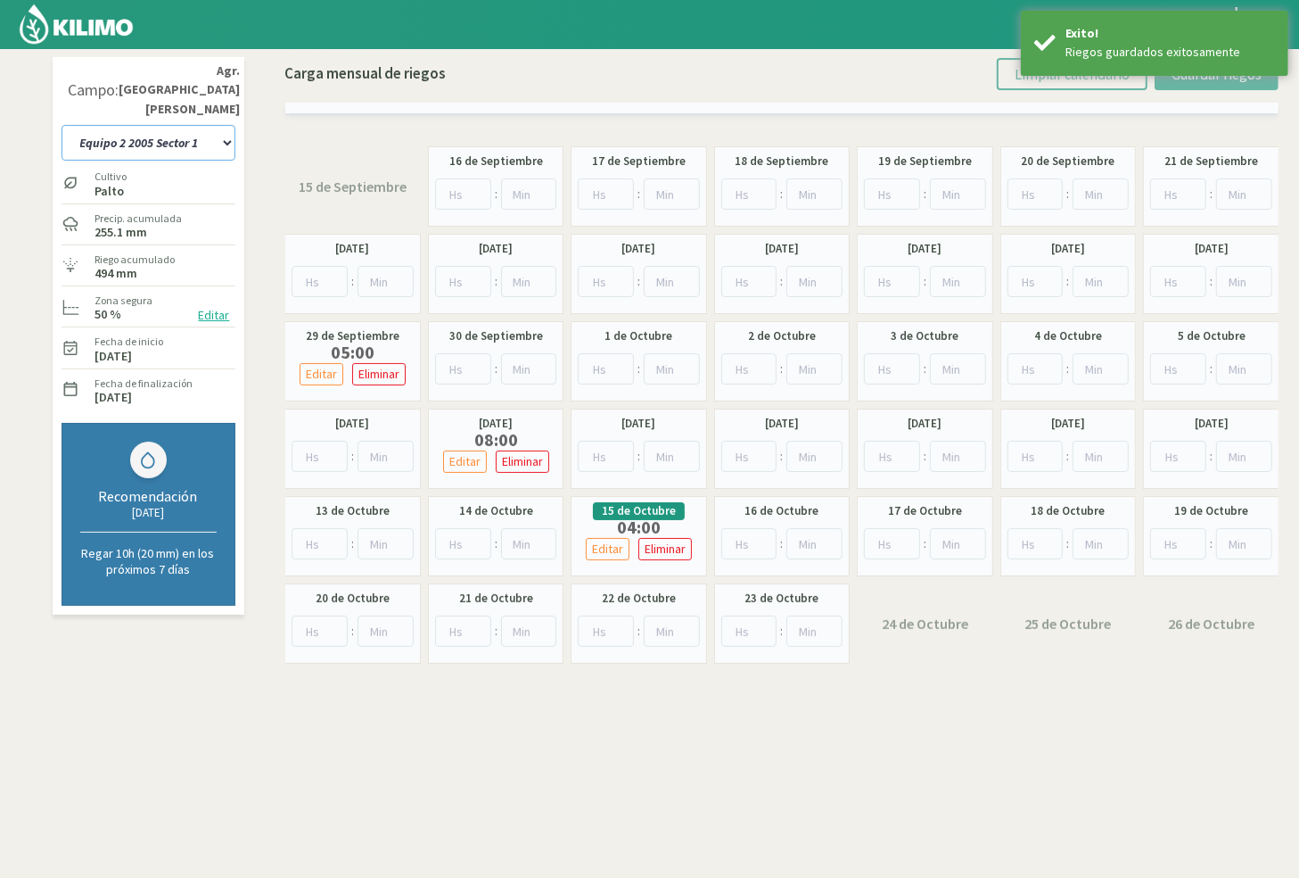
click at [187, 125] on select "10 11 12 13 1A 1B 26 27 E 3A 4 5 6 7 [PERSON_NAME] 7 Ciruela 8 9 Equipo 1 2005 …" at bounding box center [149, 143] width 174 height 36
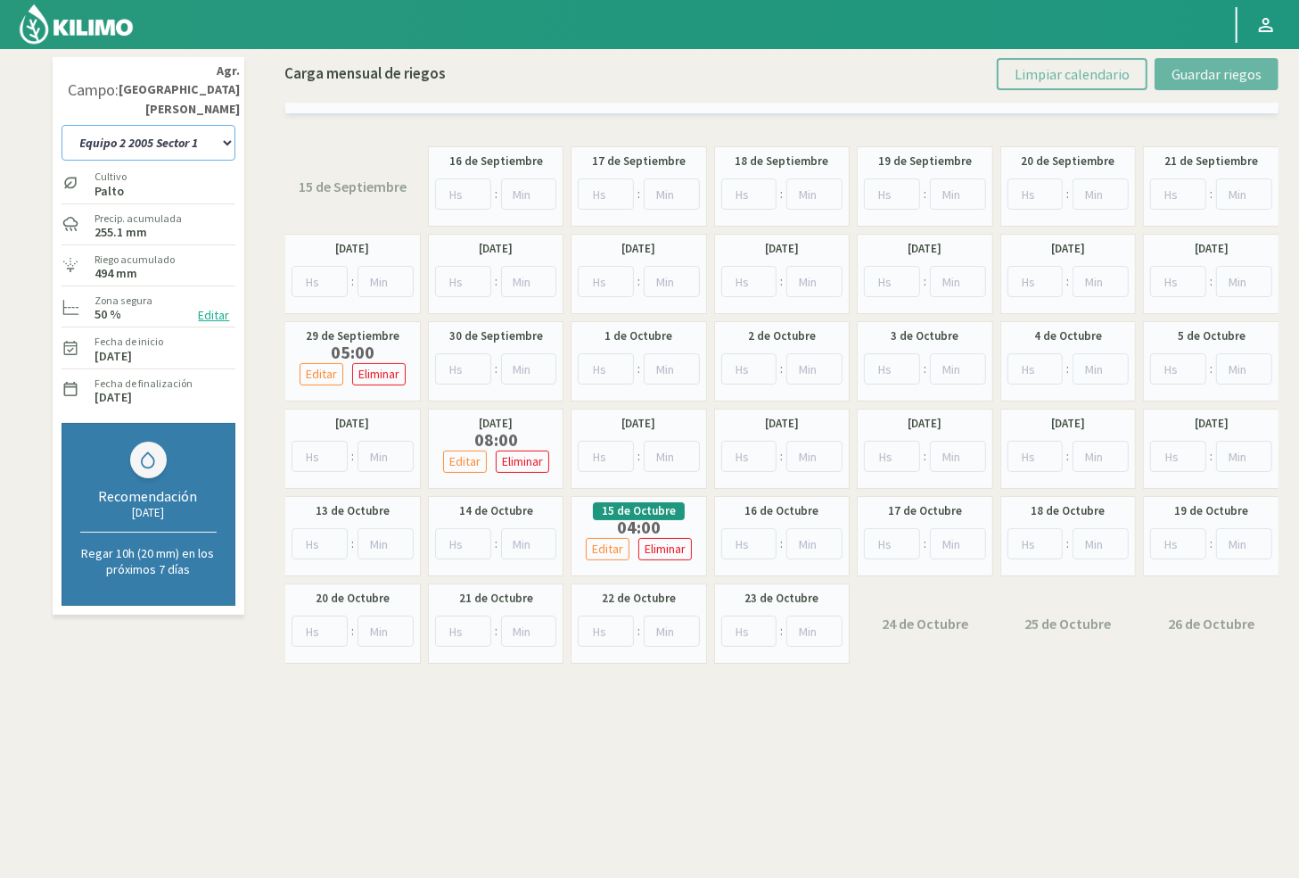
click at [187, 125] on select "10 11 12 13 1A 1B 26 27 E 3A 4 5 6 7 [PERSON_NAME] 7 Ciruela 8 9 Equipo 1 2005 …" at bounding box center [149, 143] width 174 height 36
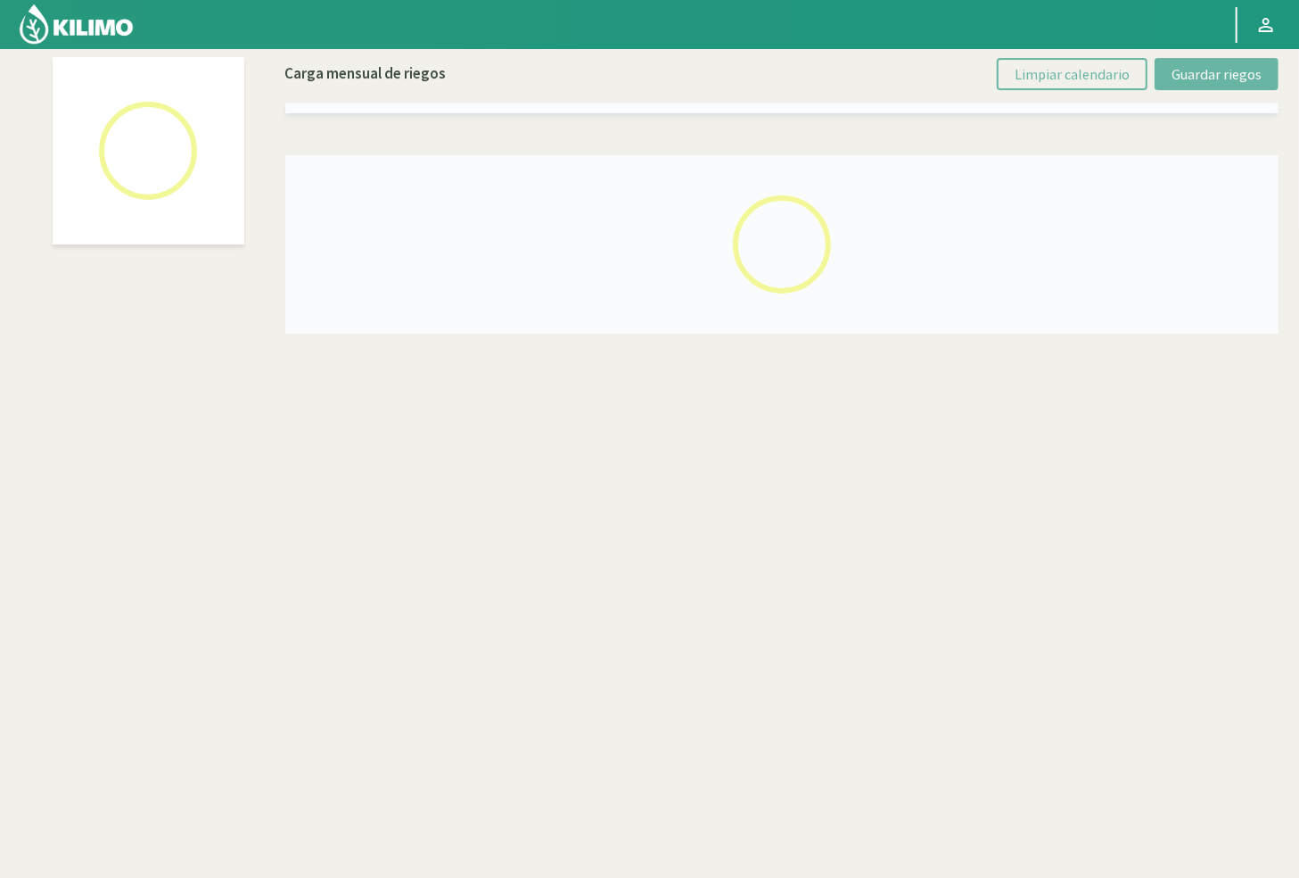
select select "50: Object"
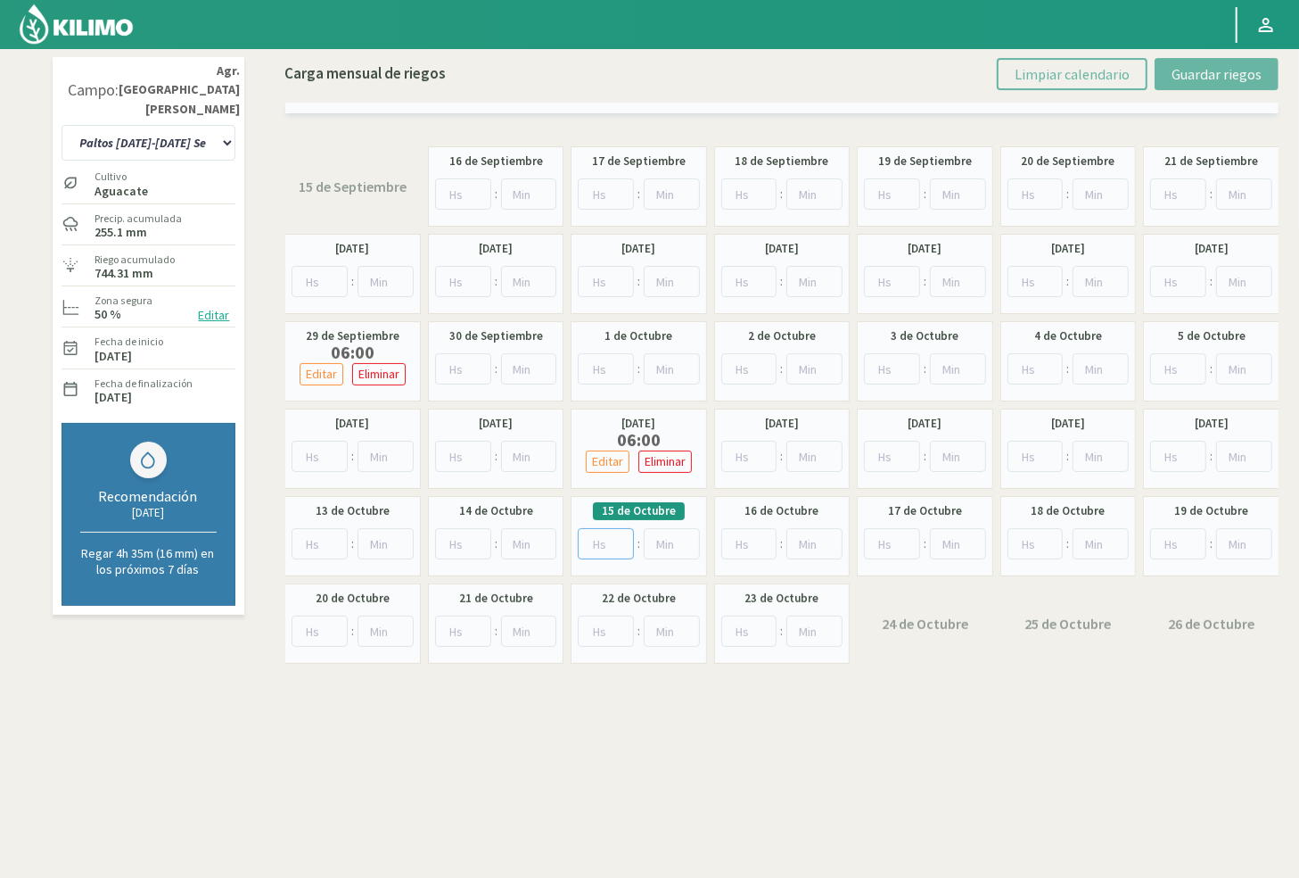
click at [610, 553] on input "number" at bounding box center [606, 543] width 56 height 31
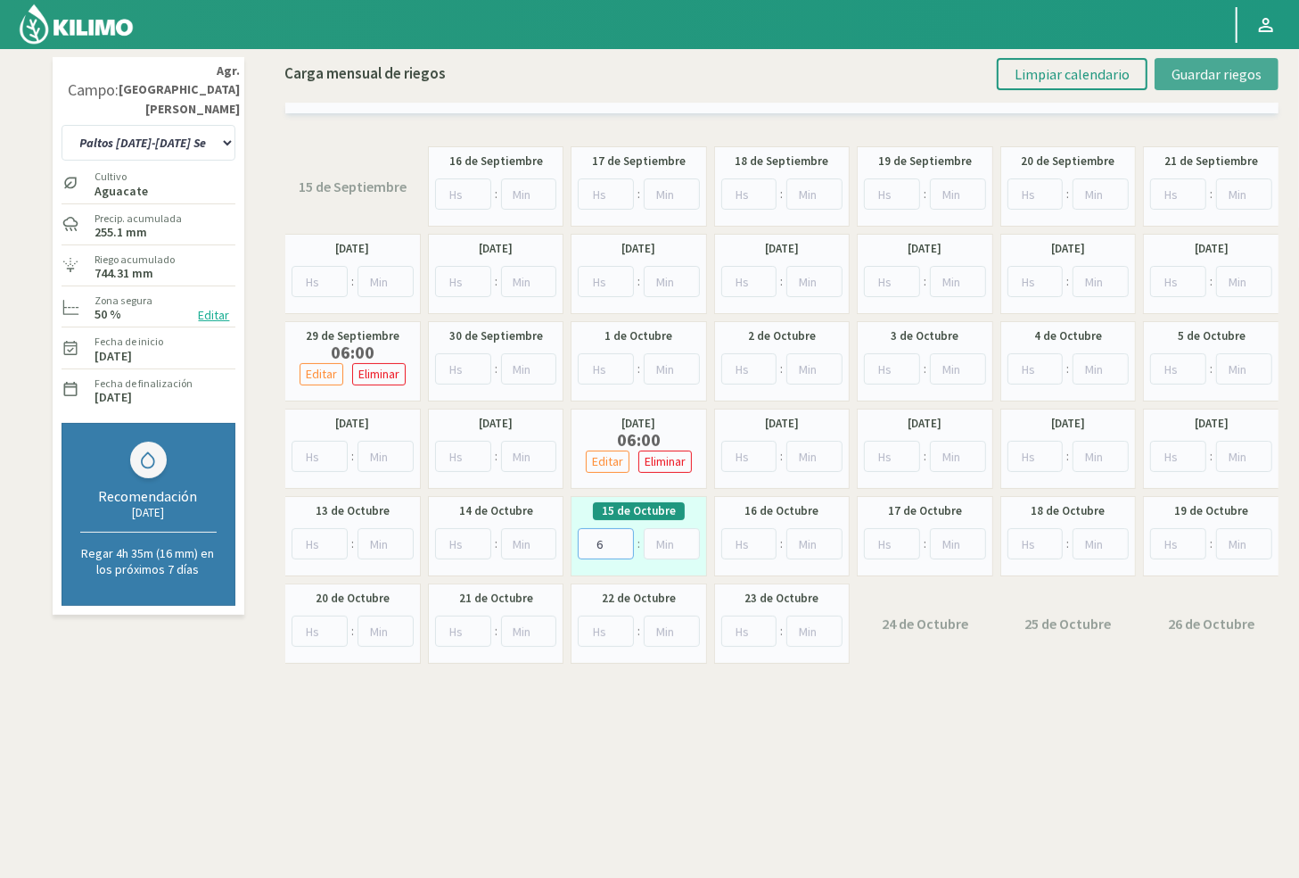
type input "6"
click at [979, 72] on span "Guardar riegos" at bounding box center [1217, 74] width 90 height 18
